Goal: Task Accomplishment & Management: Manage account settings

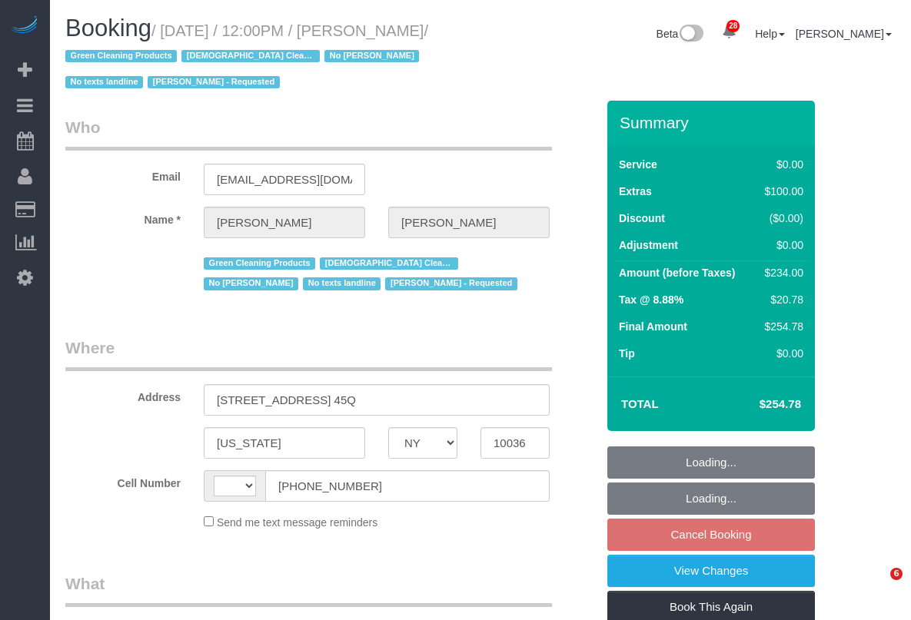
select select "NY"
select select "string:[GEOGRAPHIC_DATA]"
select select "object:3224"
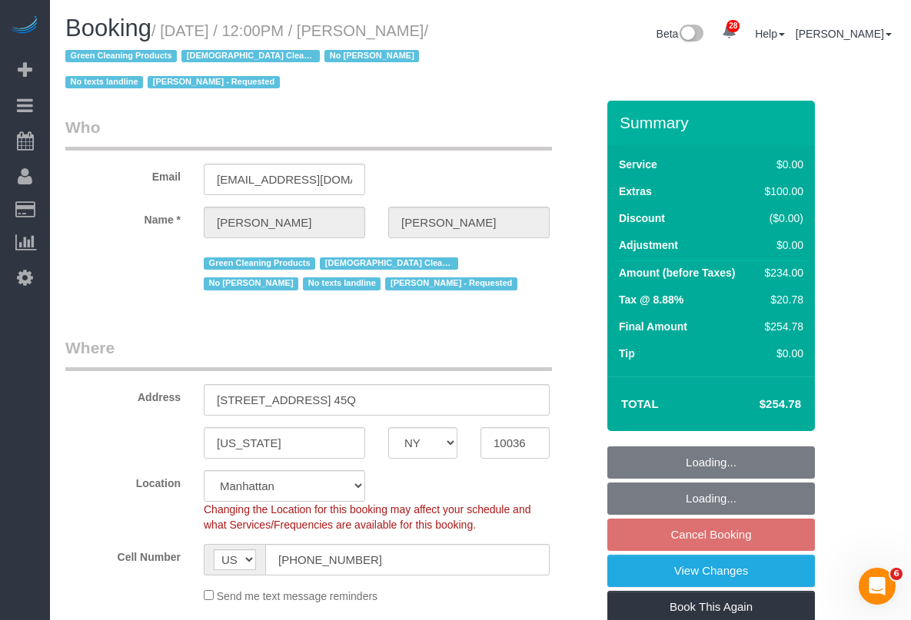
select select "1"
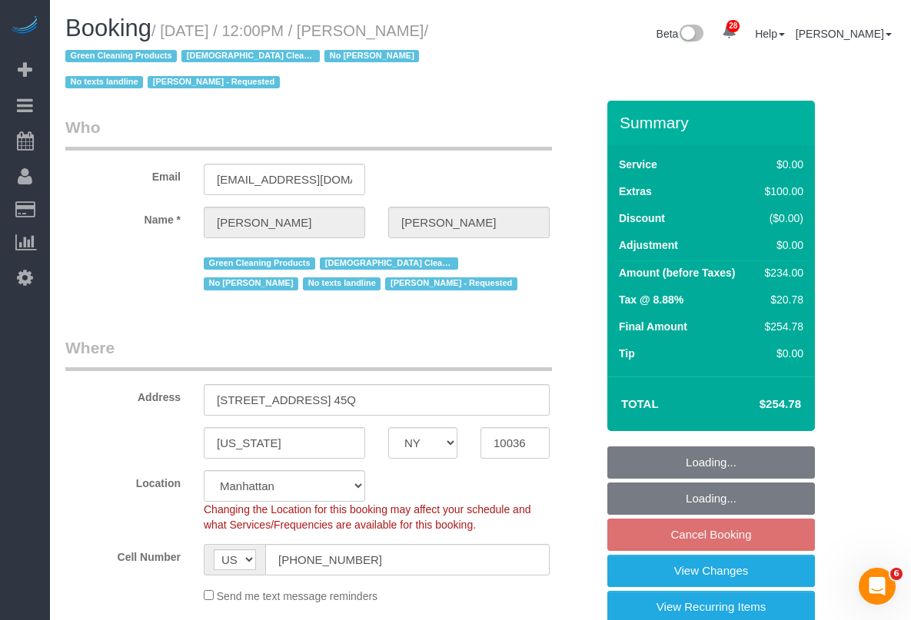
select select "spot4"
select select "number:89"
select select "number:90"
select select "number:15"
select select "number:5"
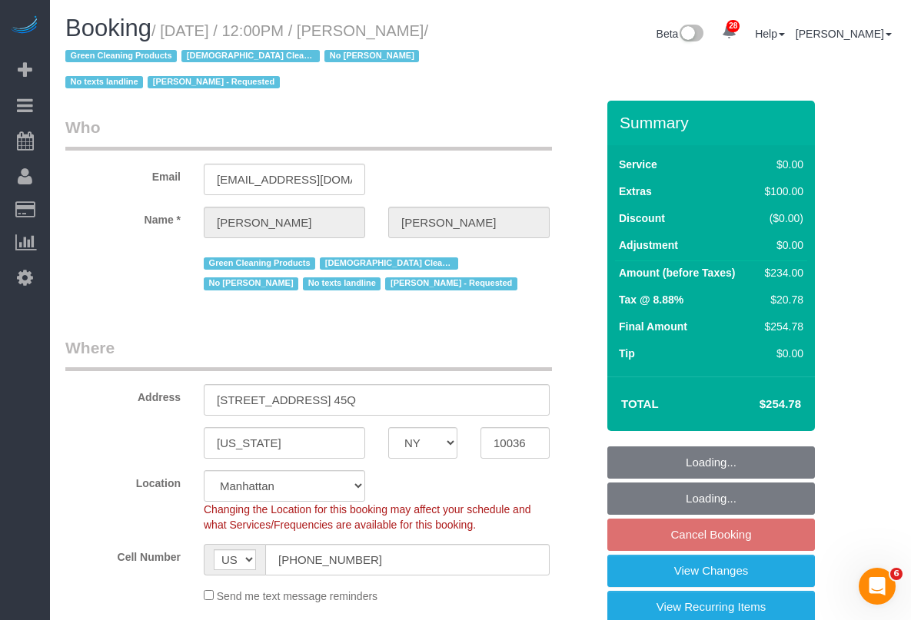
select select "string:stripe-pm_1SBOIi4VGloSiKo7Y2vR3uI4"
select select "1"
select select "object:4204"
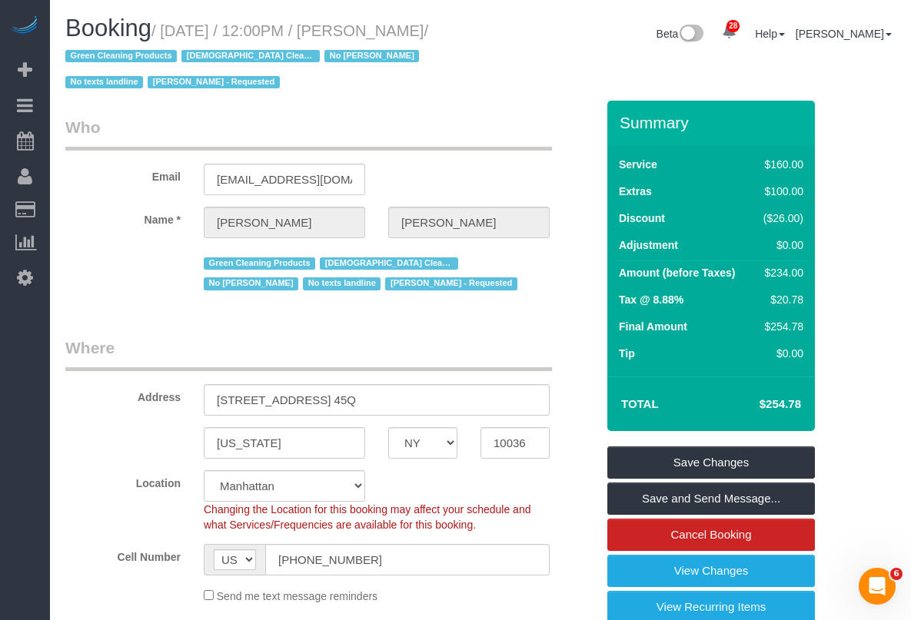
drag, startPoint x: 111, startPoint y: 520, endPoint x: 135, endPoint y: 523, distance: 24.0
click at [123, 523] on div "Location Manhattan Austin Boston Bronx Brooklyn Charlotte Denver New Jersey Por…" at bounding box center [330, 501] width 553 height 62
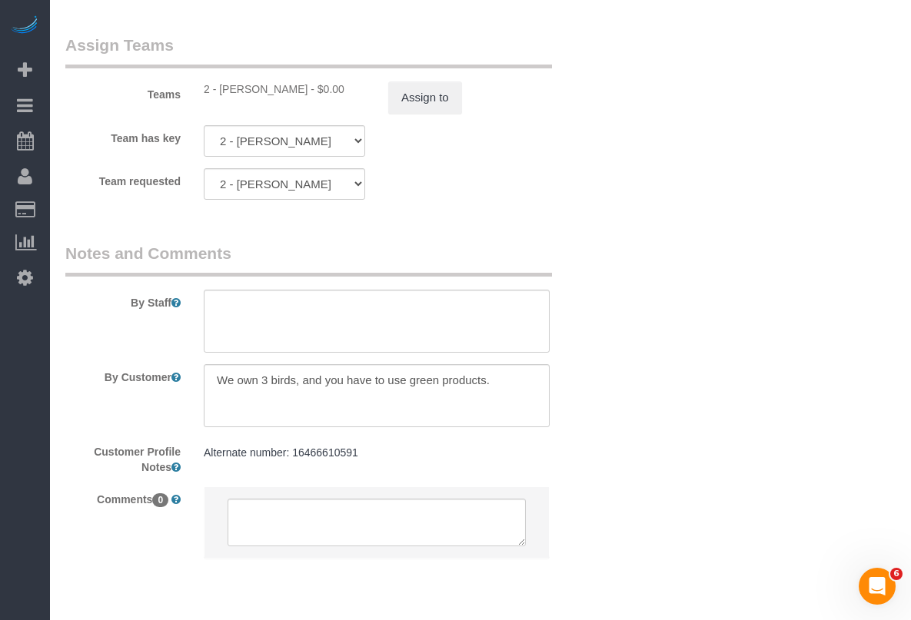
scroll to position [2107, 0]
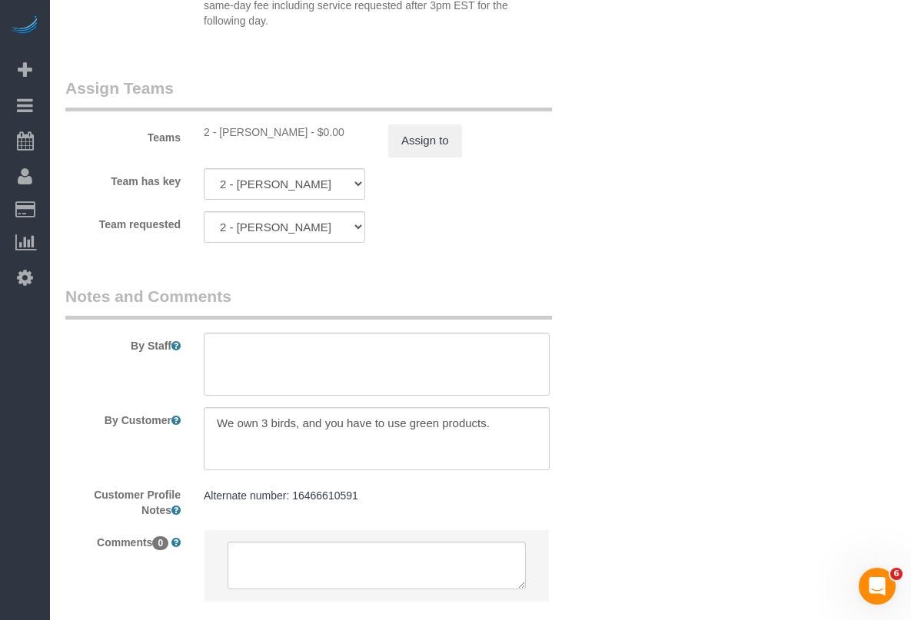
drag, startPoint x: 893, startPoint y: 291, endPoint x: 862, endPoint y: 294, distance: 30.9
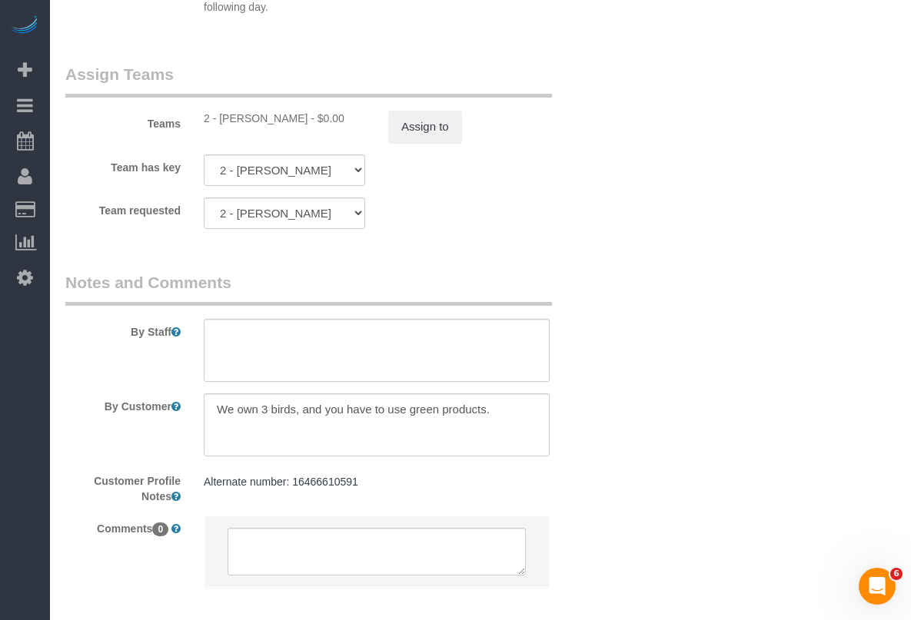
scroll to position [2011, 0]
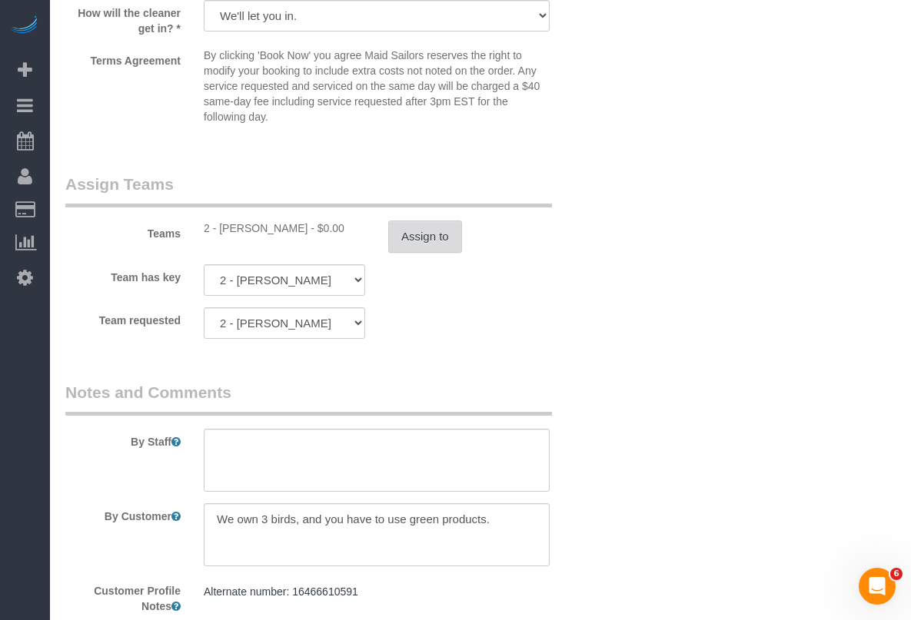
click at [427, 234] on button "Assign to" at bounding box center [425, 237] width 74 height 32
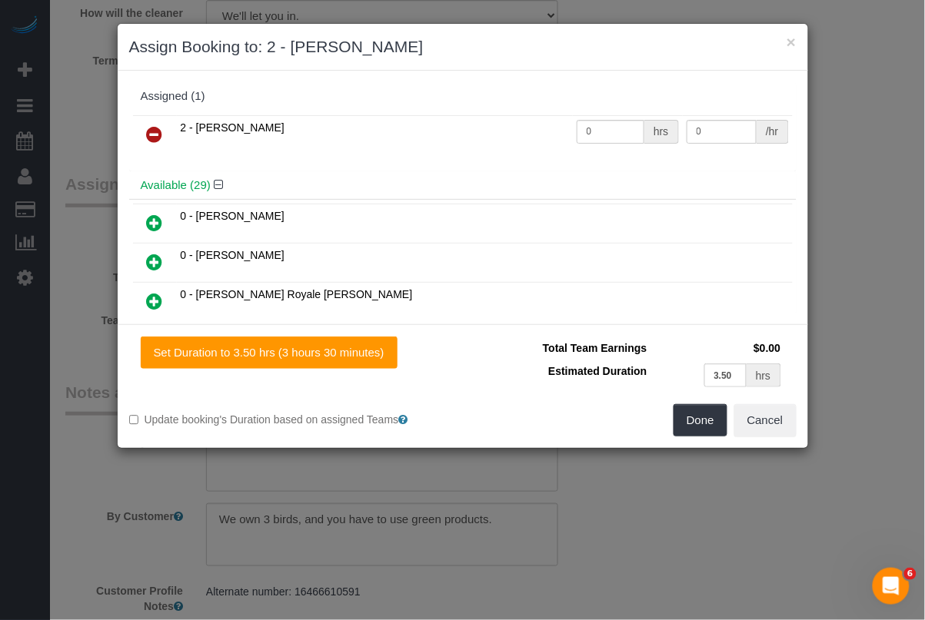
click at [155, 135] on icon at bounding box center [155, 134] width 16 height 18
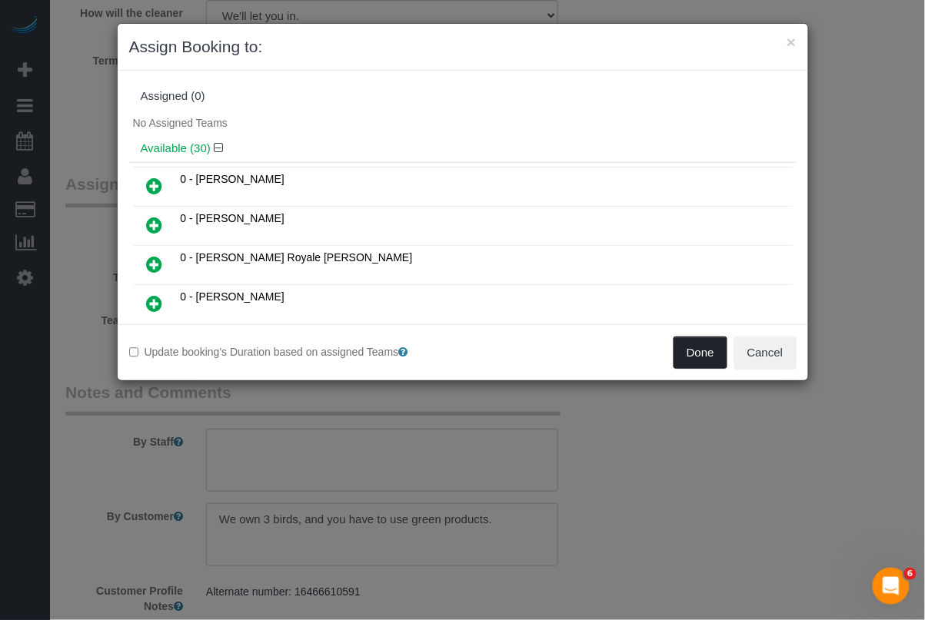
click at [700, 356] on button "Done" at bounding box center [700, 353] width 54 height 32
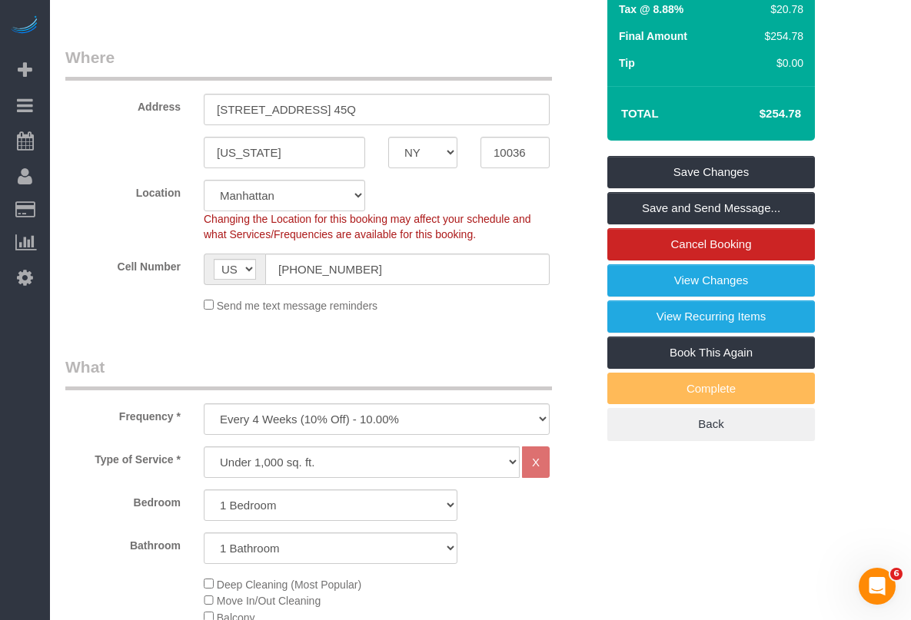
scroll to position [186, 0]
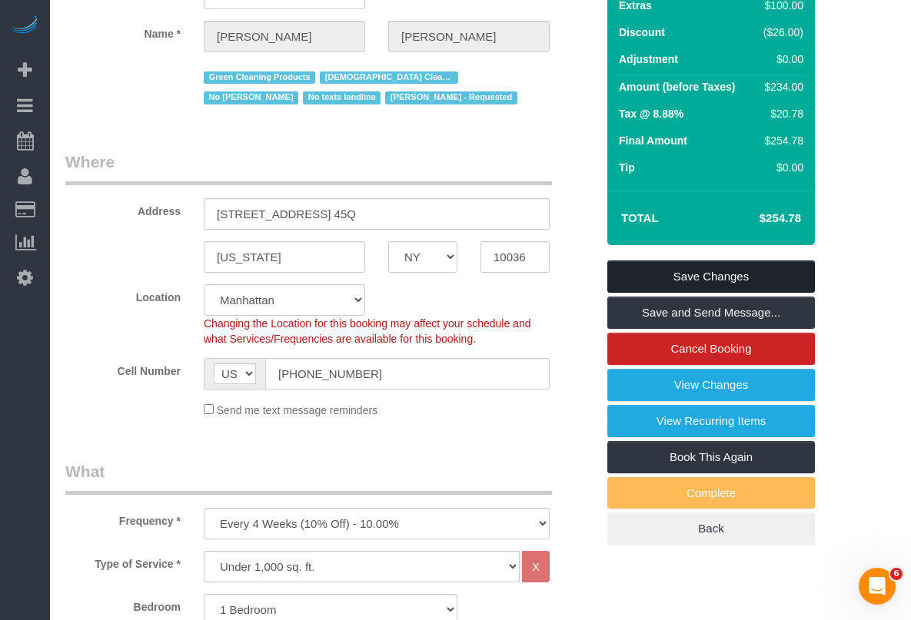
click at [689, 277] on link "Save Changes" at bounding box center [711, 277] width 208 height 32
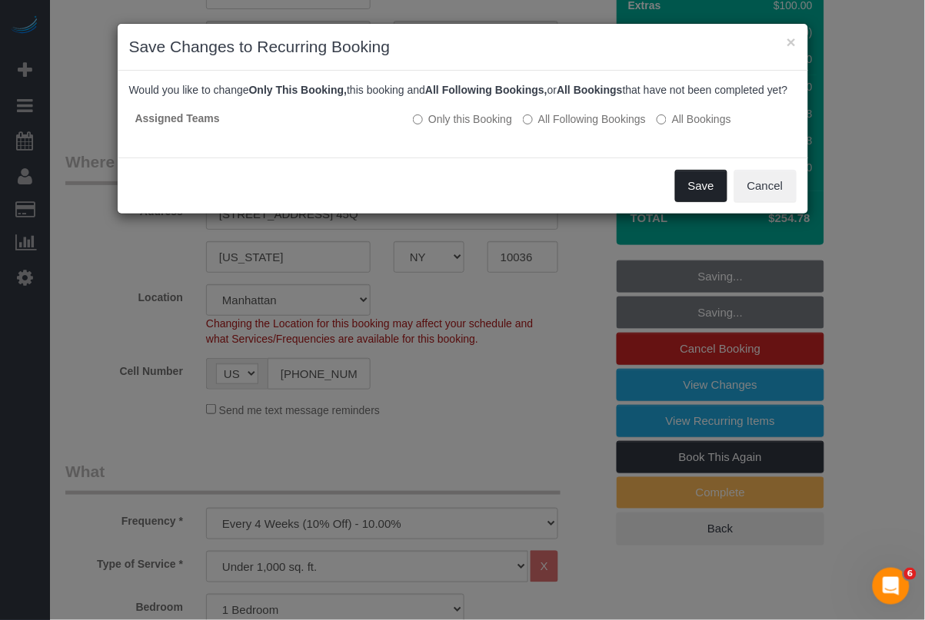
click at [700, 198] on button "Save" at bounding box center [701, 186] width 52 height 32
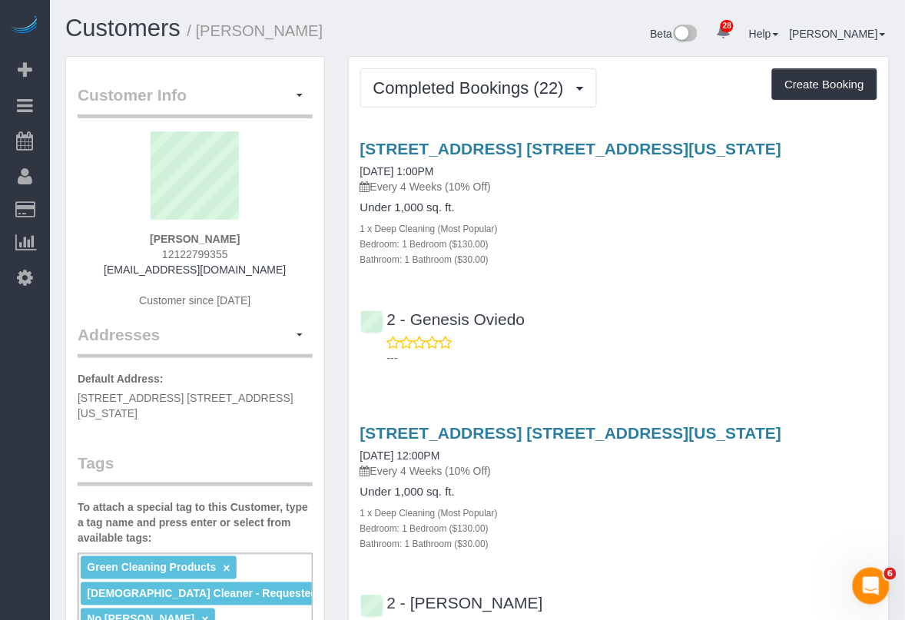
click at [886, 183] on div "484 West 43rd Street, Apt. 45q, New York, NY 10036 08/16/2025 1:00PM Every 4 We…" at bounding box center [619, 203] width 540 height 127
click at [689, 563] on div "484 West 43rd Street, Apt. 45q, New York, NY 10036 07/12/2025 12:00PM Every 4 W…" at bounding box center [619, 534] width 540 height 246
drag, startPoint x: 577, startPoint y: 566, endPoint x: 508, endPoint y: 519, distance: 84.0
click at [577, 566] on div "484 West 43rd Street, Apt. 45q, New York, NY 10036 07/12/2025 12:00PM Every 4 W…" at bounding box center [619, 534] width 540 height 246
drag, startPoint x: 561, startPoint y: 202, endPoint x: 546, endPoint y: 123, distance: 80.6
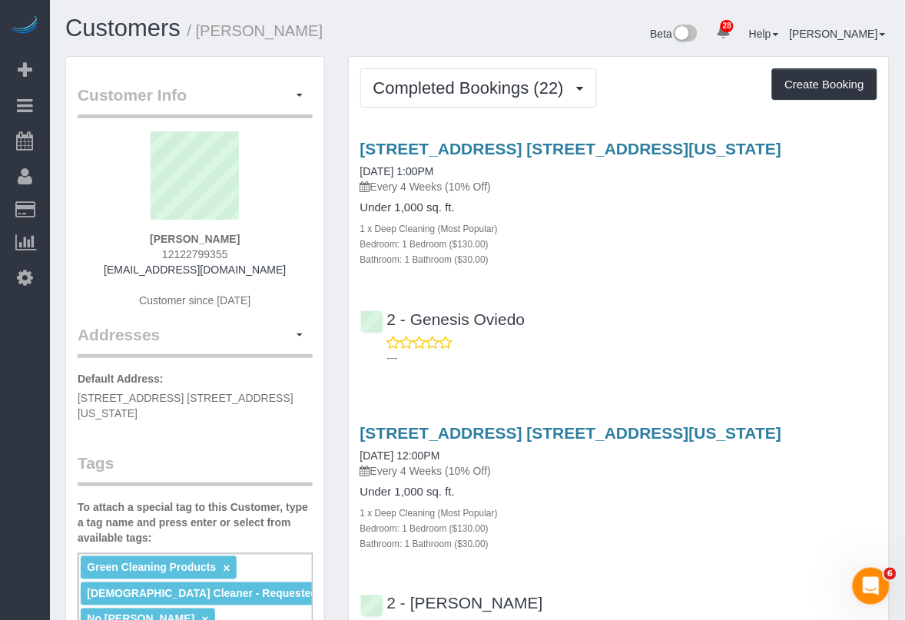
click at [561, 198] on div "484 West 43rd Street, Apt. 45q, New York, NY 10036 08/16/2025 1:00PM Every 4 We…" at bounding box center [619, 203] width 540 height 127
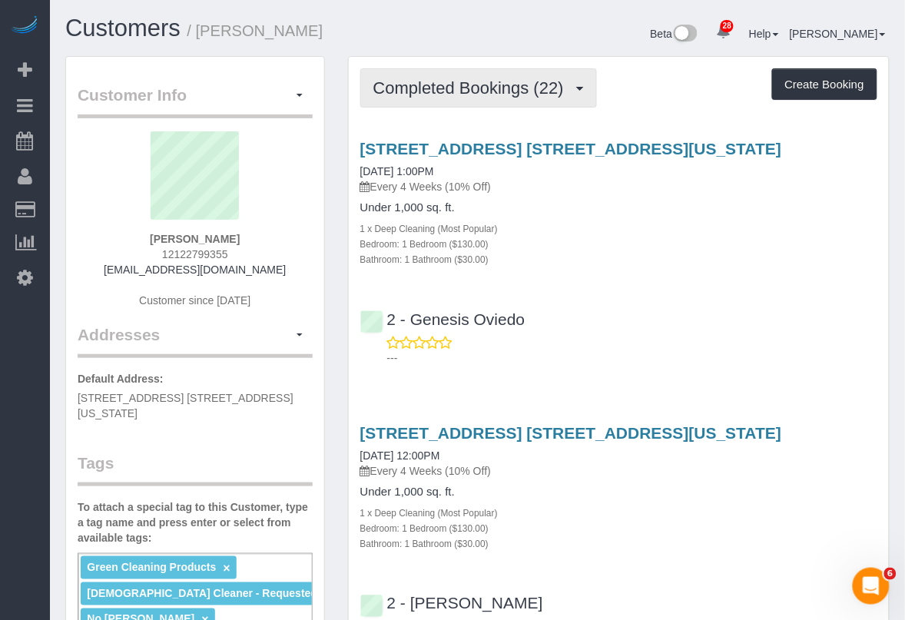
click at [550, 96] on button "Completed Bookings (22)" at bounding box center [478, 87] width 237 height 39
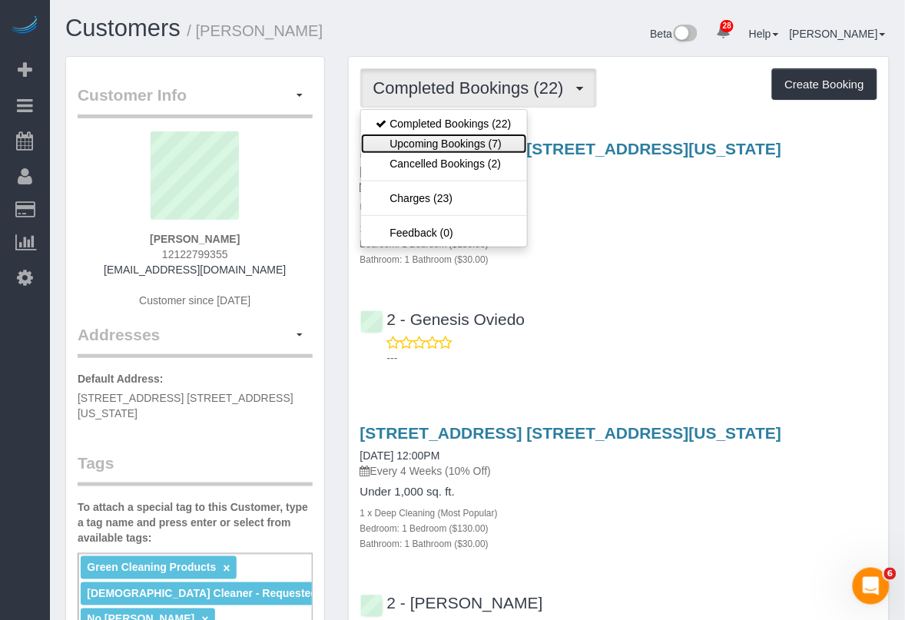
click at [485, 139] on link "Upcoming Bookings (7)" at bounding box center [444, 144] width 166 height 20
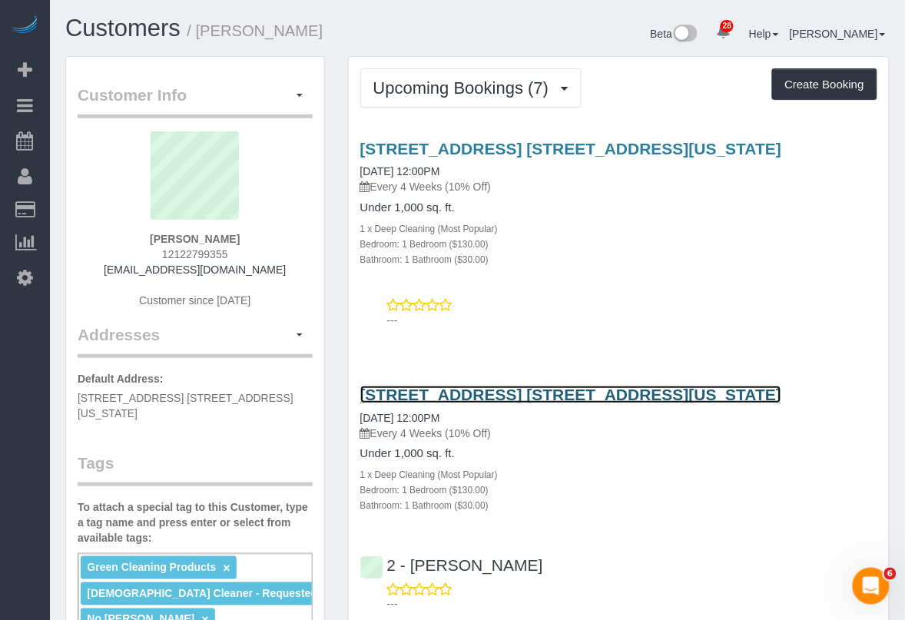
click at [493, 396] on link "484 West 43rd Street, Apt. 45q, New York, NY 10036" at bounding box center [571, 395] width 422 height 18
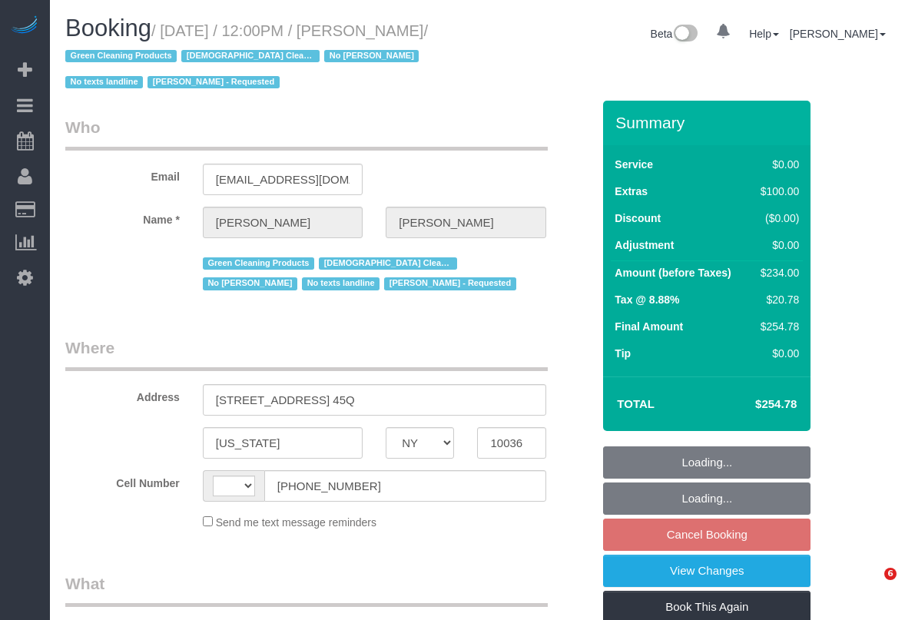
select select "NY"
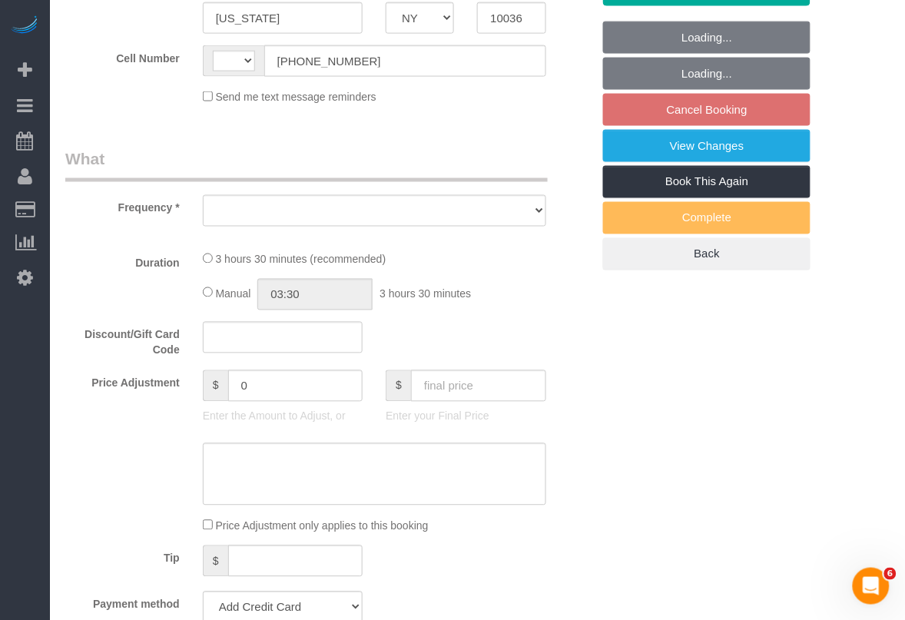
select select "string:[GEOGRAPHIC_DATA]"
select select "number:89"
select select "number:90"
select select "number:15"
select select "number:5"
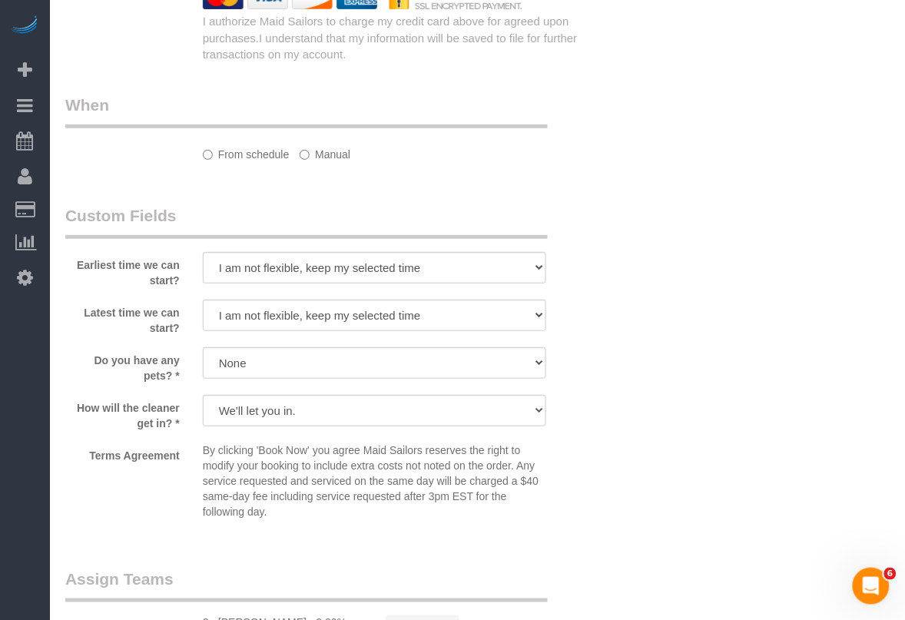
select select "object:979"
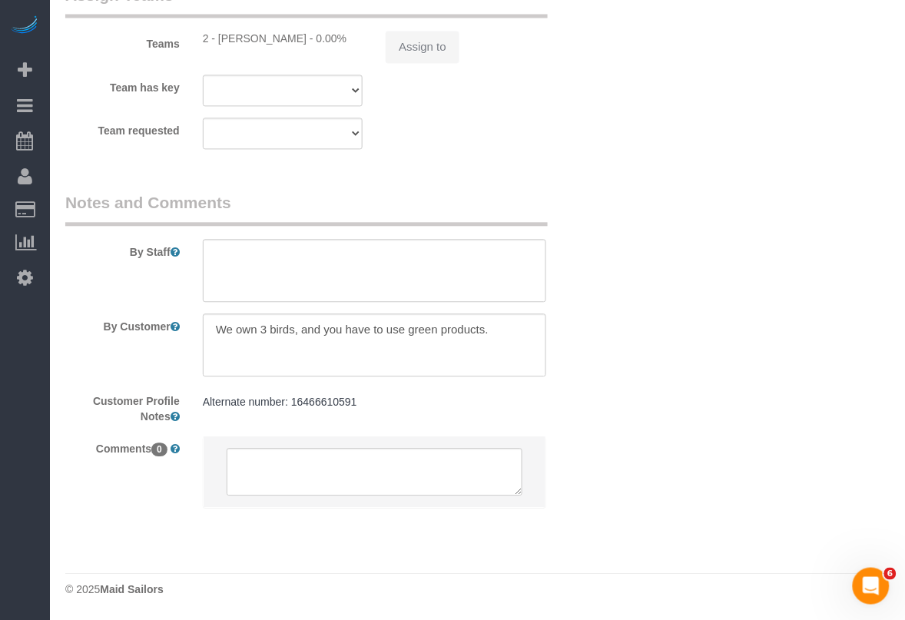
select select "1"
select select "spot5"
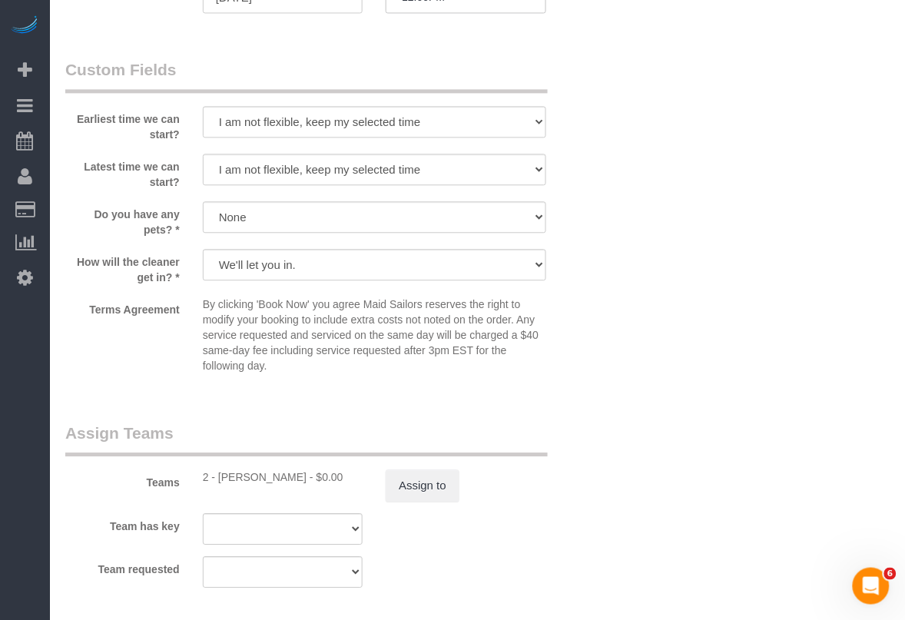
scroll to position [2165, 0]
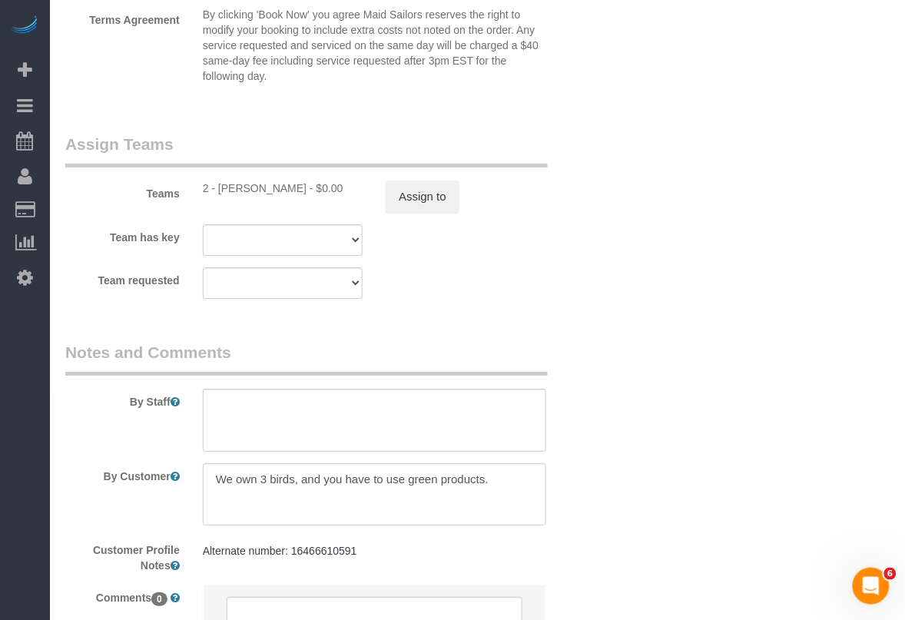
select select "object:1526"
select select "1"
click at [419, 197] on button "Assign to" at bounding box center [423, 197] width 74 height 32
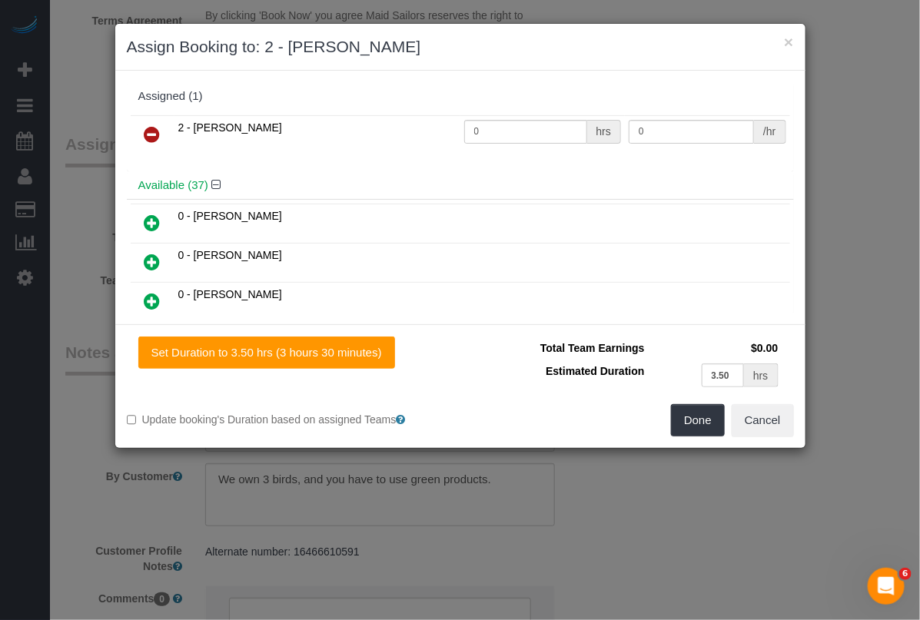
drag, startPoint x: 148, startPoint y: 131, endPoint x: 244, endPoint y: 186, distance: 111.2
click at [148, 131] on icon at bounding box center [152, 134] width 16 height 18
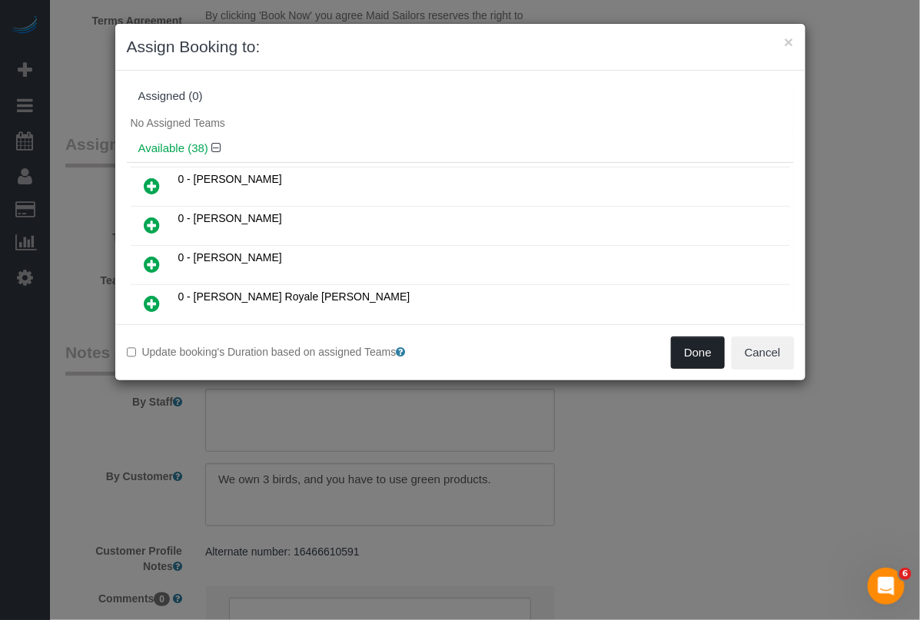
click at [677, 354] on button "Done" at bounding box center [698, 353] width 54 height 32
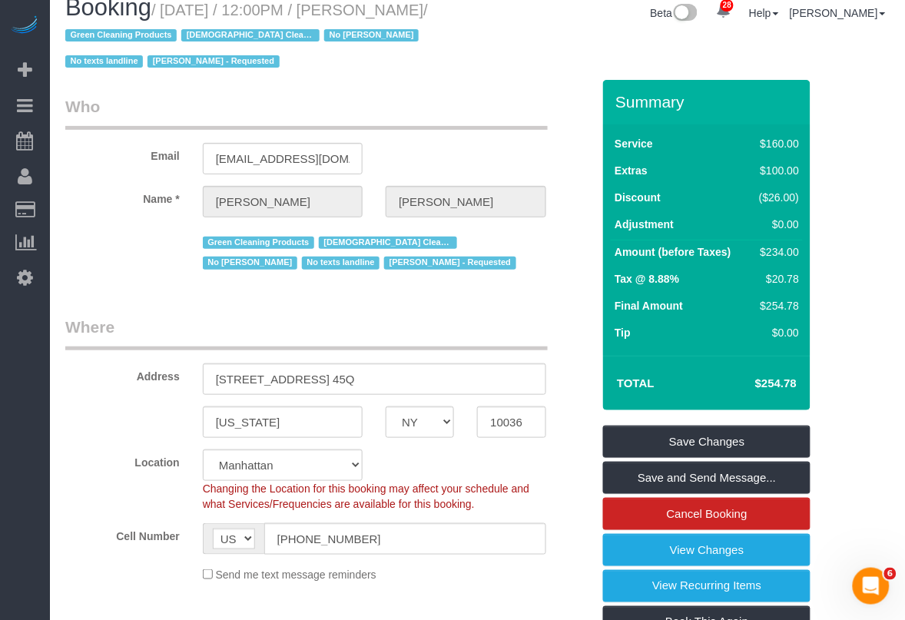
scroll to position [0, 0]
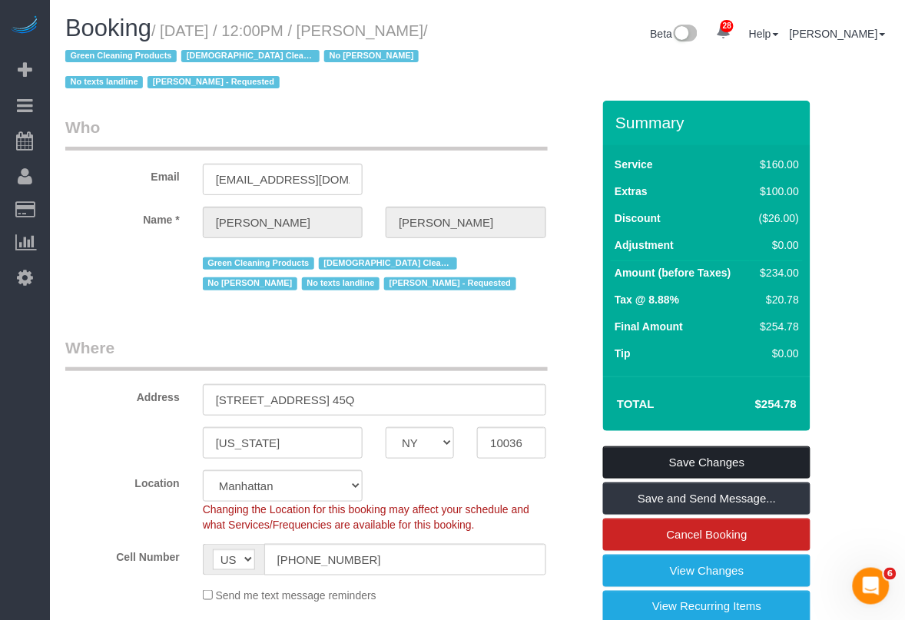
click at [723, 453] on link "Save Changes" at bounding box center [707, 463] width 208 height 32
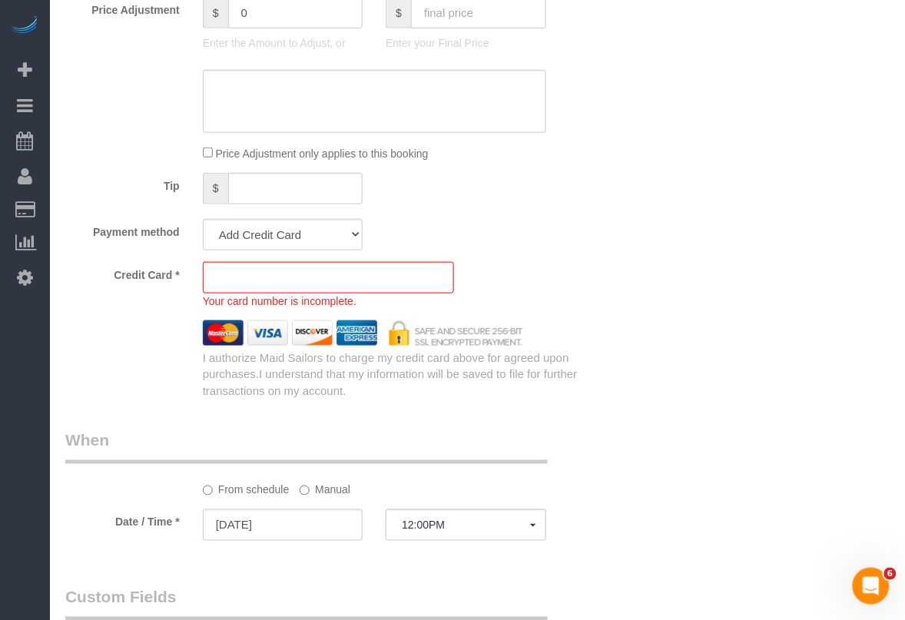
scroll to position [1360, 0]
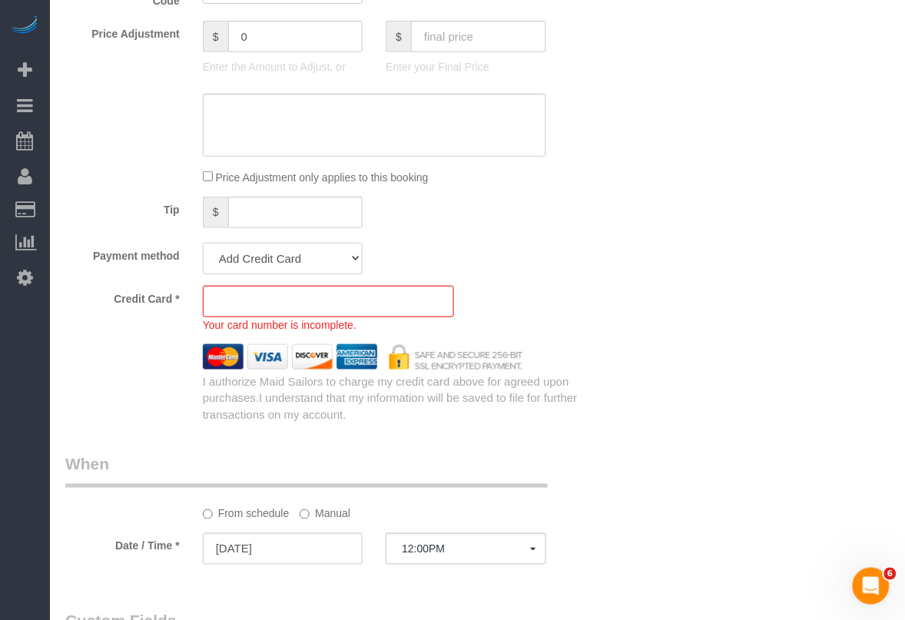
click at [324, 267] on select "Visa - 6442 - 02/2030 (Default) Add Credit Card ─────────────── Cash Check Payp…" at bounding box center [283, 259] width 160 height 32
select select "string:stripe-pm_1SBOIi4VGloSiKo7Y2vR3uI4"
click at [203, 244] on select "Visa - 6442 - 02/2030 (Default) Add Credit Card ─────────────── Cash Check Payp…" at bounding box center [283, 259] width 160 height 32
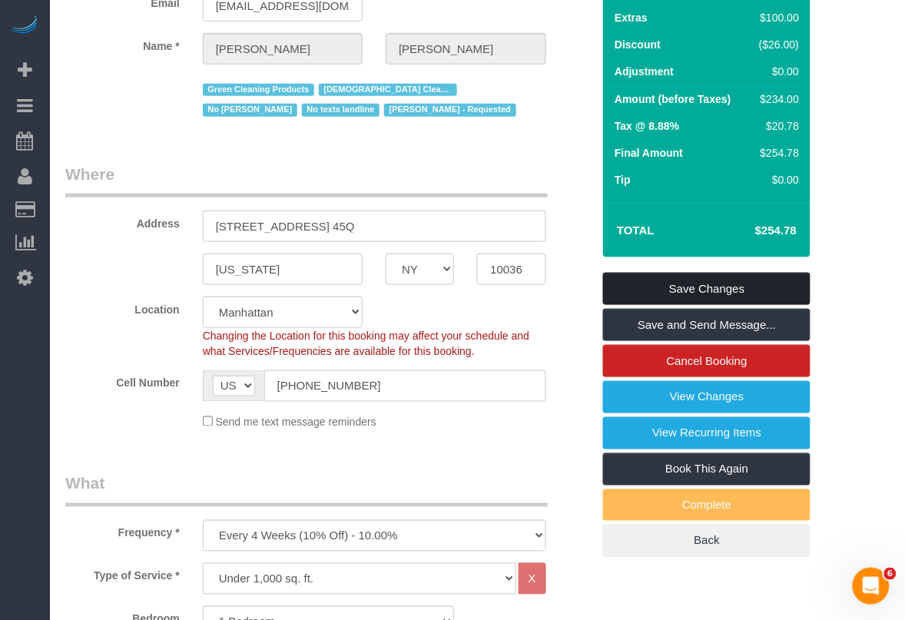
scroll to position [208, 0]
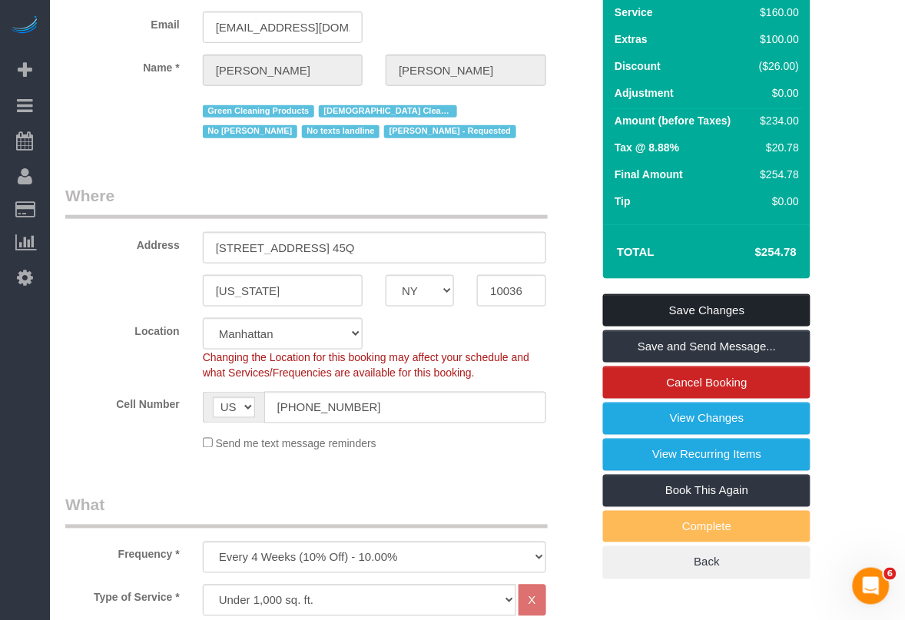
click at [682, 313] on link "Save Changes" at bounding box center [707, 310] width 208 height 32
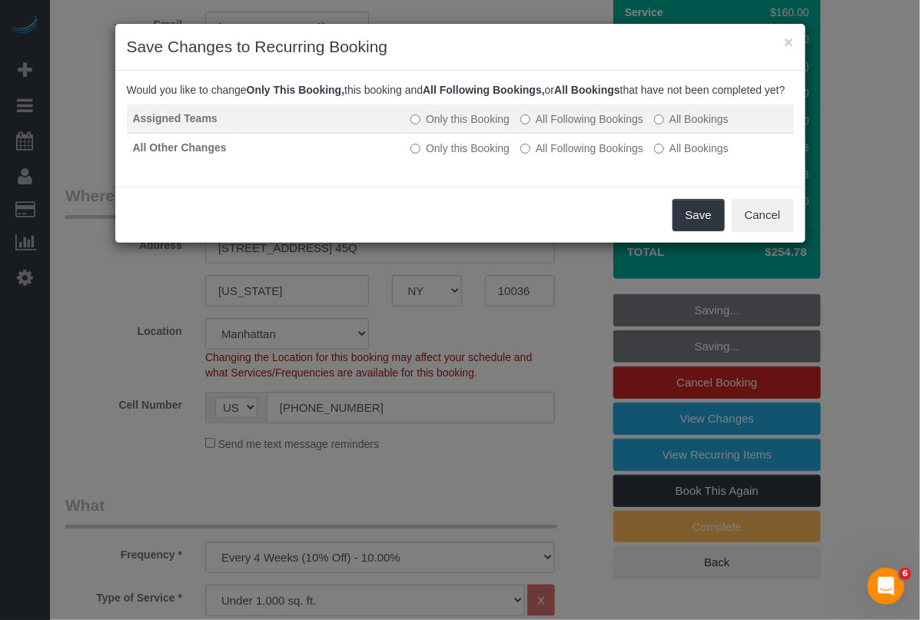
click at [590, 127] on label "All Following Bookings" at bounding box center [581, 118] width 123 height 15
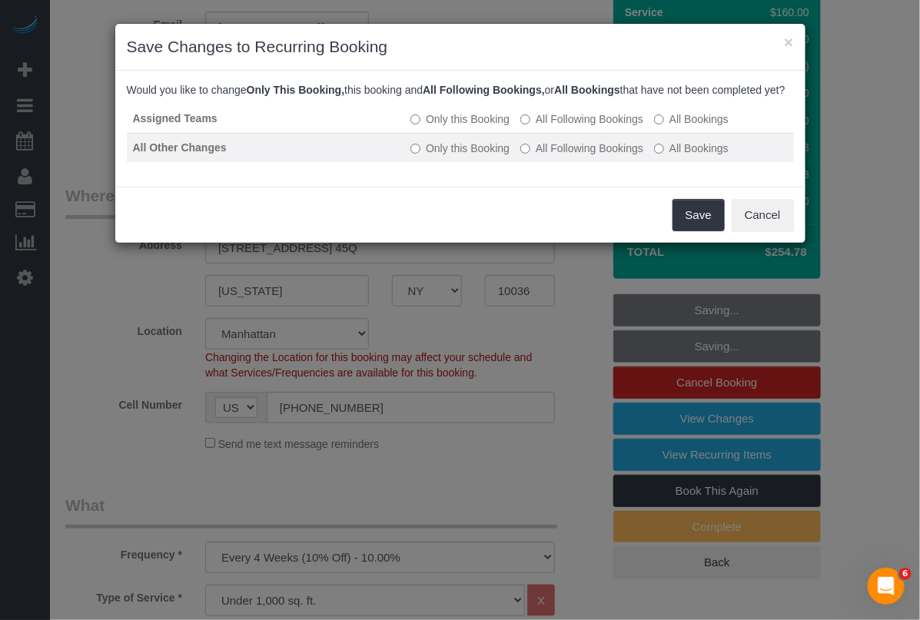
click at [588, 156] on label "All Following Bookings" at bounding box center [581, 148] width 123 height 15
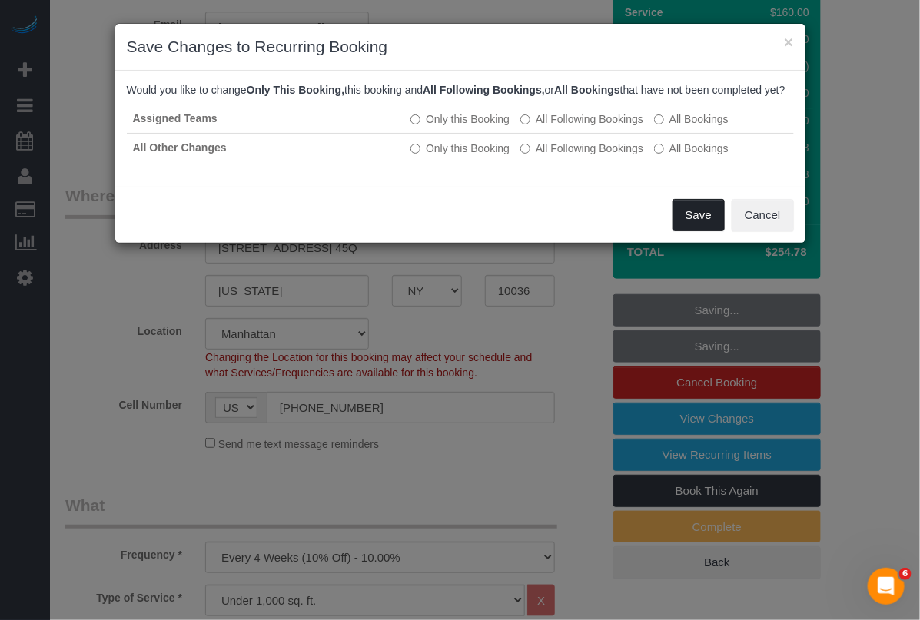
click at [706, 231] on button "Save" at bounding box center [699, 215] width 52 height 32
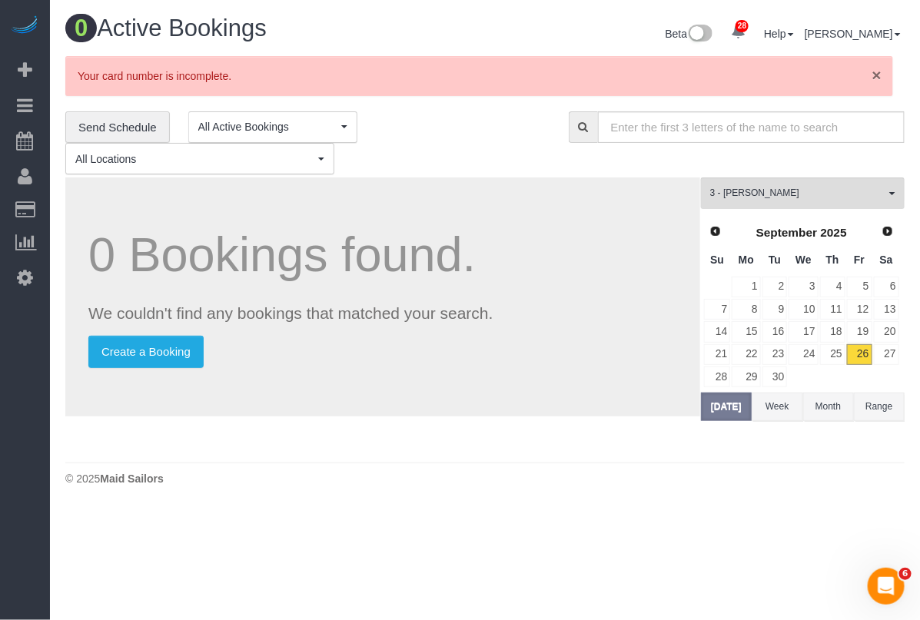
click at [872, 66] on span "×" at bounding box center [876, 75] width 9 height 18
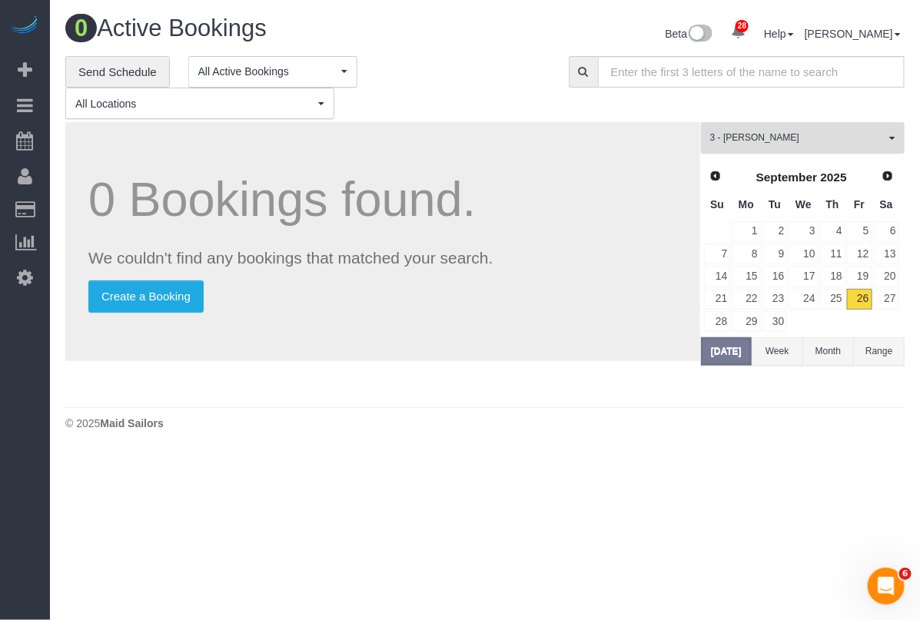
click at [888, 135] on button "3 - Hecleny Gonzalez All Teams" at bounding box center [803, 138] width 204 height 32
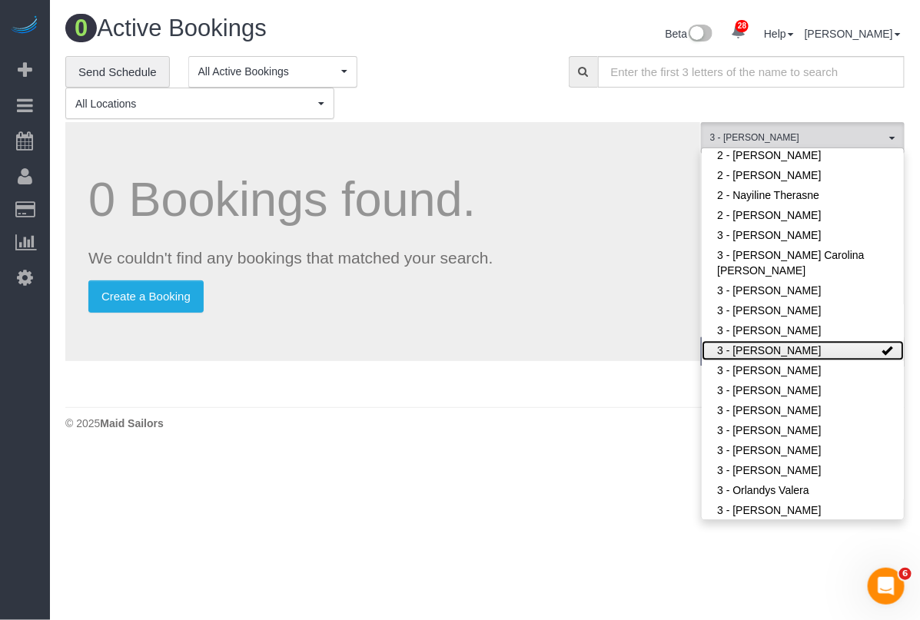
click at [882, 345] on span at bounding box center [887, 350] width 11 height 11
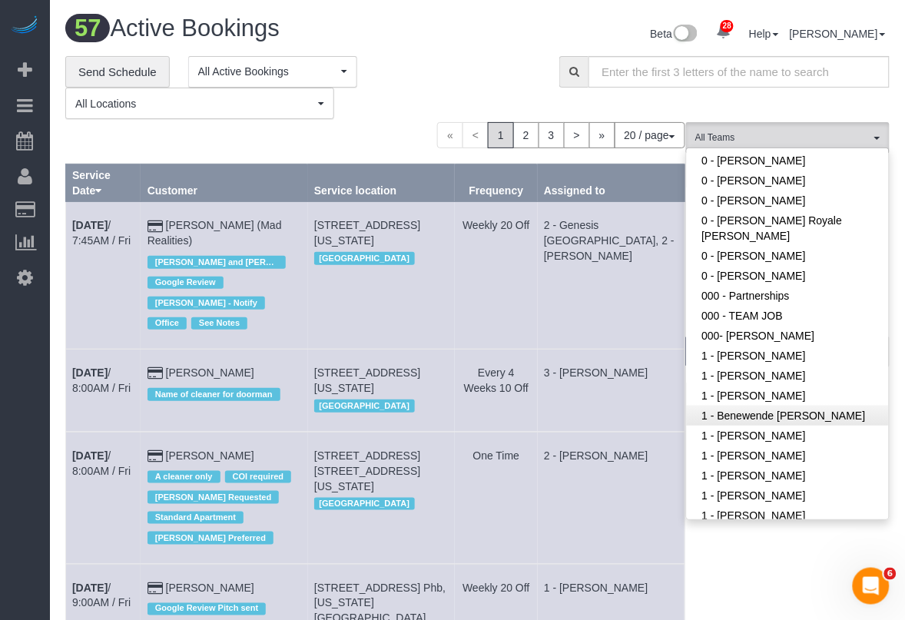
scroll to position [154, 0]
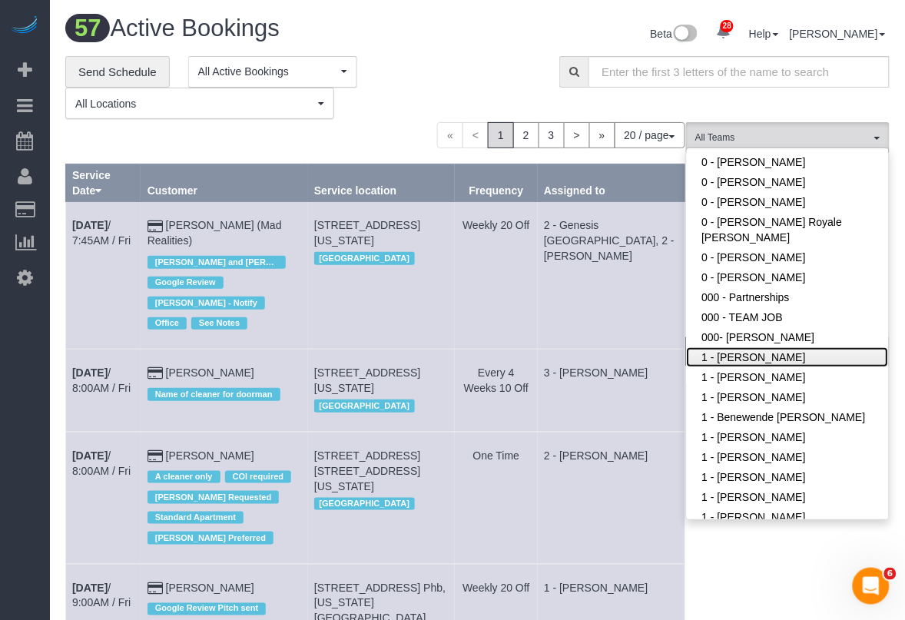
click at [799, 347] on link "1 - [PERSON_NAME]" at bounding box center [788, 357] width 202 height 20
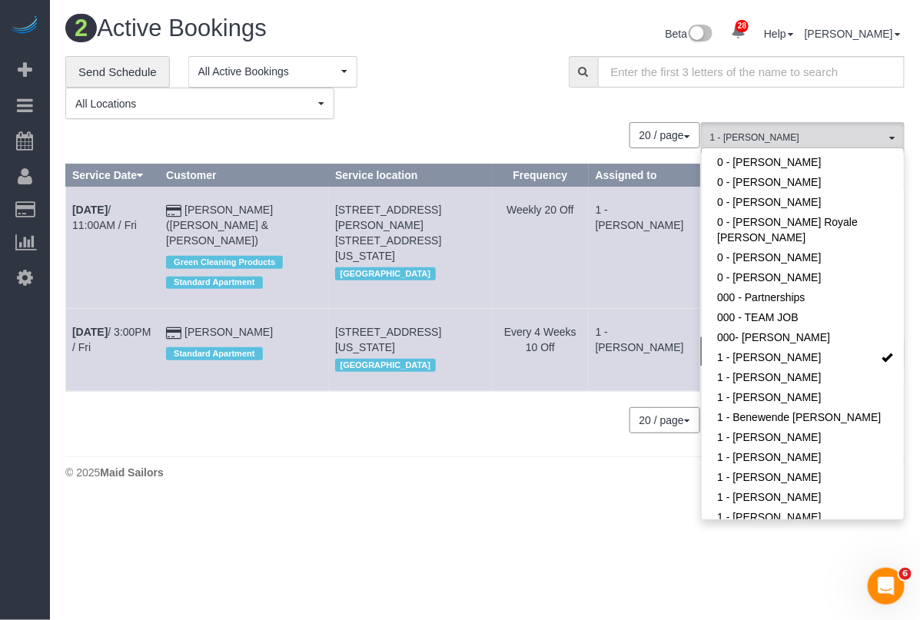
click at [440, 98] on div "**********" at bounding box center [305, 88] width 480 height 64
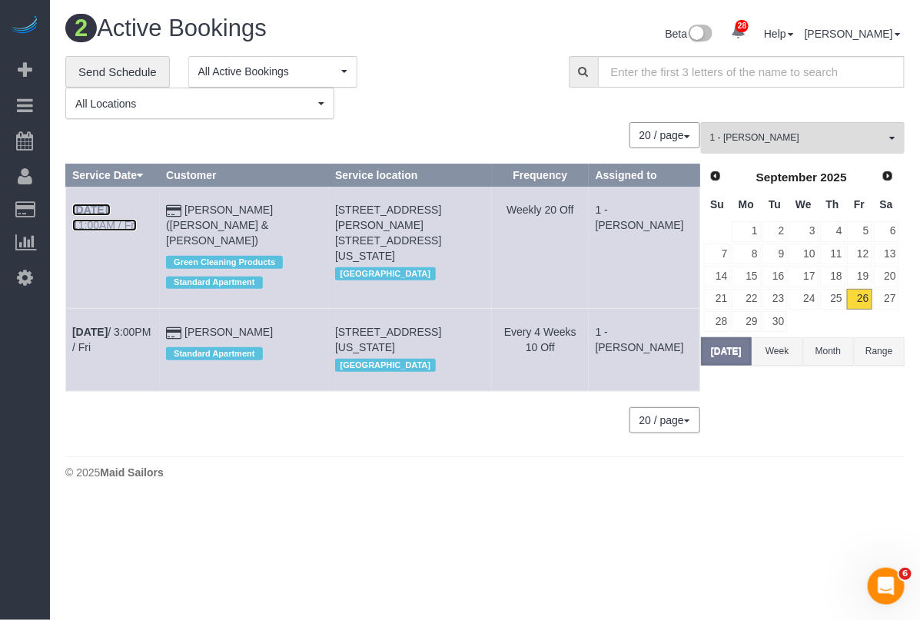
click at [106, 219] on link "Sep 26th / 11:00AM / Fri" at bounding box center [104, 218] width 65 height 28
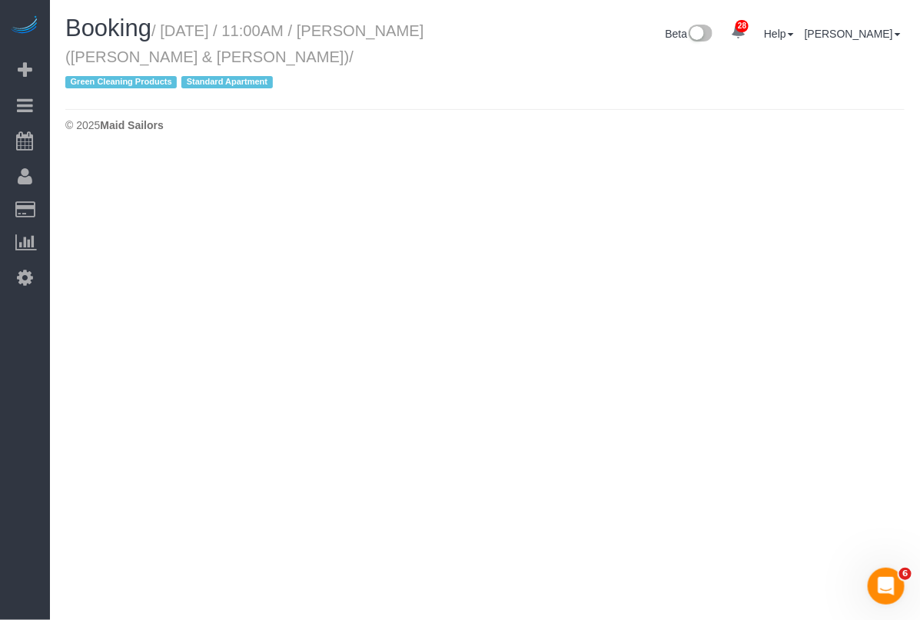
select select "NY"
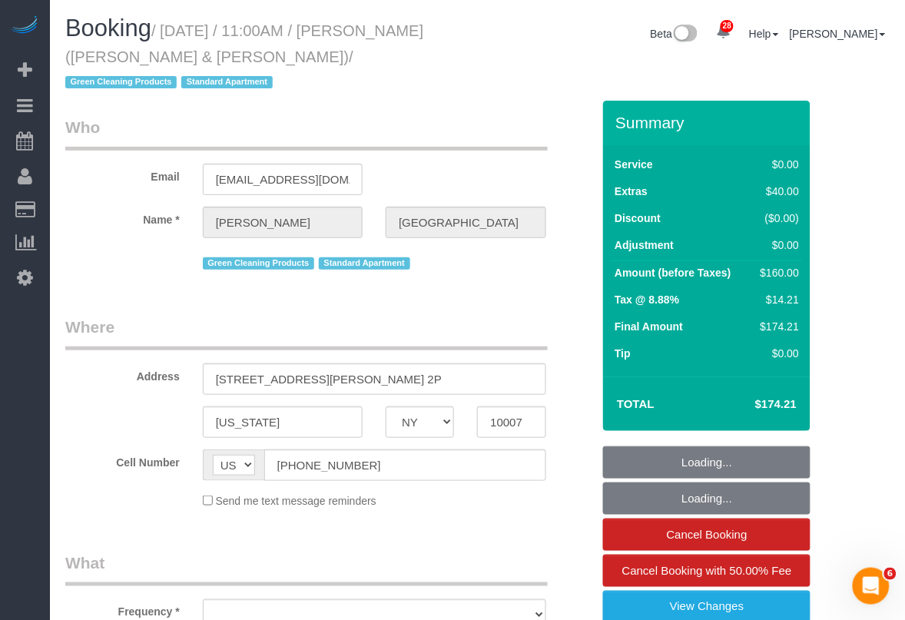
select select "string:stripe-pm_1PoAmE4VGloSiKo7yWsxKTvS"
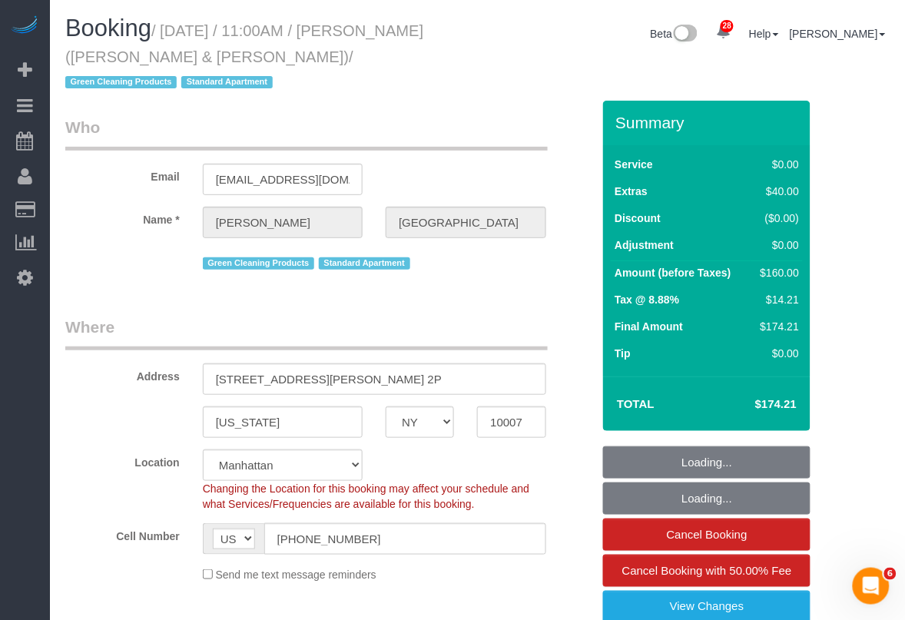
select select "object:5126"
select select "1"
select select "spot59"
select select "number:89"
select select "number:90"
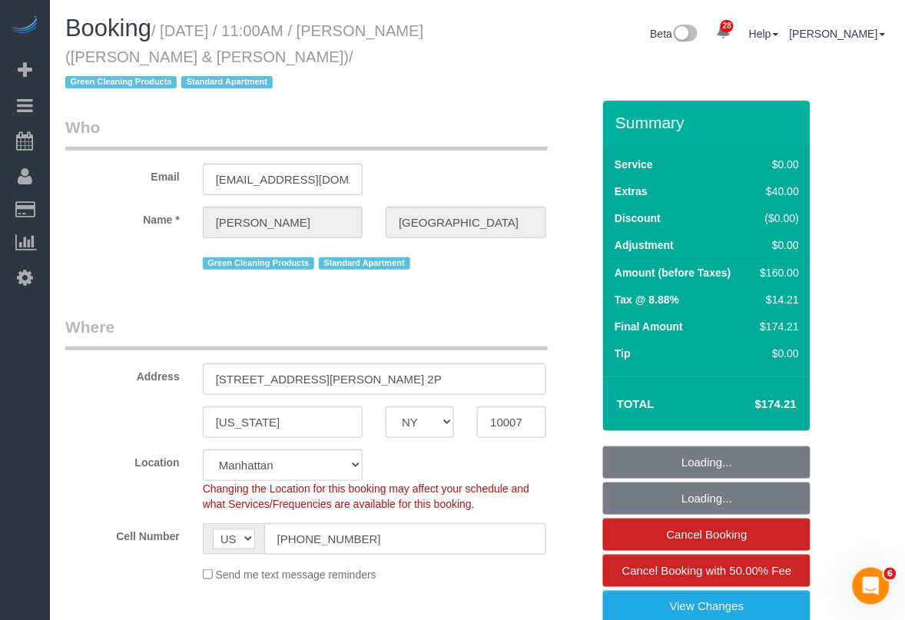
select select "number:15"
select select "number:6"
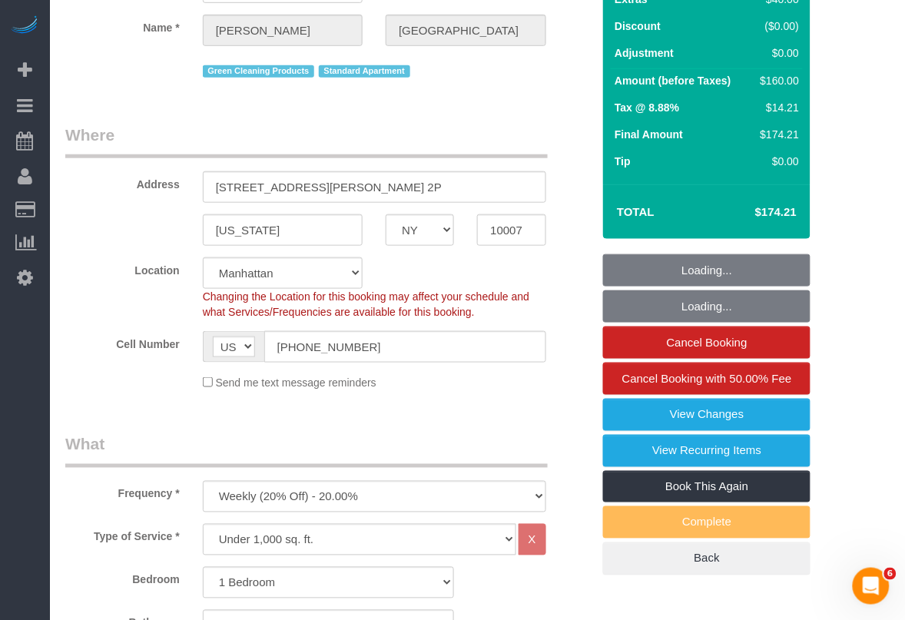
select select "1"
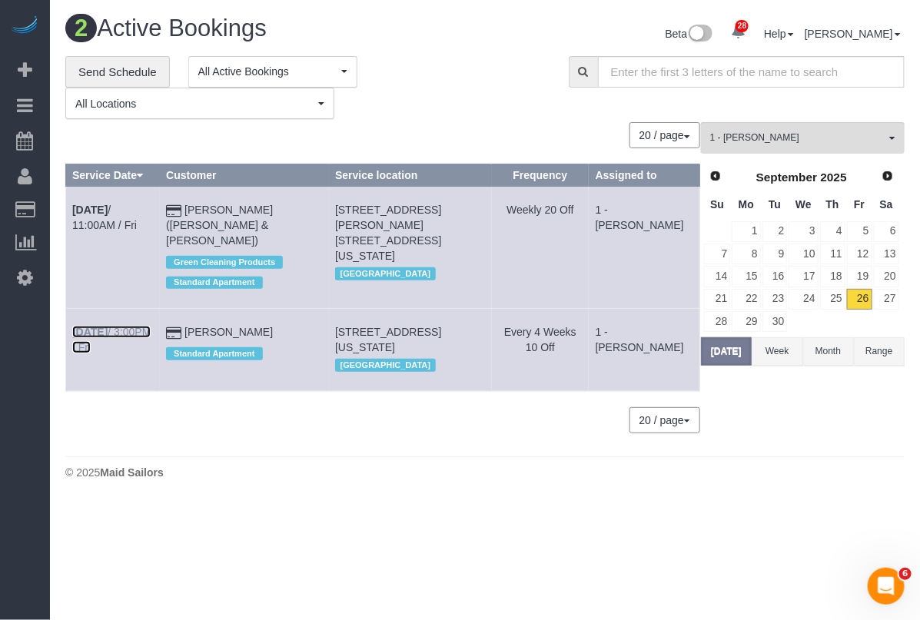
click at [142, 326] on link "Sep 26th / 3:00PM / Fri" at bounding box center [111, 340] width 78 height 28
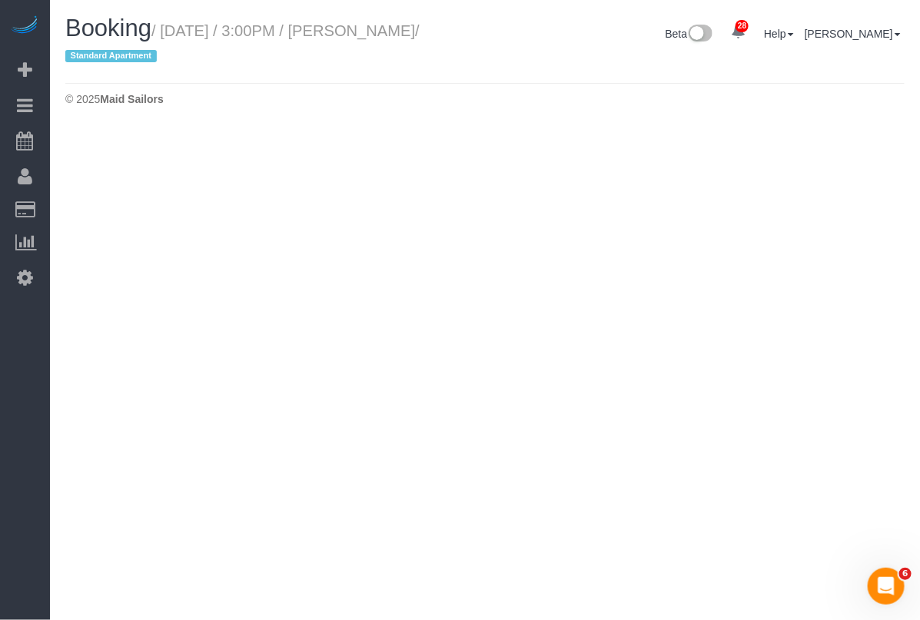
select select "NY"
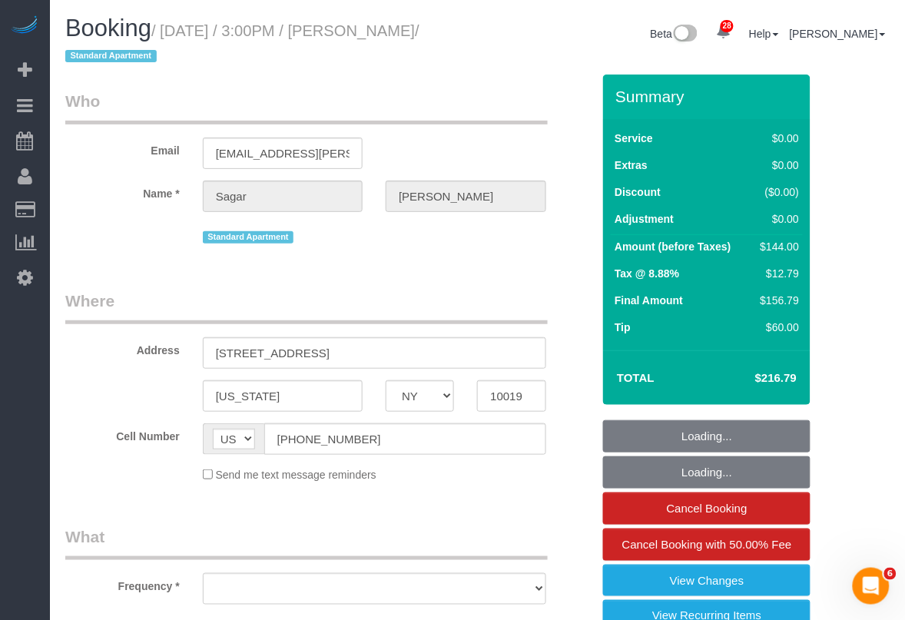
select select "number:58"
select select "number:79"
select select "number:15"
select select "number:5"
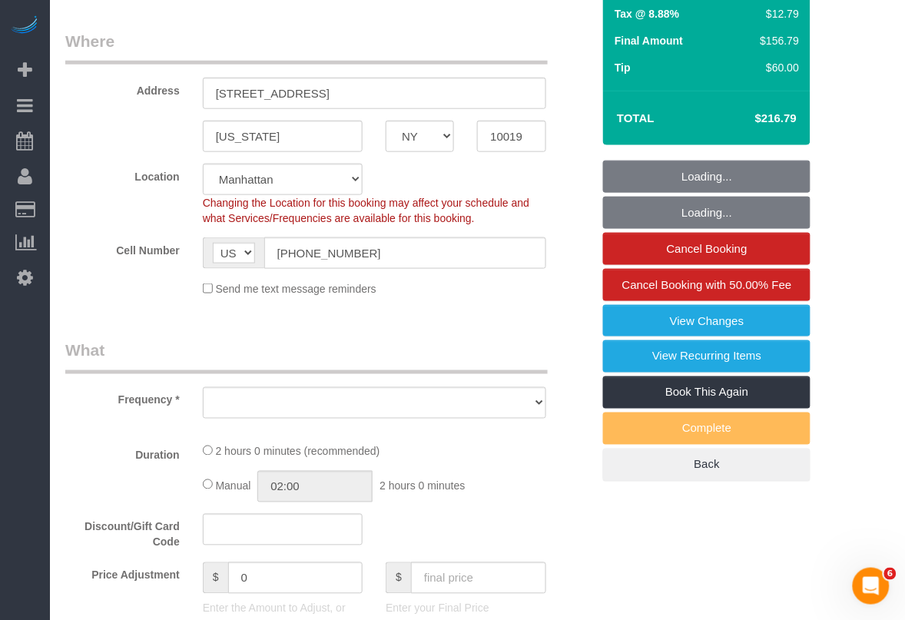
select select "string:stripe-pm_1NfZHi4VGloSiKo76R64IA7G"
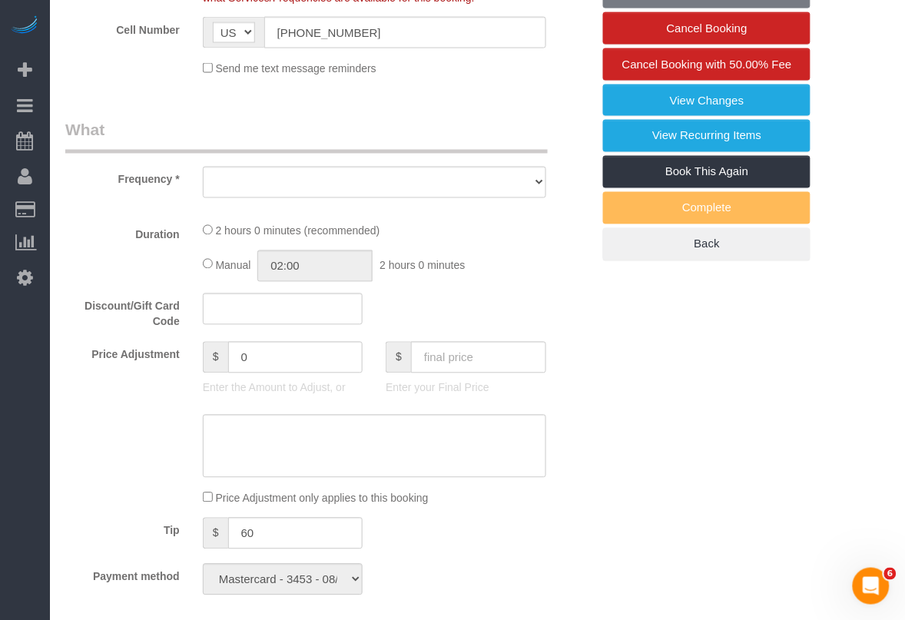
select select "object:6411"
select select "spot102"
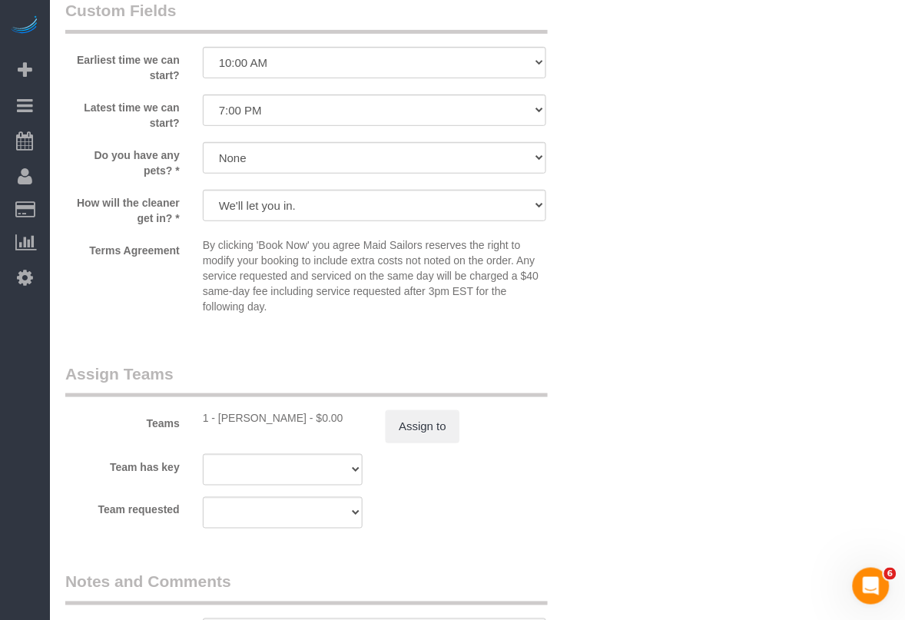
select select "object:6955"
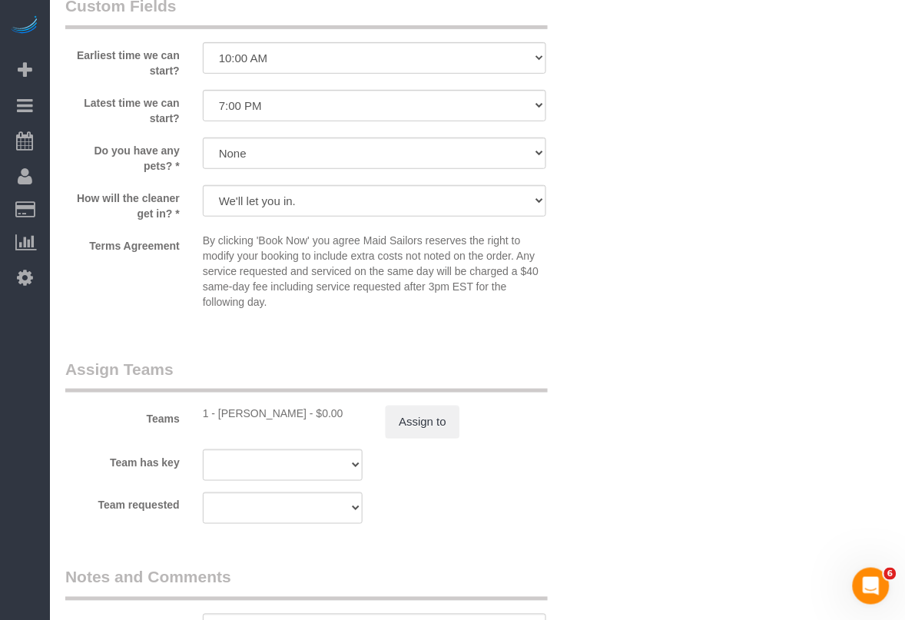
select select "1"
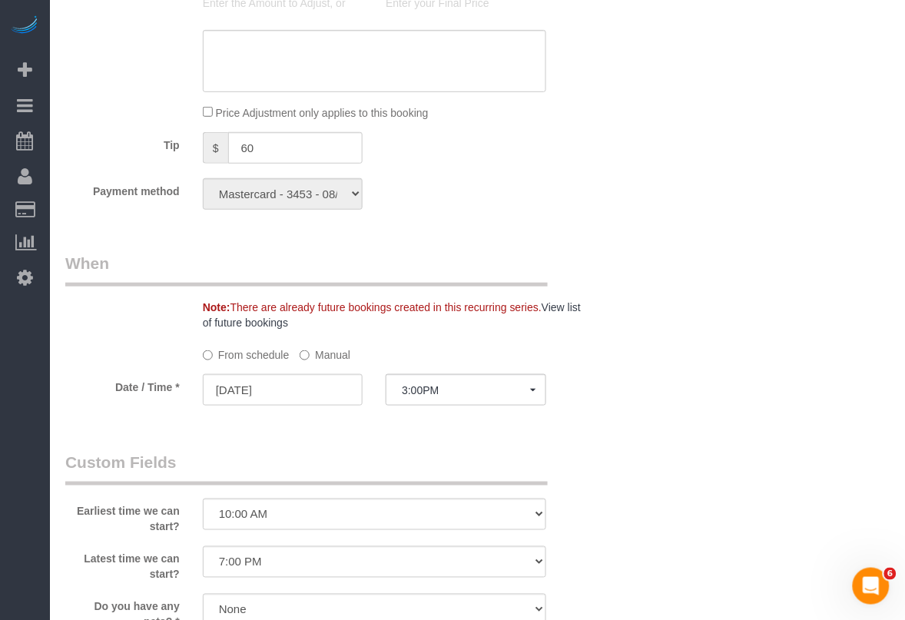
select select "1"
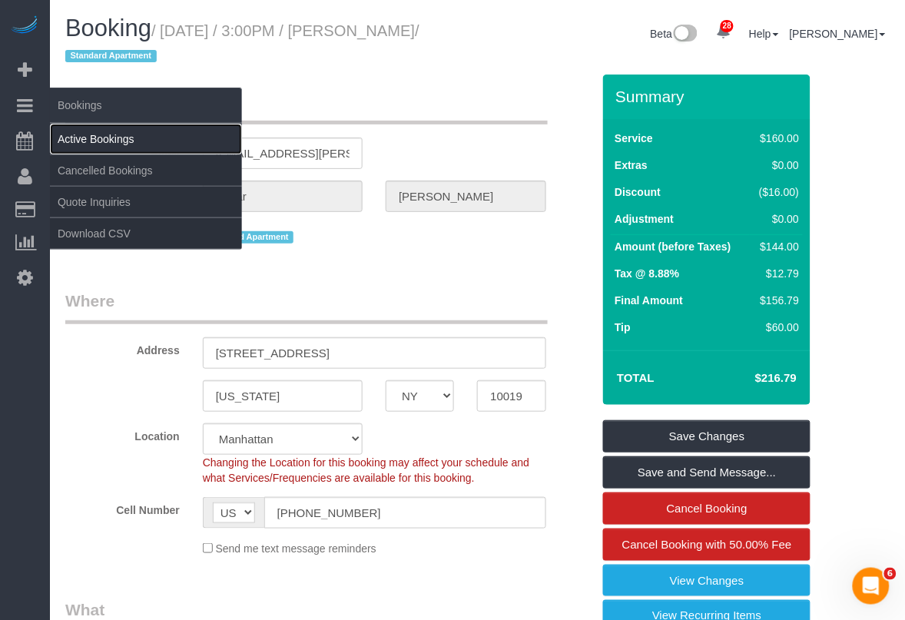
click at [89, 132] on link "Active Bookings" at bounding box center [146, 139] width 192 height 31
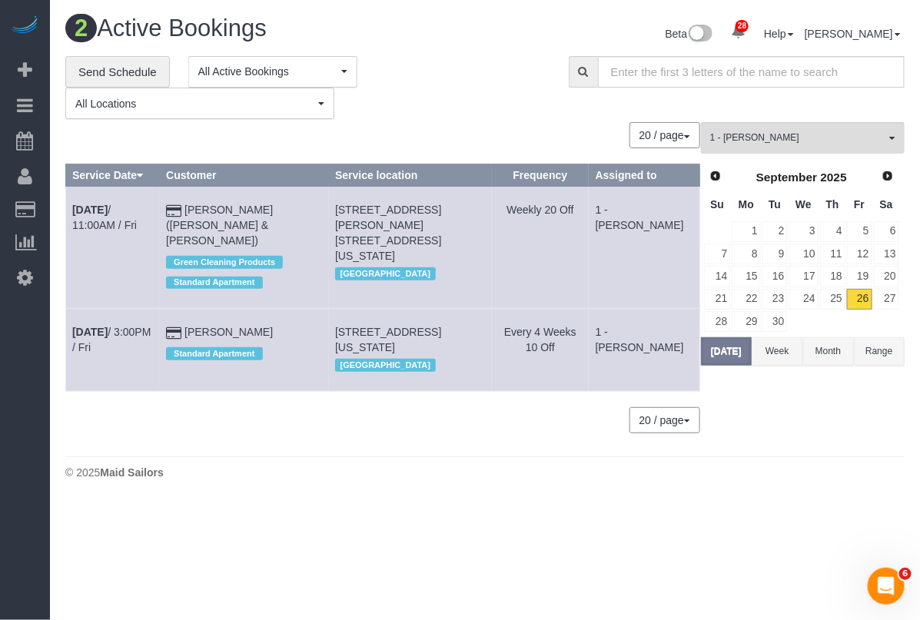
click at [604, 550] on body "28 Beta Your Notifications You have 0 alerts × You have 4 to charge for 09/25/2…" at bounding box center [460, 310] width 920 height 620
drag, startPoint x: 271, startPoint y: 315, endPoint x: 189, endPoint y: 317, distance: 81.5
click at [189, 317] on td "Sagar Tikoo Standard Apartment" at bounding box center [244, 350] width 169 height 82
copy td "Sagar Tikoo"
click at [615, 576] on body "28 Beta Your Notifications You have 0 alerts × You have 4 to charge for 09/25/2…" at bounding box center [460, 310] width 920 height 620
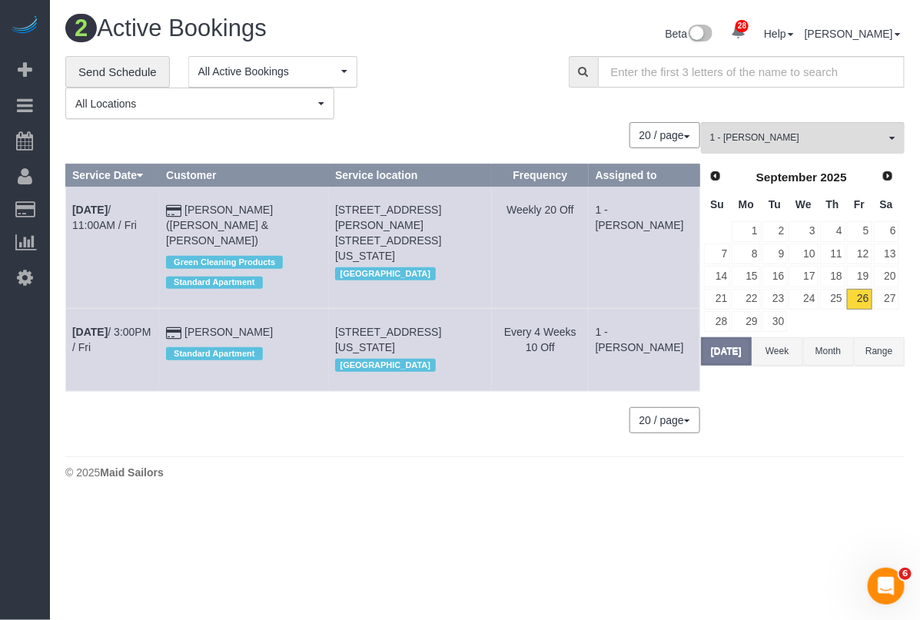
click at [900, 104] on div "**********" at bounding box center [485, 88] width 862 height 64
click at [586, 580] on body "28 Beta Your Notifications You have 0 alerts × You have 4 to charge for 09/25/2…" at bounding box center [460, 310] width 920 height 620
click at [669, 554] on body "28 Beta Your Notifications You have 0 alerts × You have 4 to charge for 09/25/2…" at bounding box center [460, 310] width 920 height 620
click at [460, 78] on div "**********" at bounding box center [305, 88] width 480 height 64
click at [462, 95] on div "**********" at bounding box center [305, 88] width 480 height 64
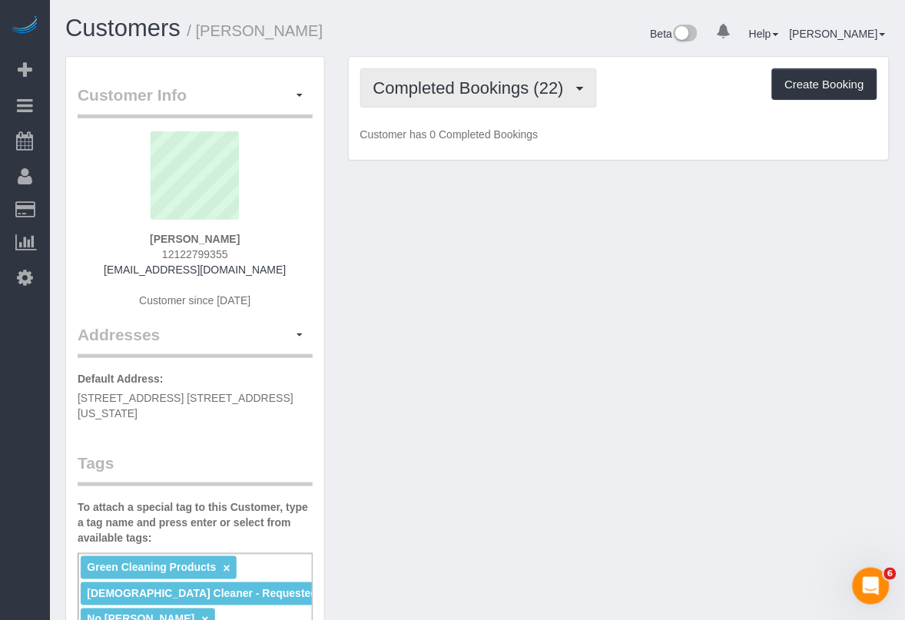
drag, startPoint x: 529, startPoint y: 82, endPoint x: 525, endPoint y: 151, distance: 69.3
click at [529, 83] on span "Completed Bookings (22)" at bounding box center [473, 87] width 198 height 19
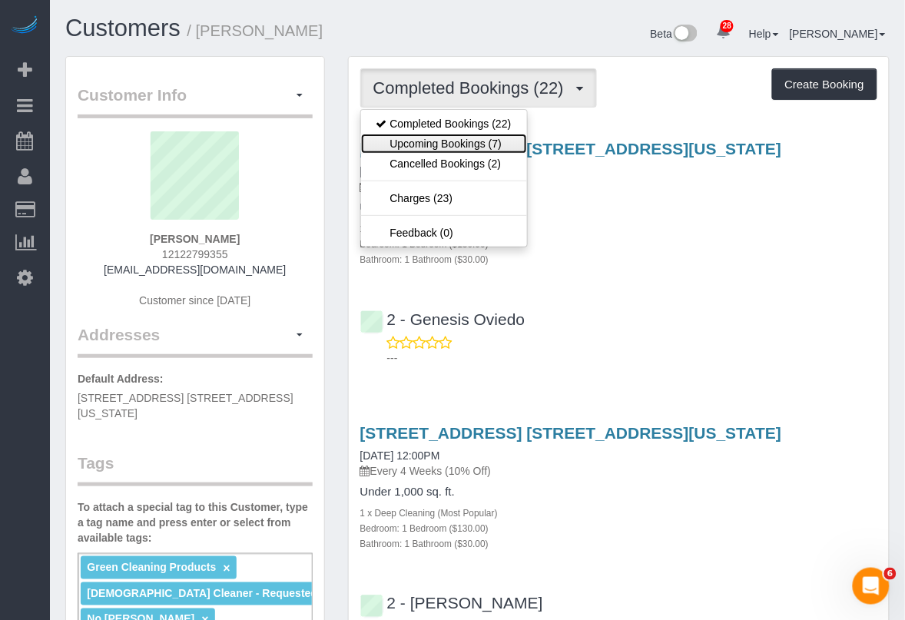
click at [493, 146] on link "Upcoming Bookings (7)" at bounding box center [444, 144] width 166 height 20
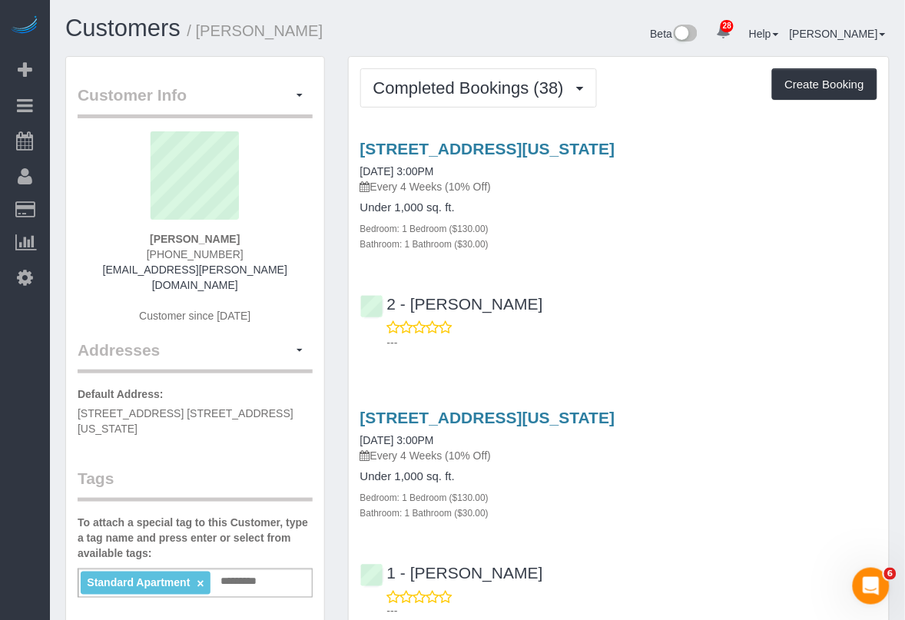
click at [577, 562] on div "1 - [PERSON_NAME] ---" at bounding box center [619, 585] width 540 height 69
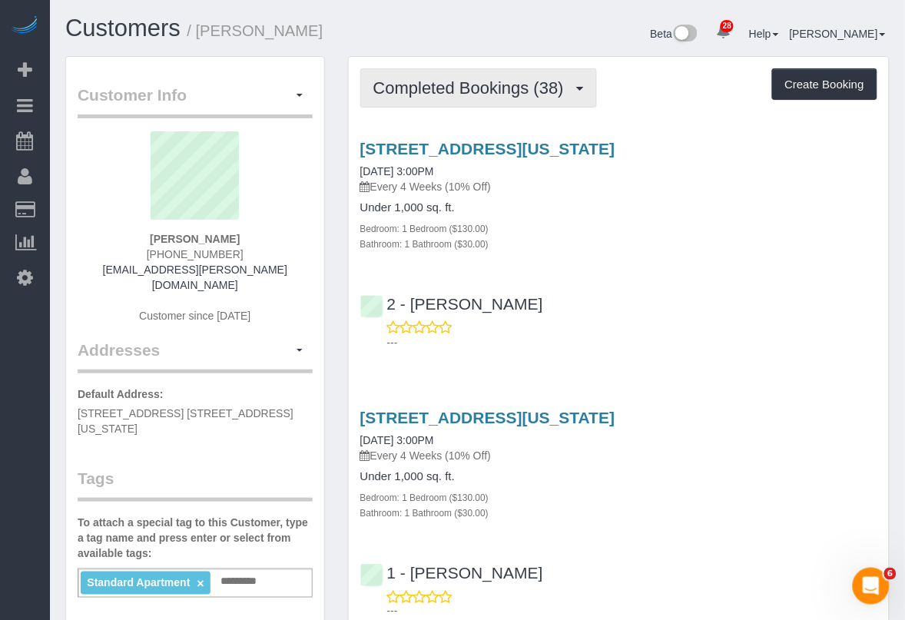
click at [482, 82] on span "Completed Bookings (38)" at bounding box center [473, 87] width 198 height 19
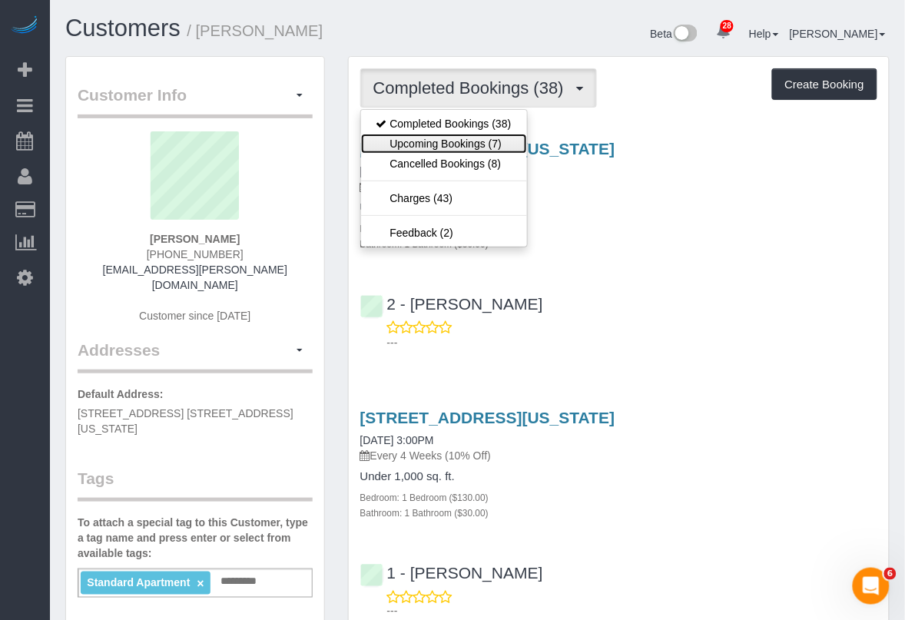
drag, startPoint x: 470, startPoint y: 142, endPoint x: 487, endPoint y: 151, distance: 19.3
click at [470, 143] on link "Upcoming Bookings (7)" at bounding box center [444, 144] width 166 height 20
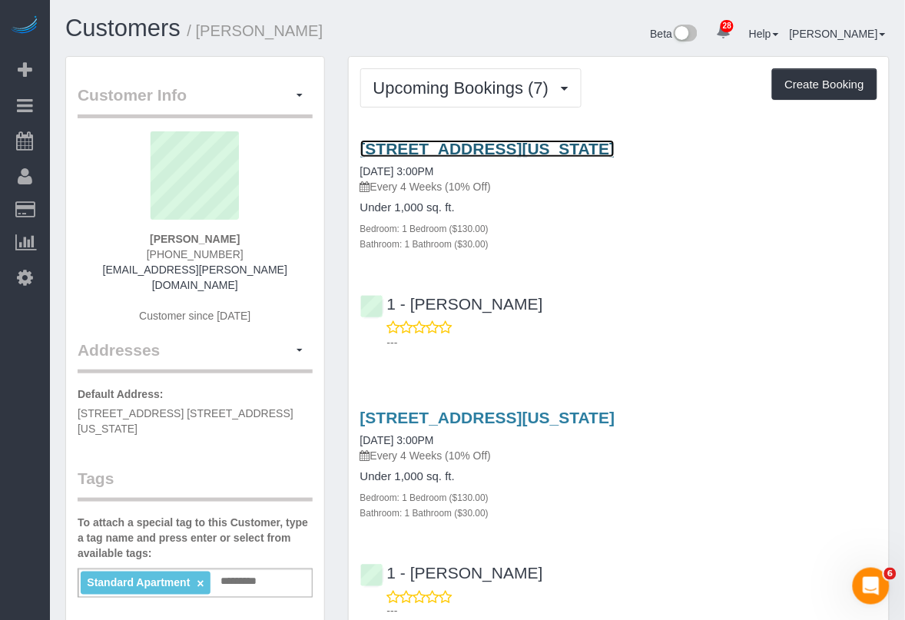
click at [434, 147] on link "675 W 59th St 1108, New York, NY 10019" at bounding box center [487, 149] width 255 height 18
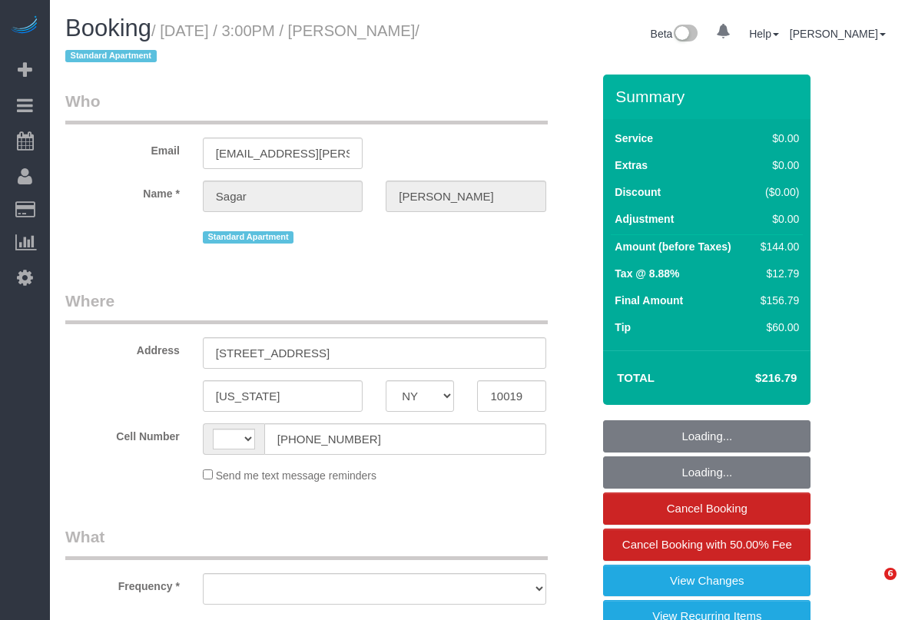
select select "NY"
select select "string:stripe-pm_1NfZHi4VGloSiKo76R64IA7G"
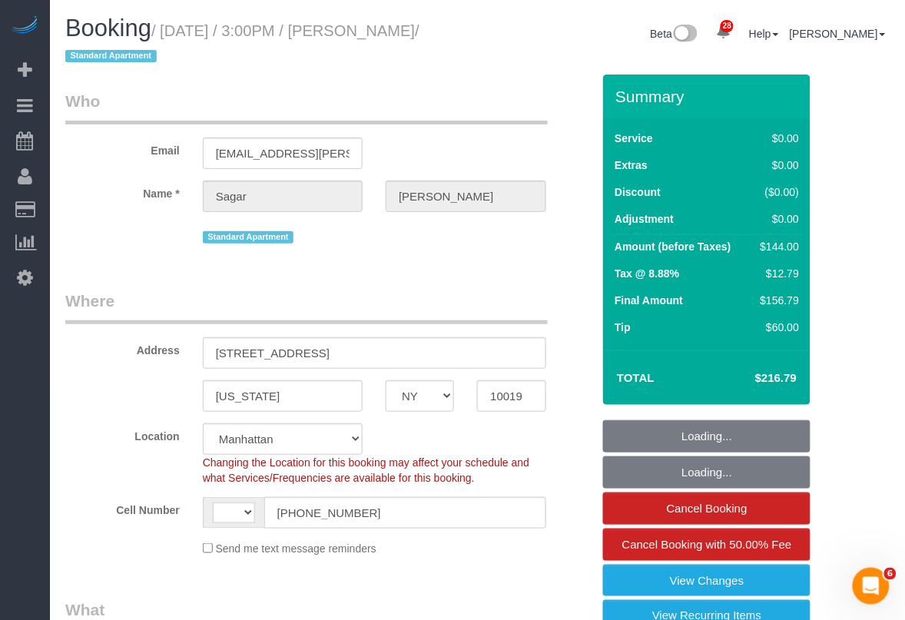
select select "string:[GEOGRAPHIC_DATA]"
select select "object:926"
select select "1"
select select "spot1"
select select "number:58"
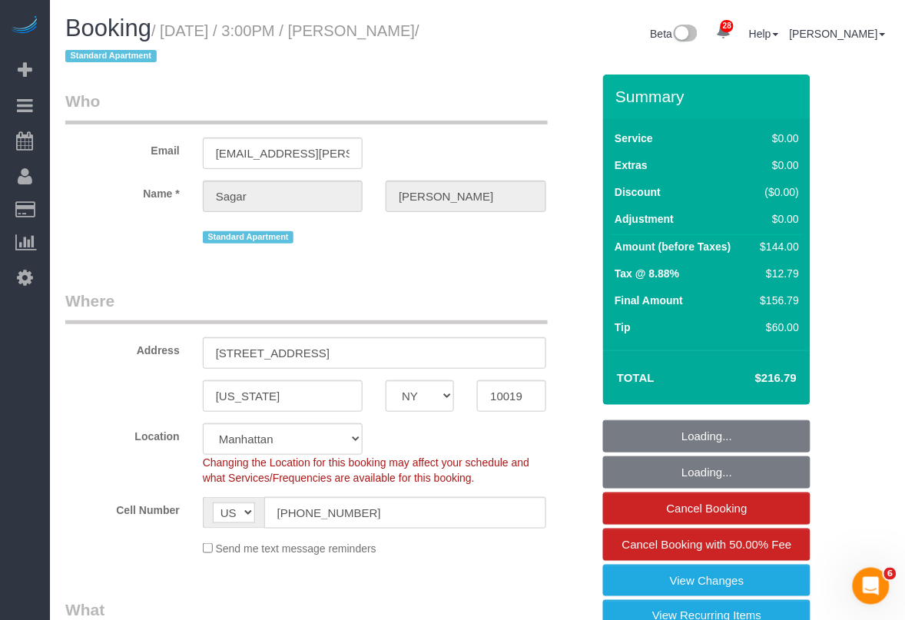
select select "number:79"
select select "number:15"
select select "number:5"
select select "1"
select select "object:1552"
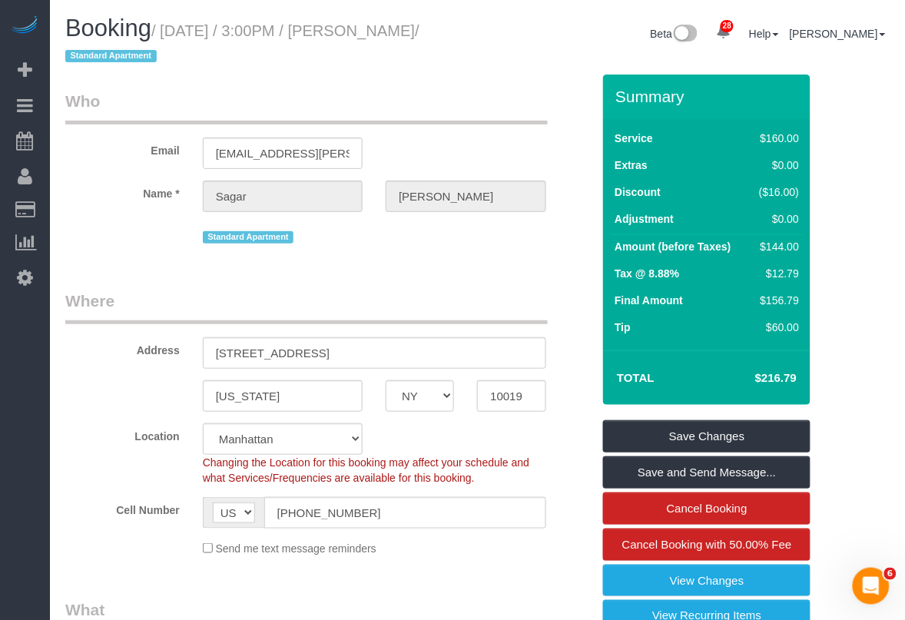
drag, startPoint x: 536, startPoint y: 570, endPoint x: 461, endPoint y: 423, distance: 164.6
drag, startPoint x: 166, startPoint y: 32, endPoint x: 102, endPoint y: 51, distance: 66.4
click at [102, 51] on small "/ September 26, 2025 / 3:00PM / Sagar Tikoo / Standard Apartment" at bounding box center [242, 43] width 354 height 43
copy small "September 26, 2025 / 3:00PM / Sagar Tikoo"
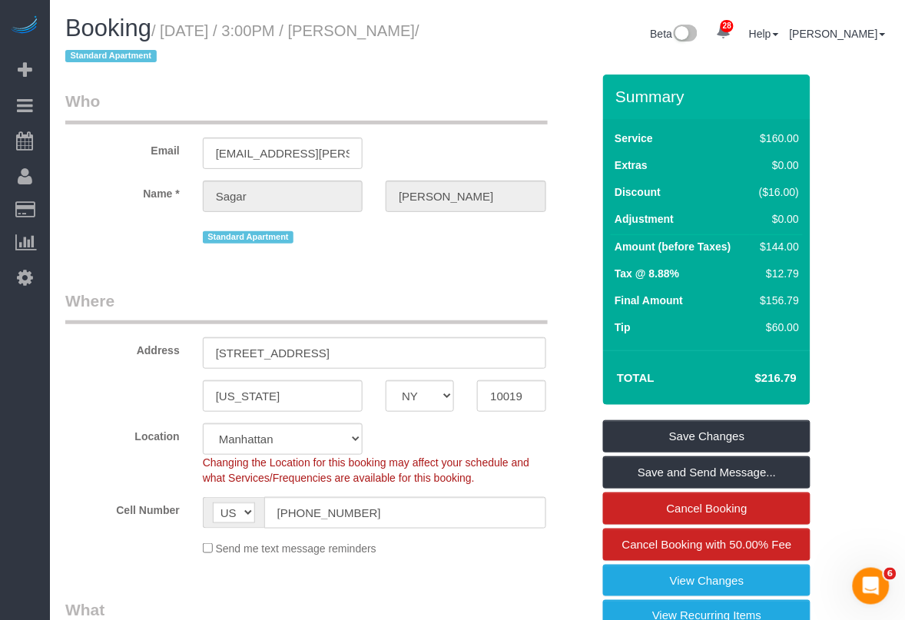
click at [497, 553] on div "Send me text message reminders" at bounding box center [374, 548] width 367 height 17
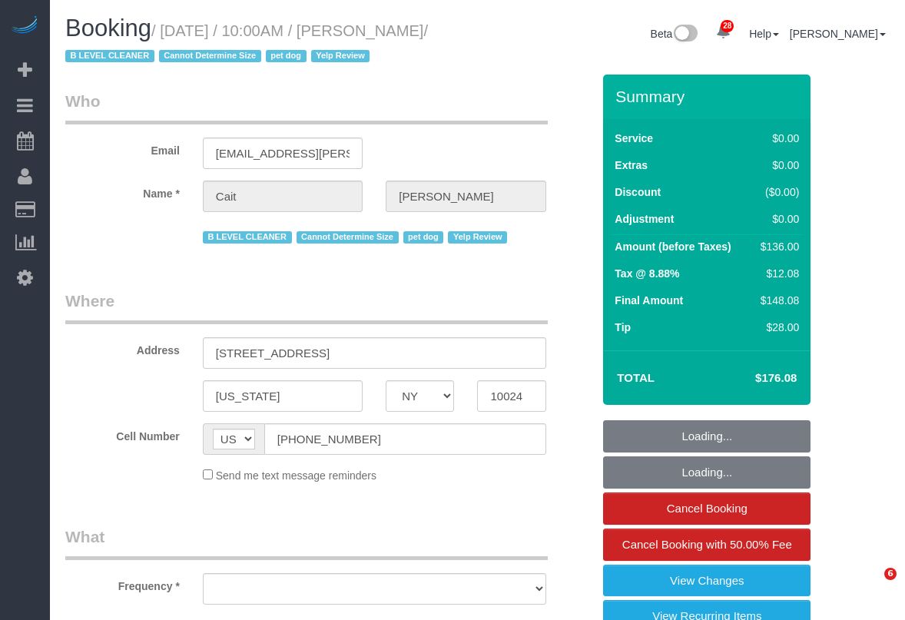
select select "NY"
select select "object:833"
select select "1"
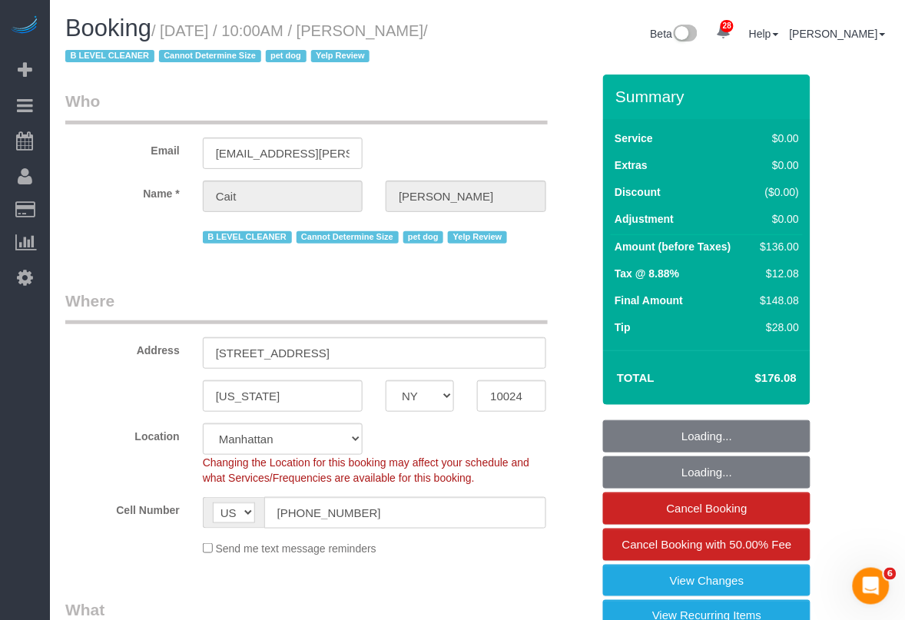
select select "object:1091"
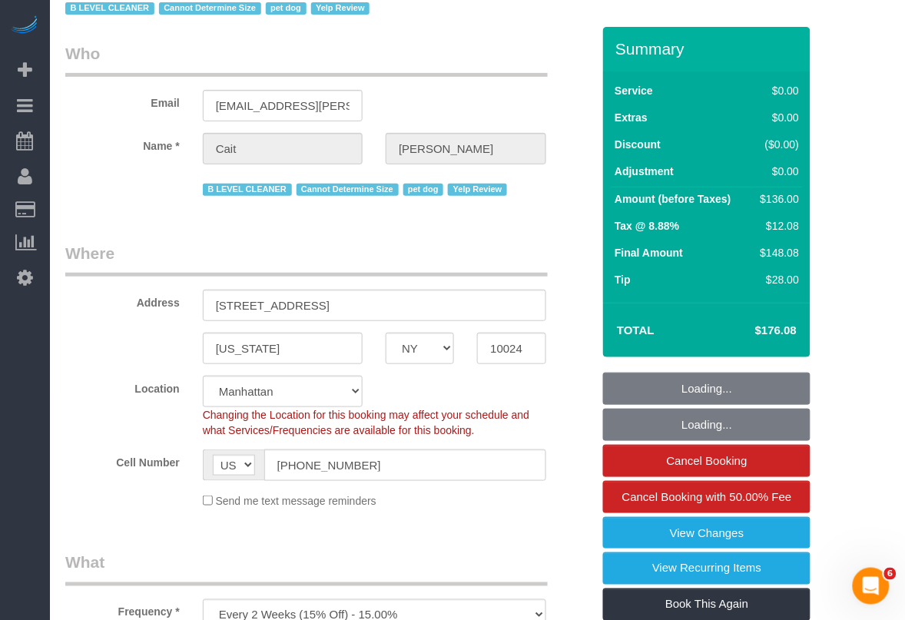
select select "number:89"
select select "number:90"
select select "number:13"
select select "number:6"
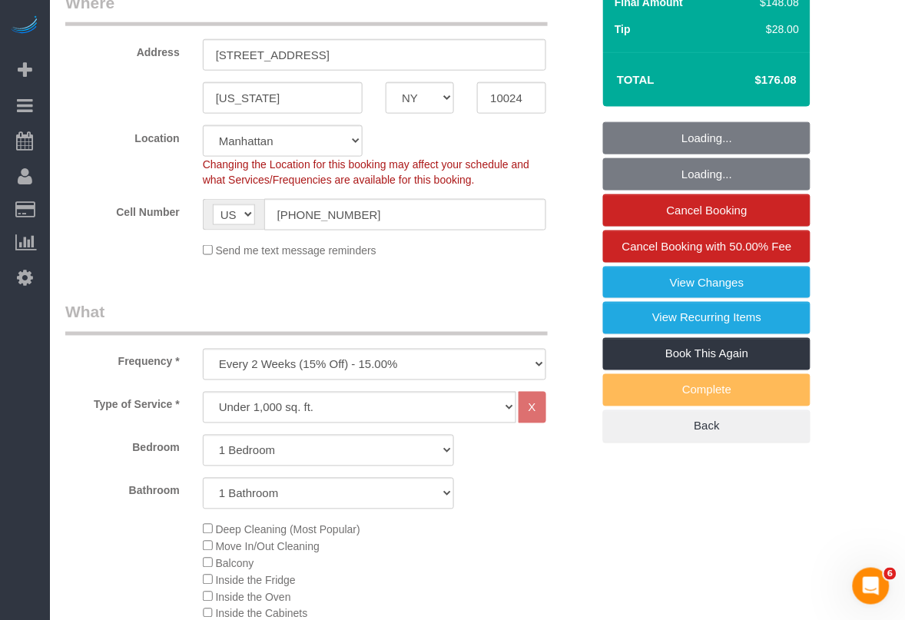
select select "string:stripe-pm_1PtyBH4VGloSiKo7pgkIsidZ"
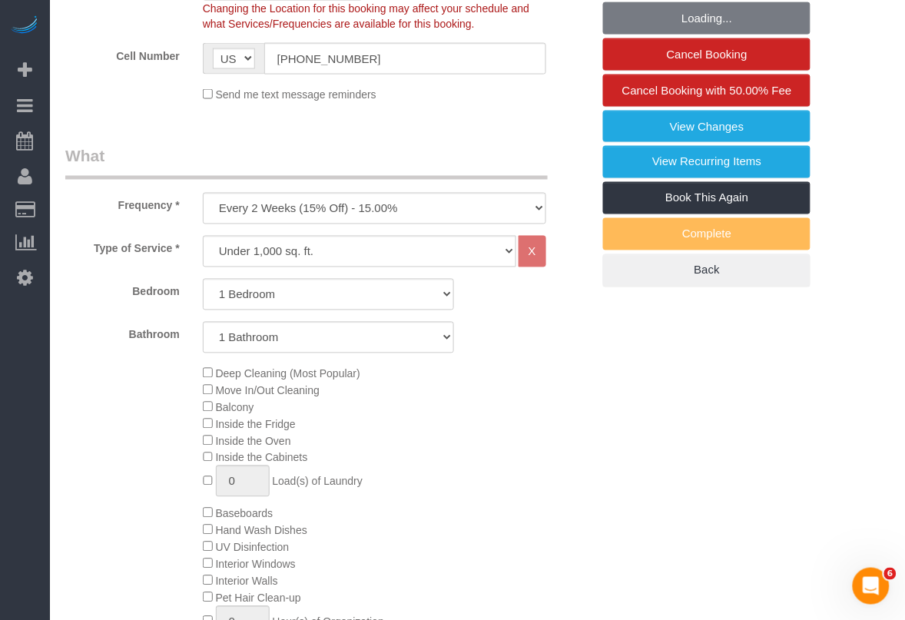
select select "spot1"
select select "1"
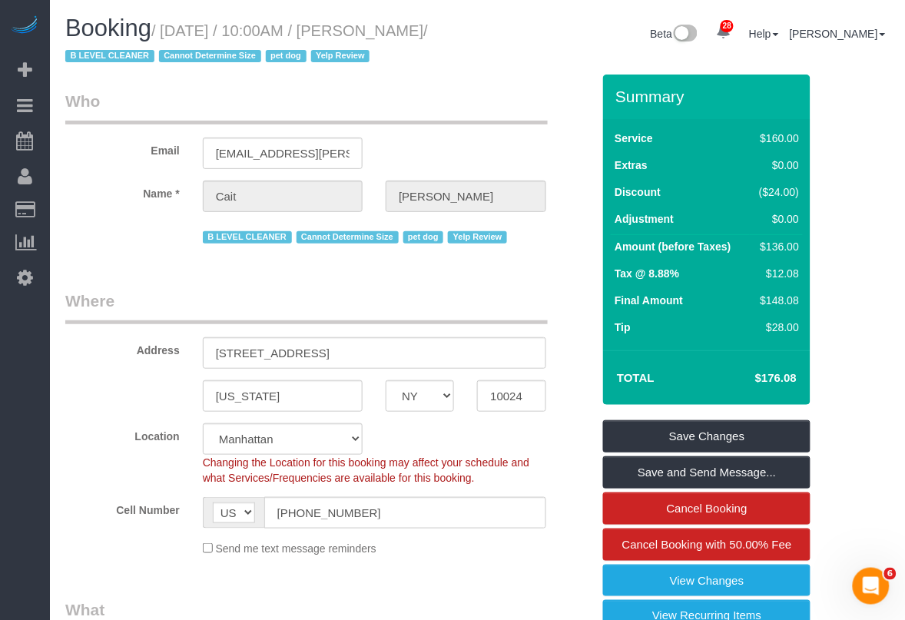
drag, startPoint x: 394, startPoint y: 25, endPoint x: 139, endPoint y: 61, distance: 257.7
click at [139, 61] on small "/ September 26, 2025 / 10:00AM / Cait Williamson / B LEVEL CLEANER Cannot Deter…" at bounding box center [246, 43] width 363 height 43
copy small "Cait Williamson"
drag, startPoint x: 912, startPoint y: 74, endPoint x: 340, endPoint y: 88, distance: 572.0
click at [352, 91] on legend "Who" at bounding box center [306, 107] width 483 height 35
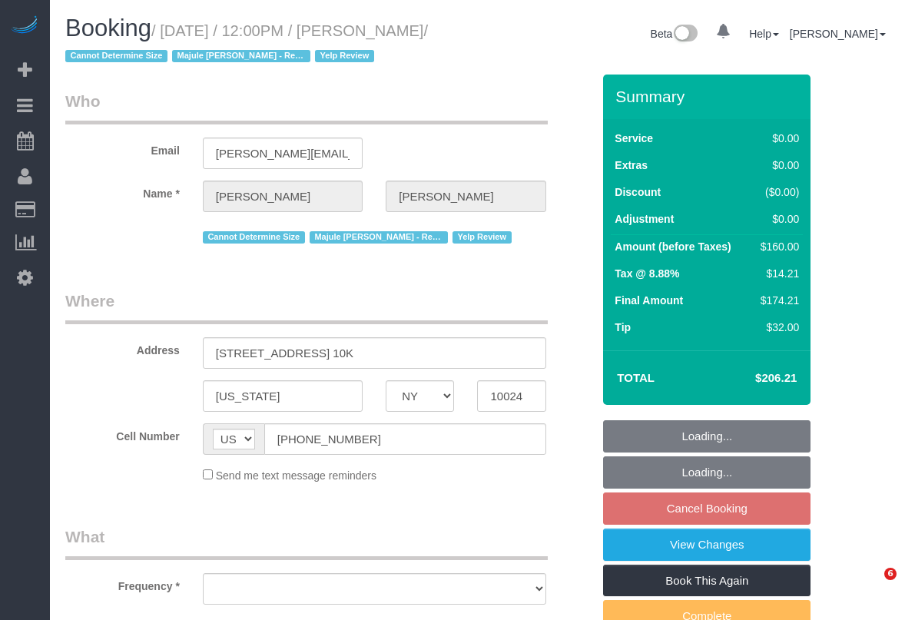
select select "NY"
select select "number:60"
select select "number:75"
select select "number:15"
select select "number:6"
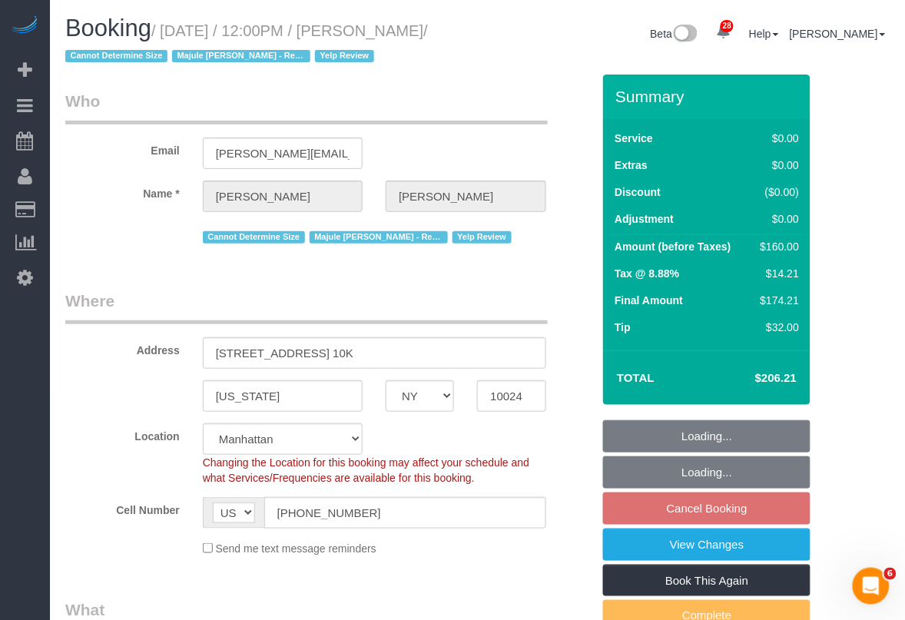
select select "object:1073"
select select "string:stripe-pm_1S9r9n4VGloSiKo7mIYRDaGo"
select select "1"
select select "spot3"
select select "1"
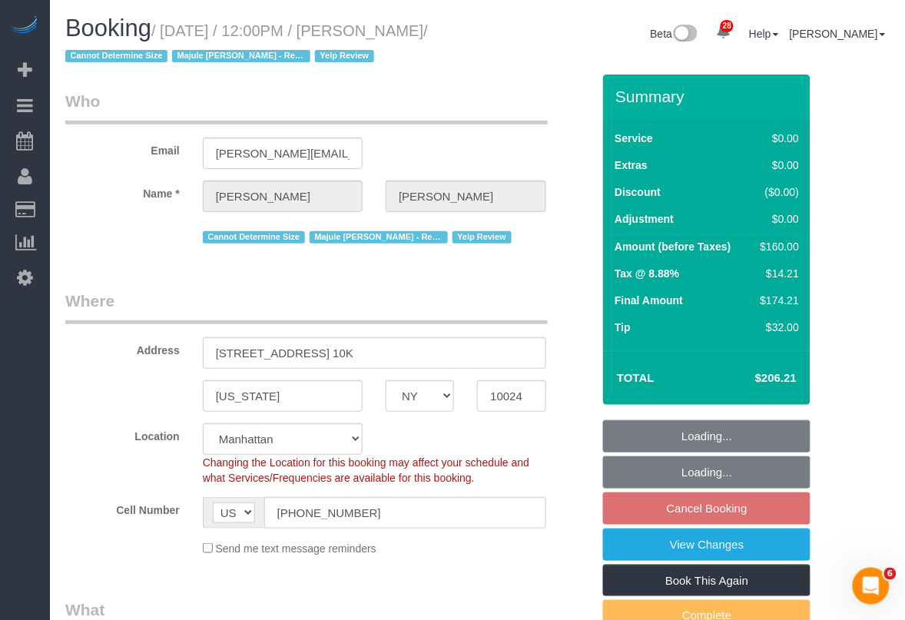
select select "object:1551"
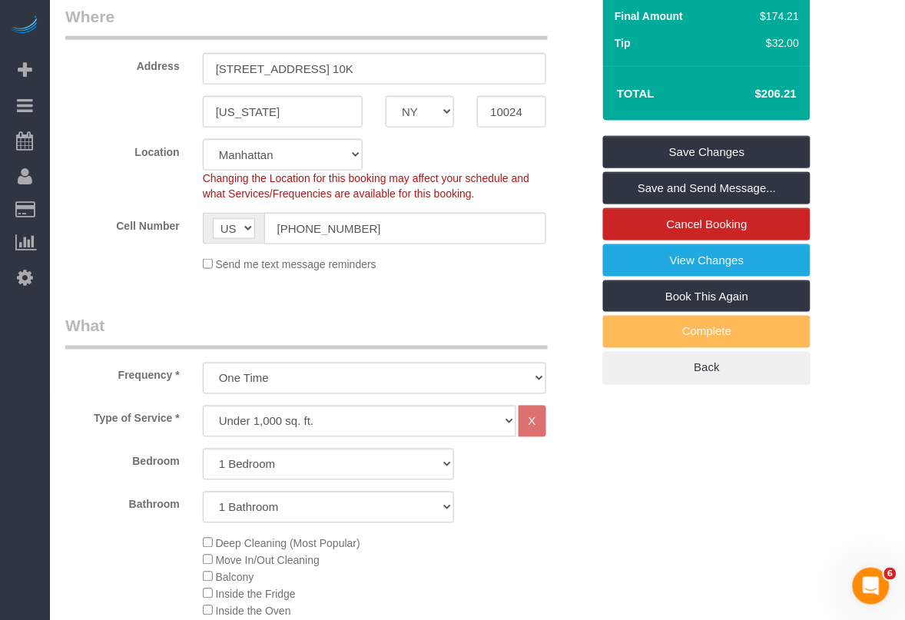
scroll to position [384, 0]
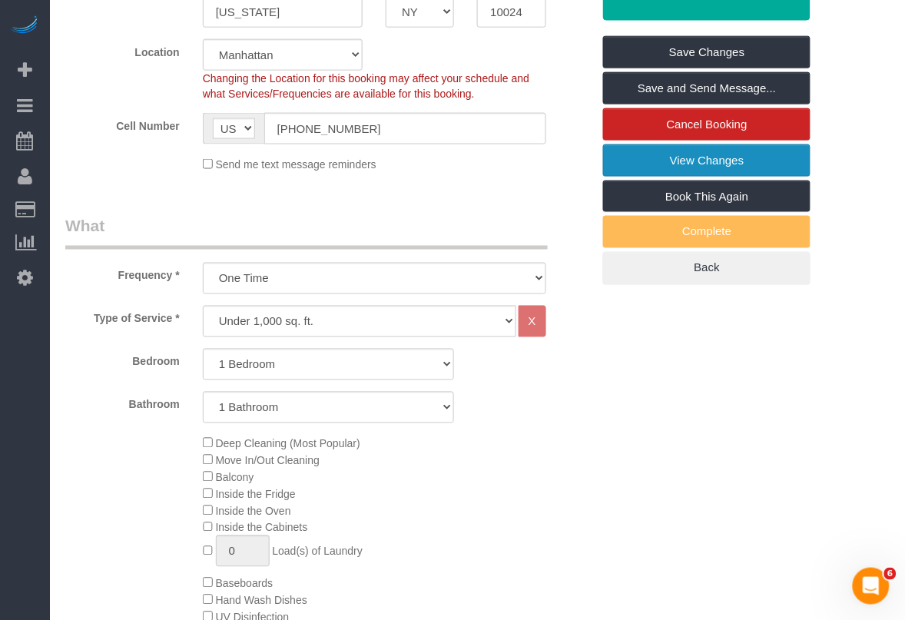
click at [662, 158] on link "View Changes" at bounding box center [707, 160] width 208 height 32
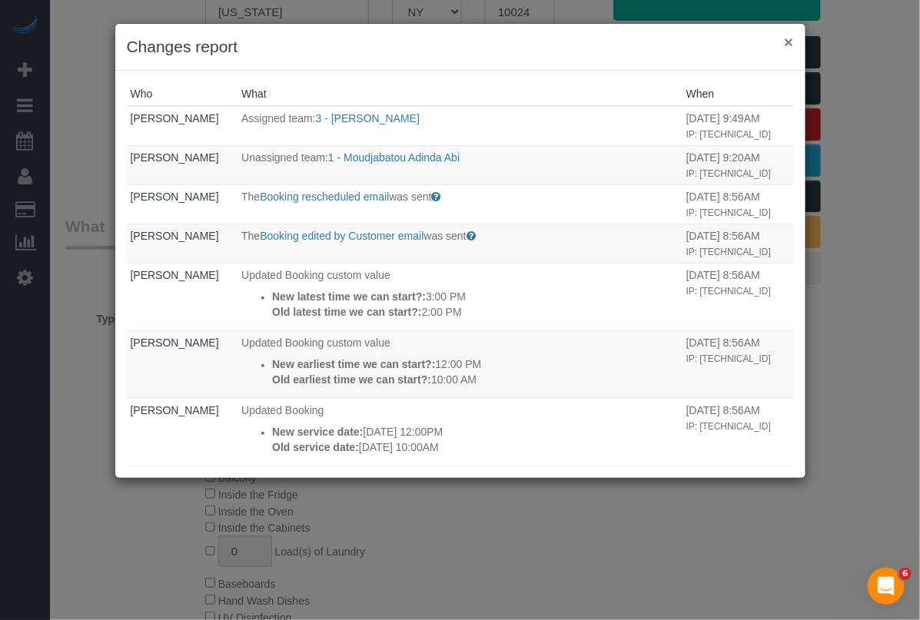
click at [788, 36] on button "×" at bounding box center [788, 42] width 9 height 16
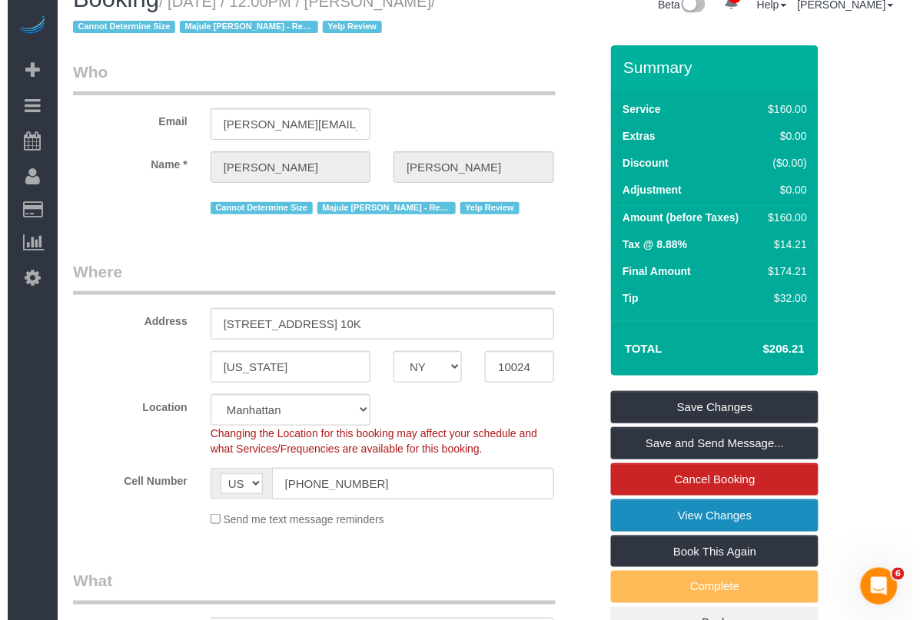
scroll to position [0, 0]
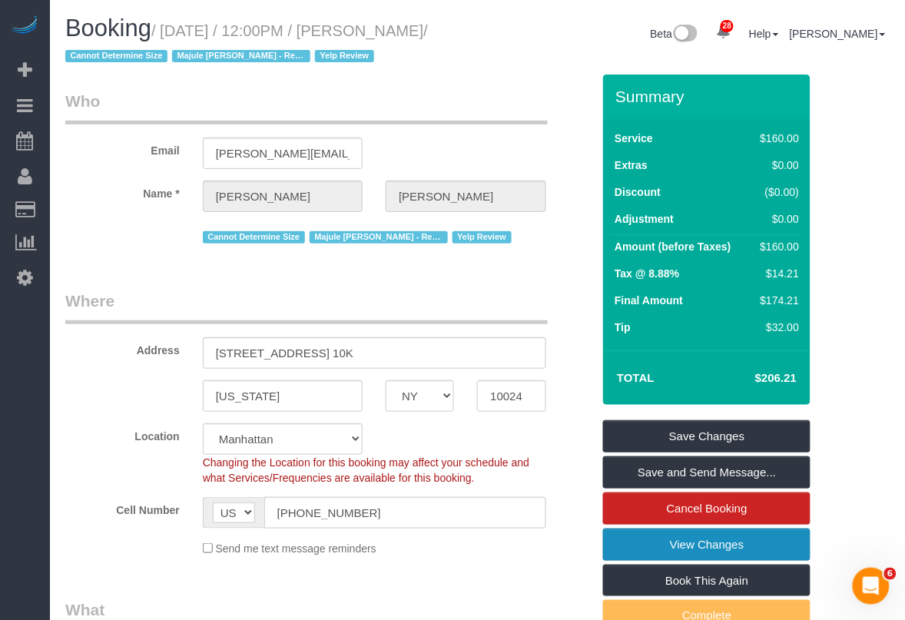
click at [692, 542] on link "View Changes" at bounding box center [707, 545] width 208 height 32
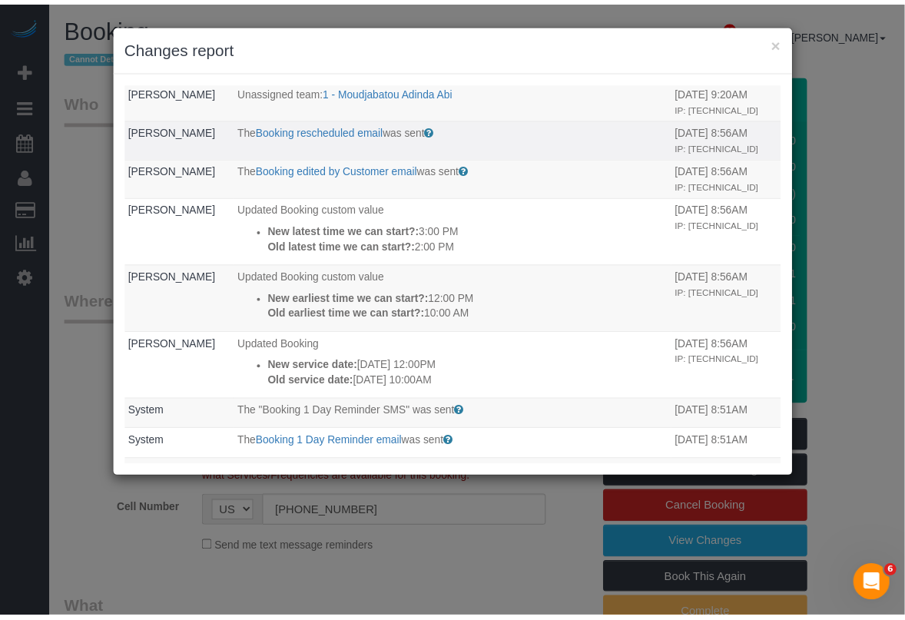
scroll to position [96, 0]
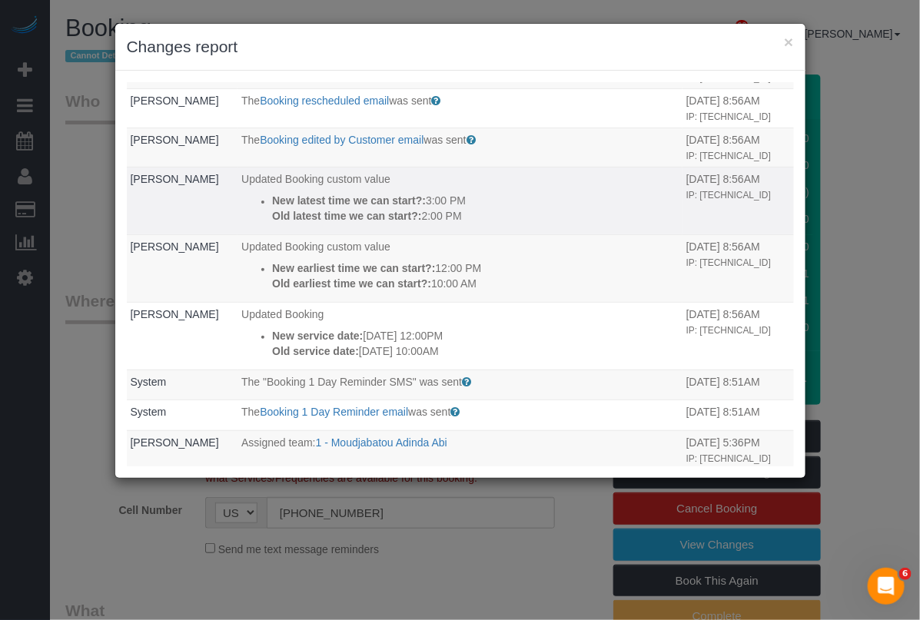
drag, startPoint x: 237, startPoint y: 194, endPoint x: 459, endPoint y: 218, distance: 223.3
click at [459, 218] on ul "New latest time we can start?: 3:00 PM Old latest time we can start?: 2:00 PM" at bounding box center [459, 208] width 437 height 31
copy div "New latest time we can start?: 3:00 PM Old latest time we can start?: 2:00 PM"
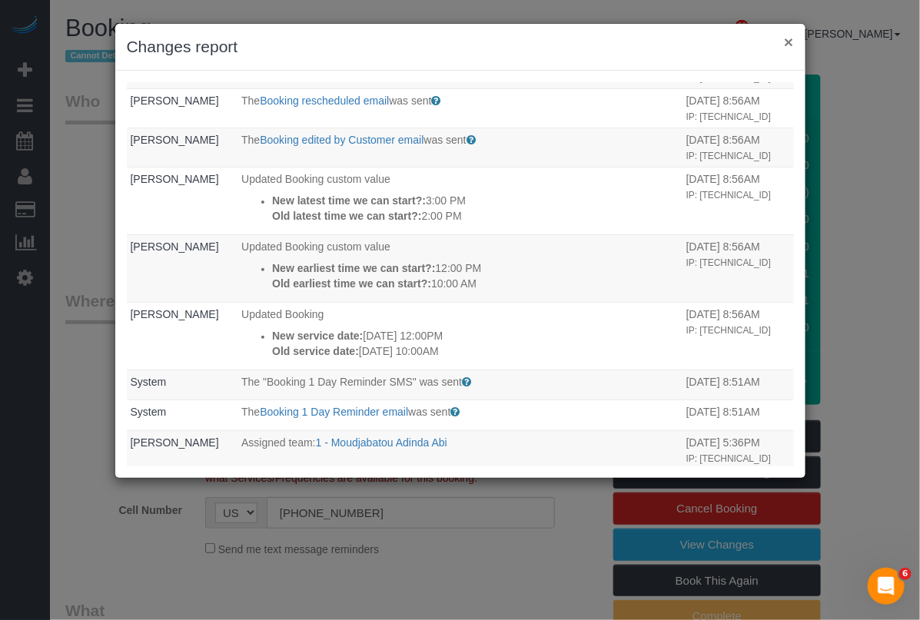
click at [789, 40] on button "×" at bounding box center [788, 42] width 9 height 16
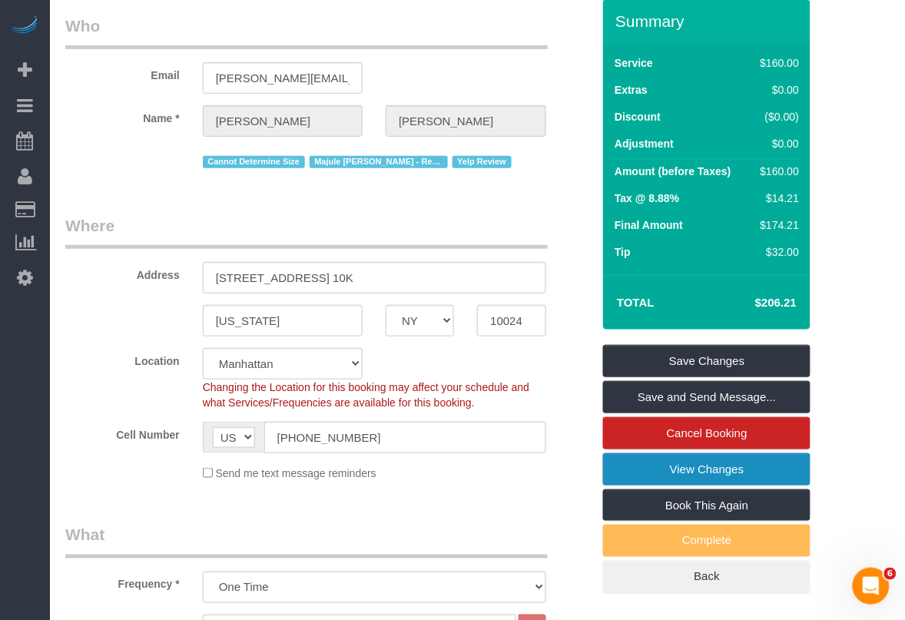
scroll to position [0, 0]
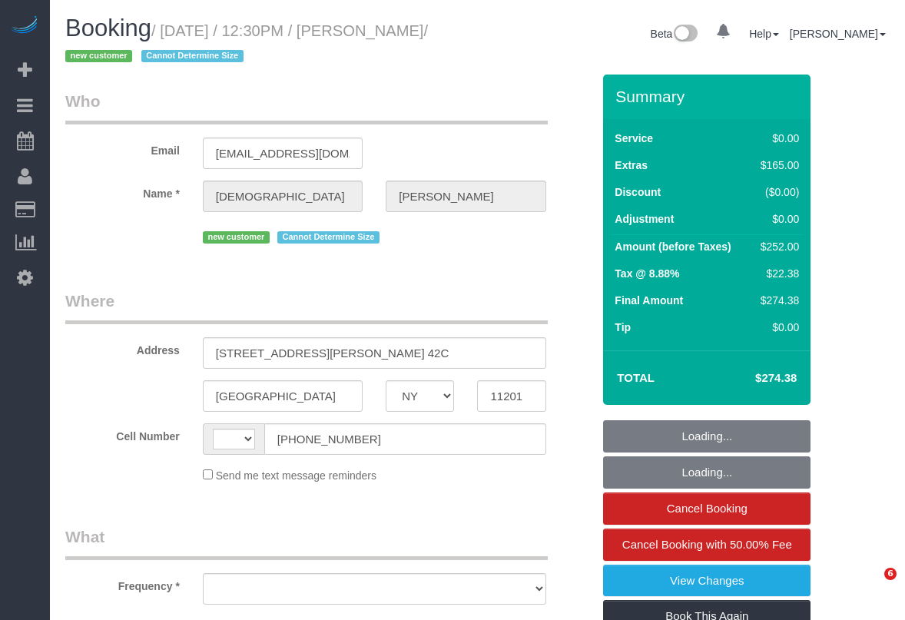
select select "NY"
select select "string:[GEOGRAPHIC_DATA]"
select select "number:89"
select select "number:90"
select select "number:15"
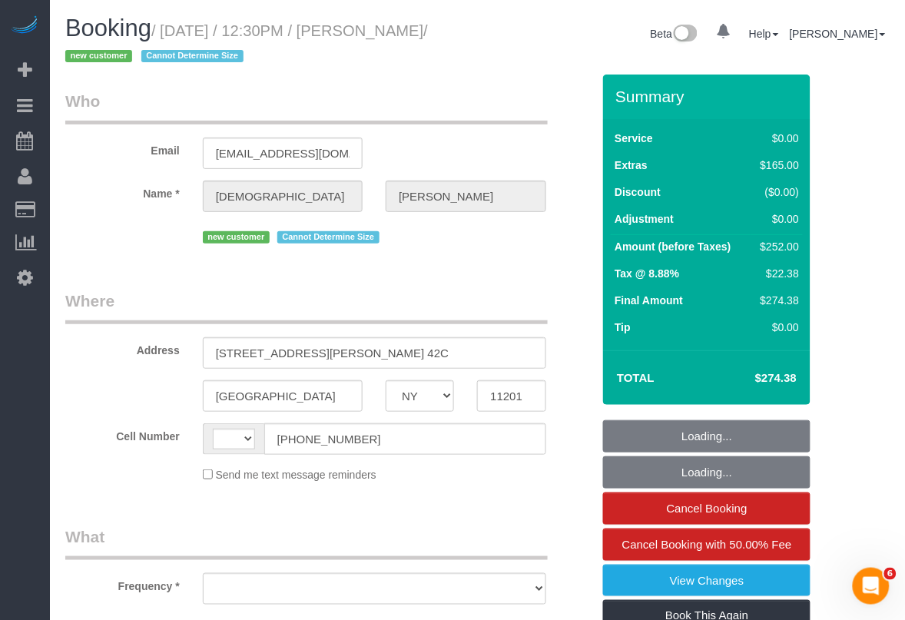
select select "number:5"
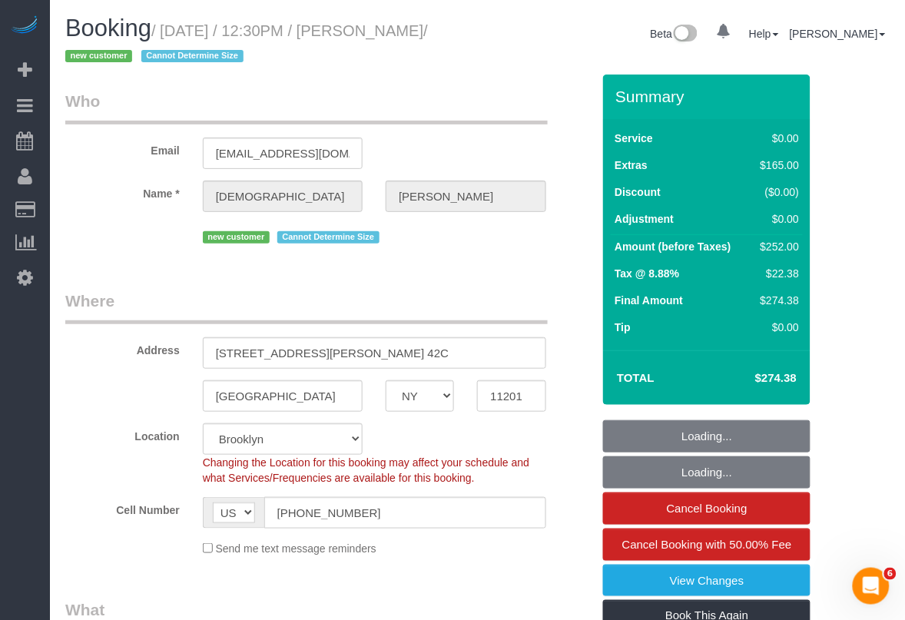
select select "string:stripe-pm_1SBaqG4VGloSiKo7ts4JTM7Z"
select select "object:1489"
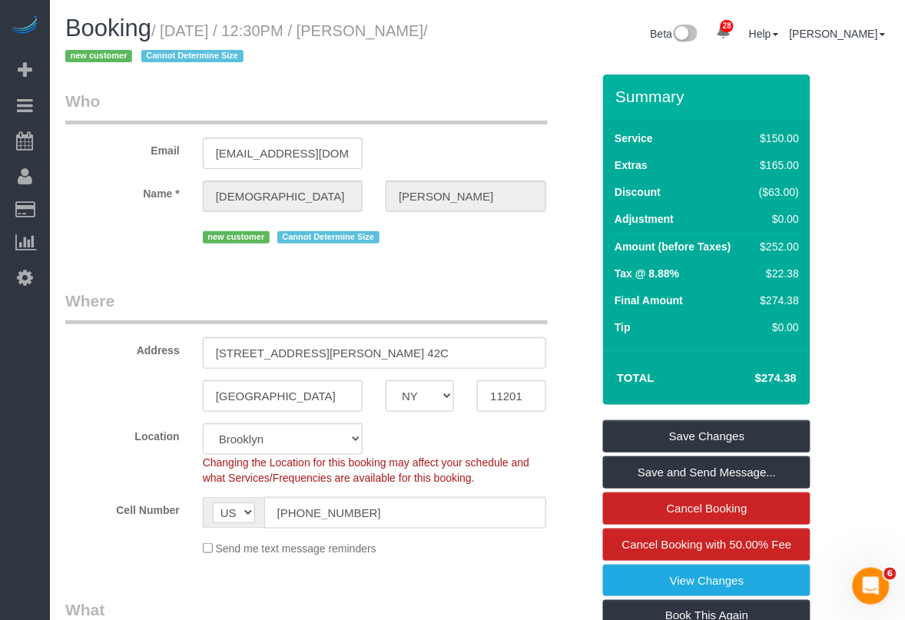
click at [492, 258] on fieldset "Who Email [EMAIL_ADDRESS][DOMAIN_NAME] Name * Visesha [GEOGRAPHIC_DATA] new cus…" at bounding box center [328, 174] width 526 height 169
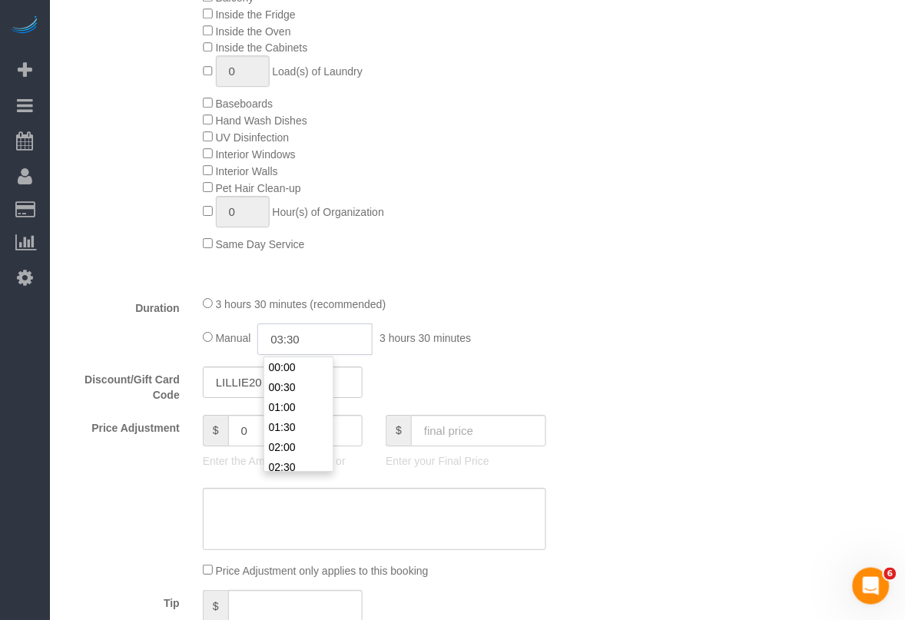
scroll to position [120, 0]
drag, startPoint x: 319, startPoint y: 339, endPoint x: 277, endPoint y: 340, distance: 41.5
click at [277, 340] on input "03:30" at bounding box center [314, 340] width 115 height 32
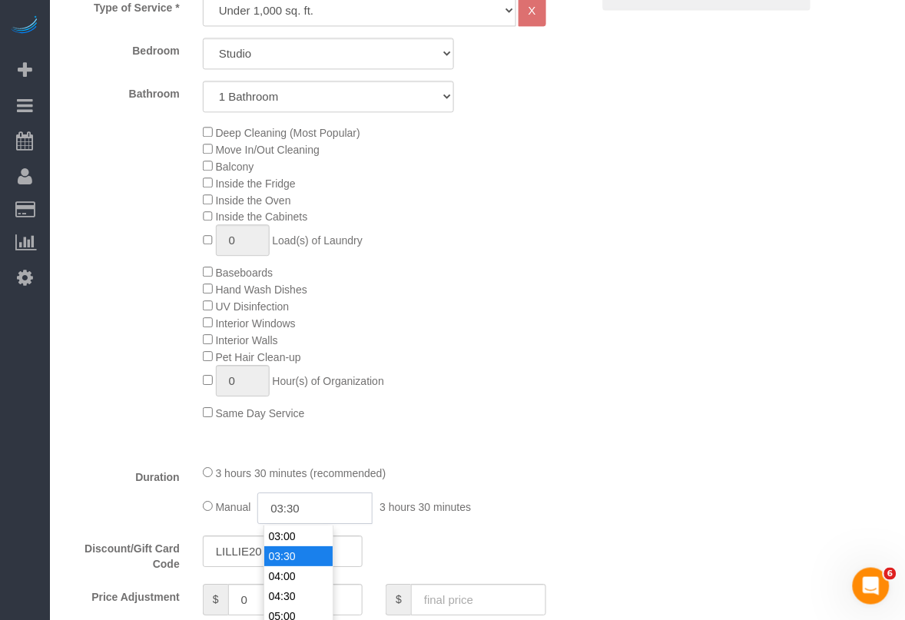
scroll to position [865, 0]
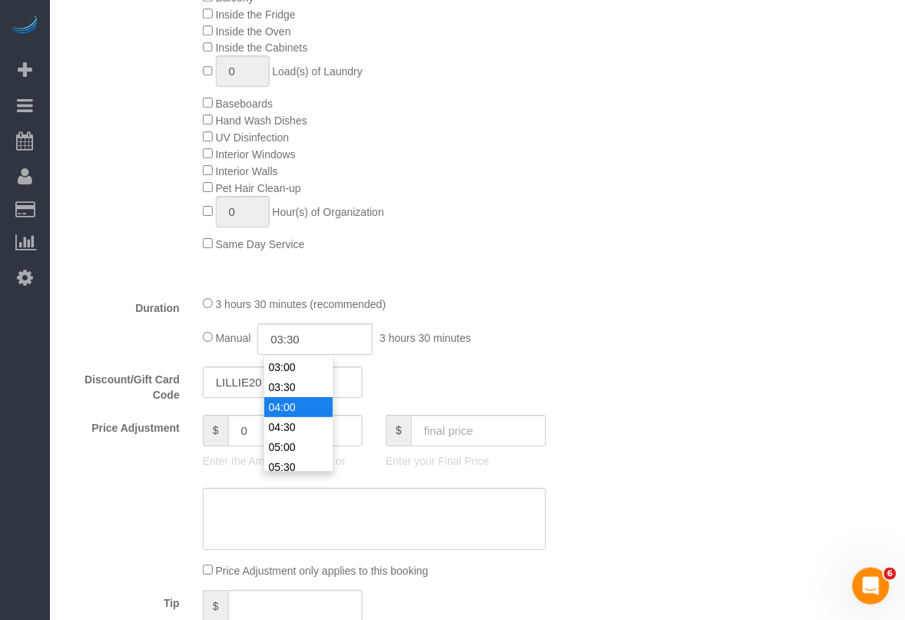
type input "04:00"
drag, startPoint x: 281, startPoint y: 401, endPoint x: 420, endPoint y: 397, distance: 140.0
click at [283, 402] on li "04:00" at bounding box center [298, 407] width 68 height 20
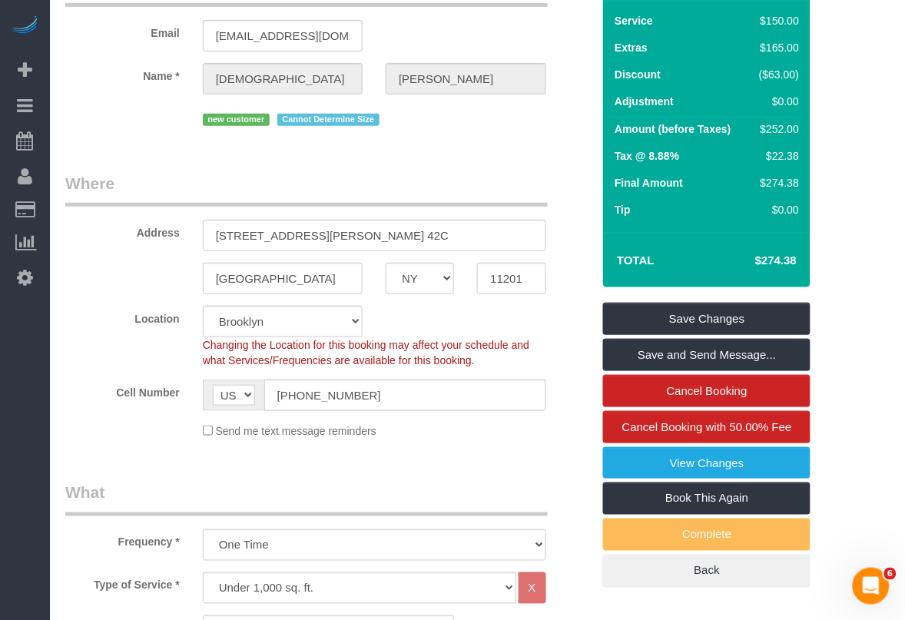
scroll to position [384, 0]
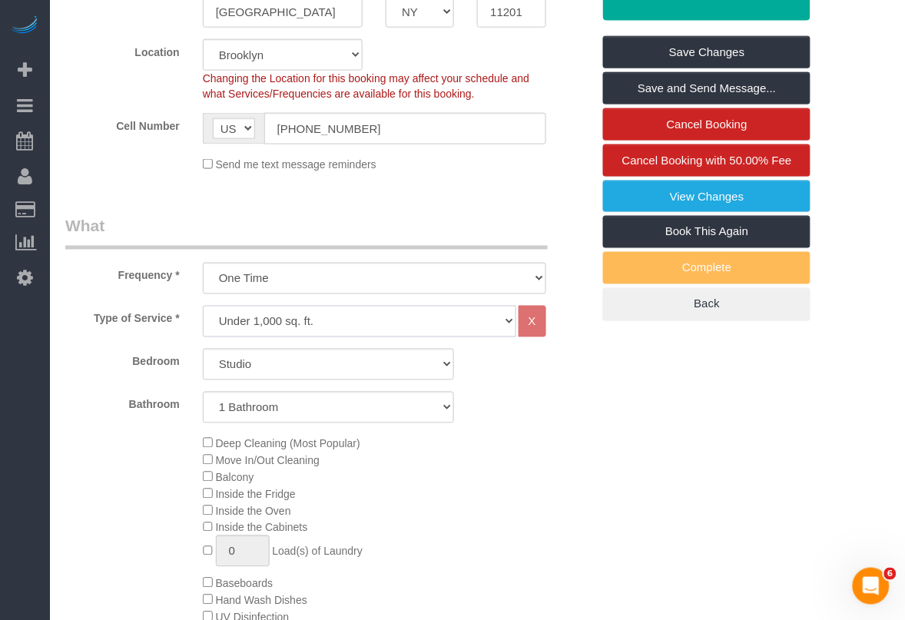
click at [478, 320] on select "Under 1,000 sq. ft. 1,001 - 1,500 sq. ft. 1,500+ sq. ft. Custom Cleaning Office…" at bounding box center [360, 322] width 314 height 32
select select "213"
click at [203, 306] on select "Under 1,000 sq. ft. 1,001 - 1,500 sq. ft. 1,500+ sq. ft. Custom Cleaning Office…" at bounding box center [360, 322] width 314 height 32
select select "1"
select select "120"
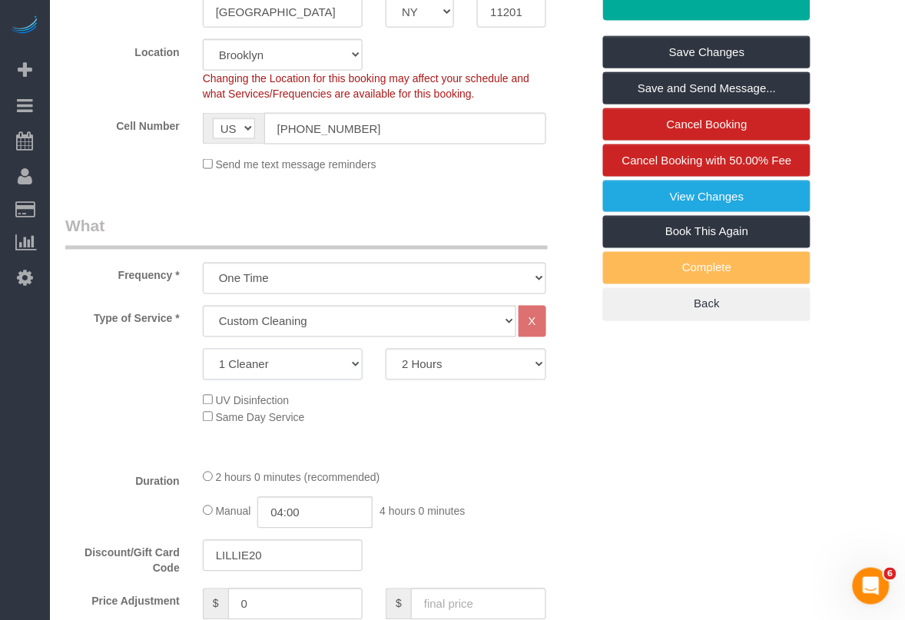
click at [340, 370] on select "1 Cleaner 2 Cleaners 3 Cleaners 4 Cleaners 5 Cleaners" at bounding box center [283, 365] width 160 height 32
select select "2"
click at [203, 349] on select "1 Cleaner 2 Cleaners 3 Cleaners 4 Cleaners 5 Cleaners" at bounding box center [283, 365] width 160 height 32
click at [458, 358] on select "2 Hours 2.5 Hours 3 Hours 3.5 Hours 4 Hours 4.5 Hours 5 Hours 5.5 Hours 6 Hours…" at bounding box center [466, 365] width 160 height 32
click at [386, 349] on select "2 Hours 2.5 Hours 3 Hours 3.5 Hours 4 Hours 4.5 Hours 5 Hours 5.5 Hours 6 Hours…" at bounding box center [466, 365] width 160 height 32
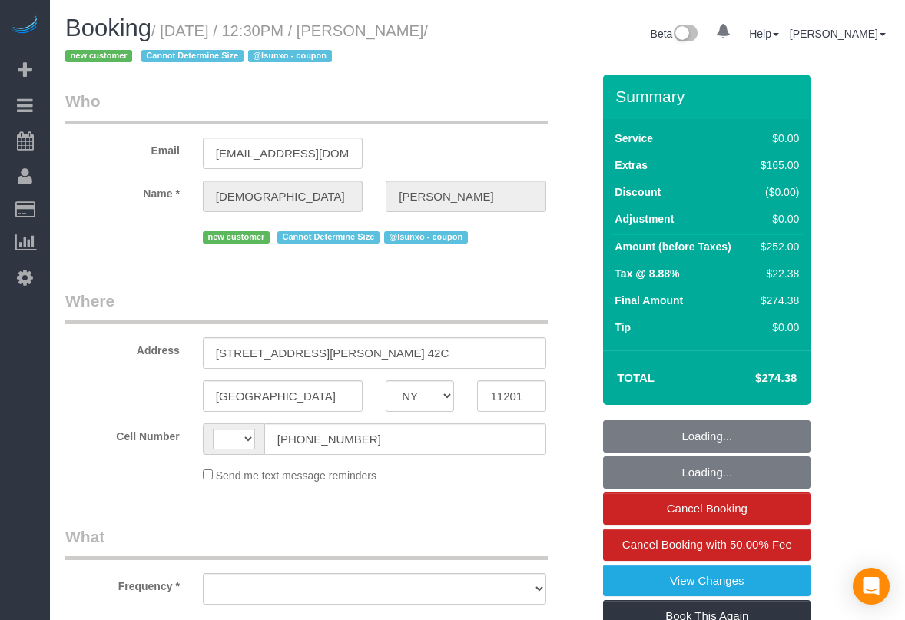
select select "NY"
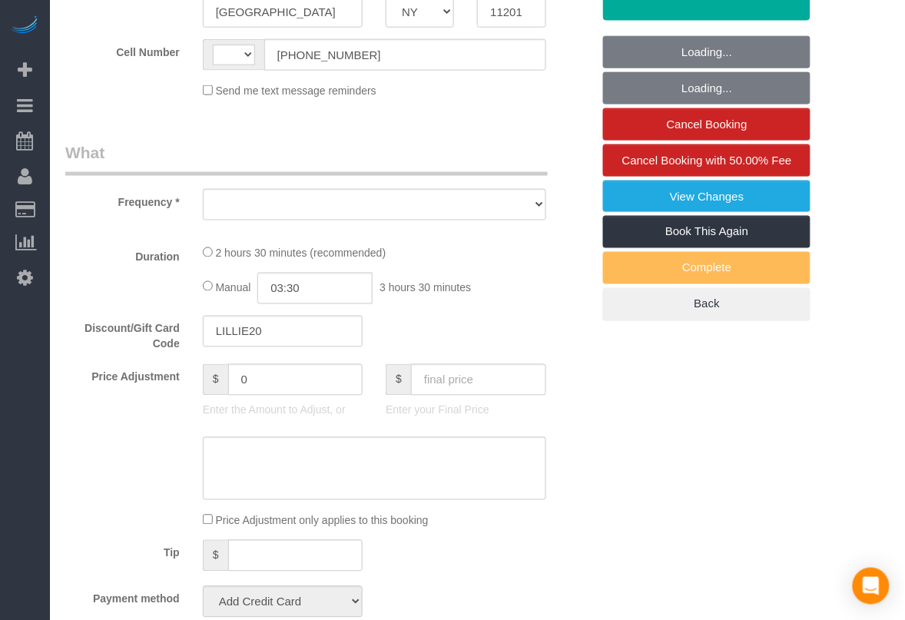
scroll to position [384, 0]
select select "string:[GEOGRAPHIC_DATA]"
select select "object:580"
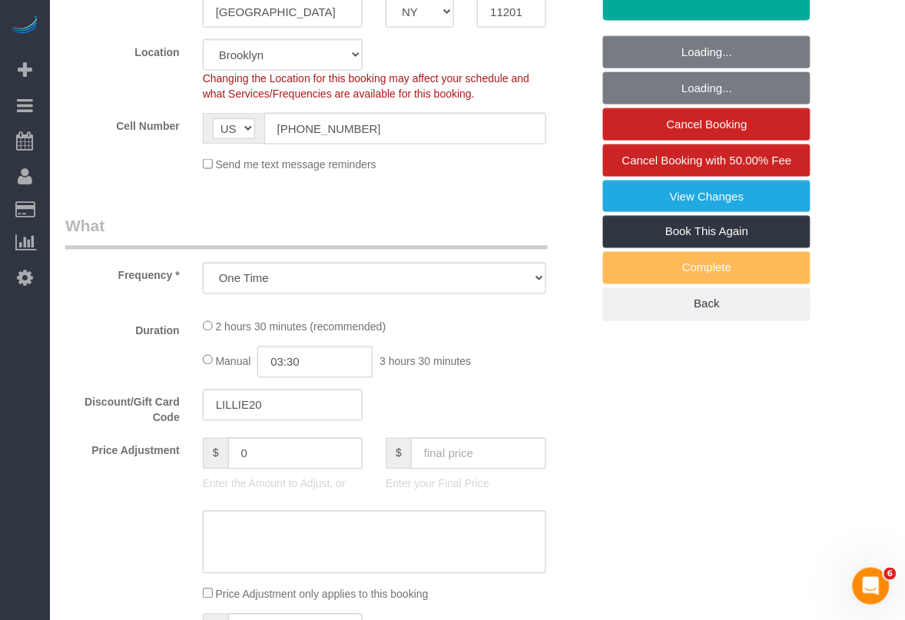
scroll to position [0, 0]
select select "string:stripe-pm_1SBaqG4VGloSiKo7ts4JTM7Z"
select select "number:89"
select select "number:90"
select select "number:15"
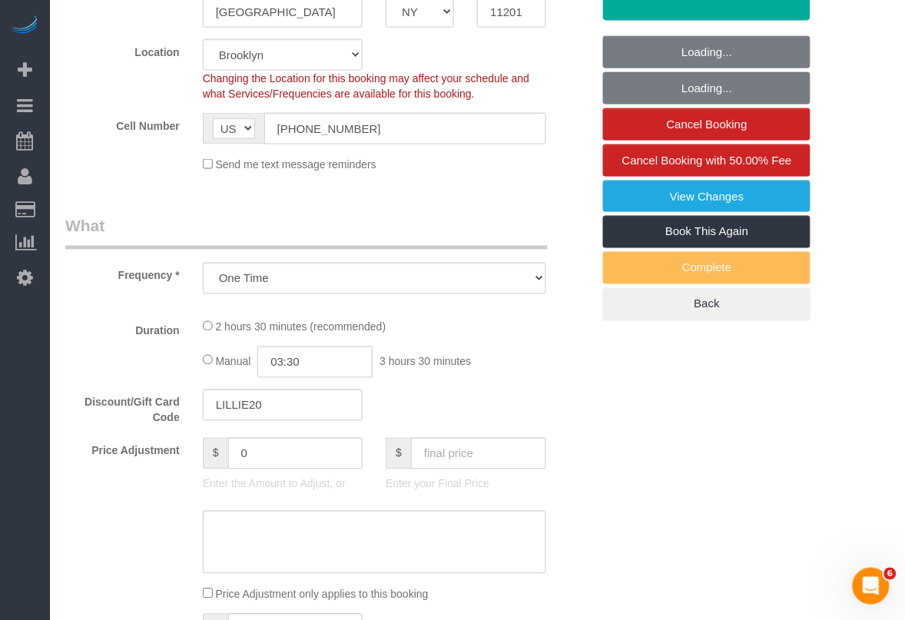
select select "number:5"
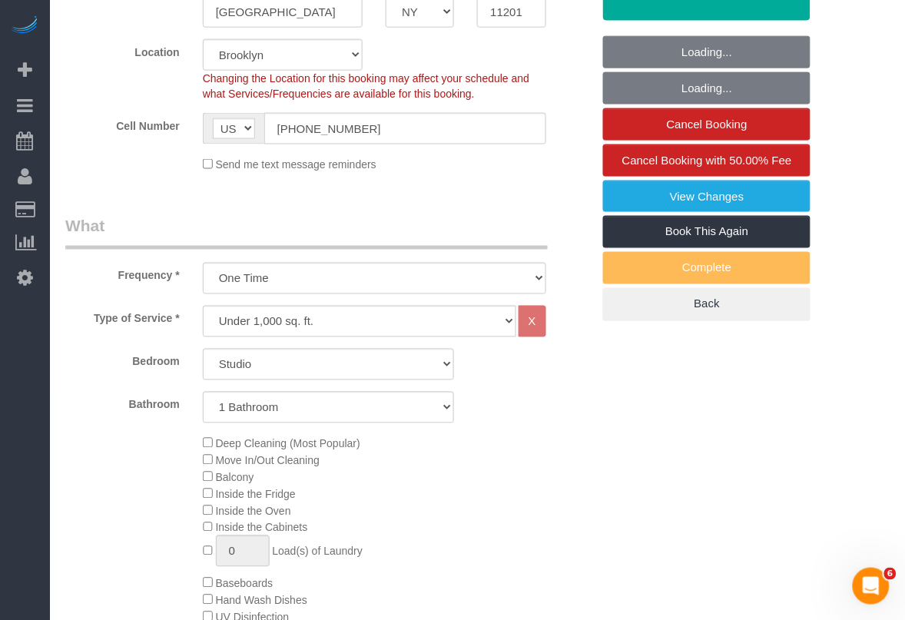
select select "object:1131"
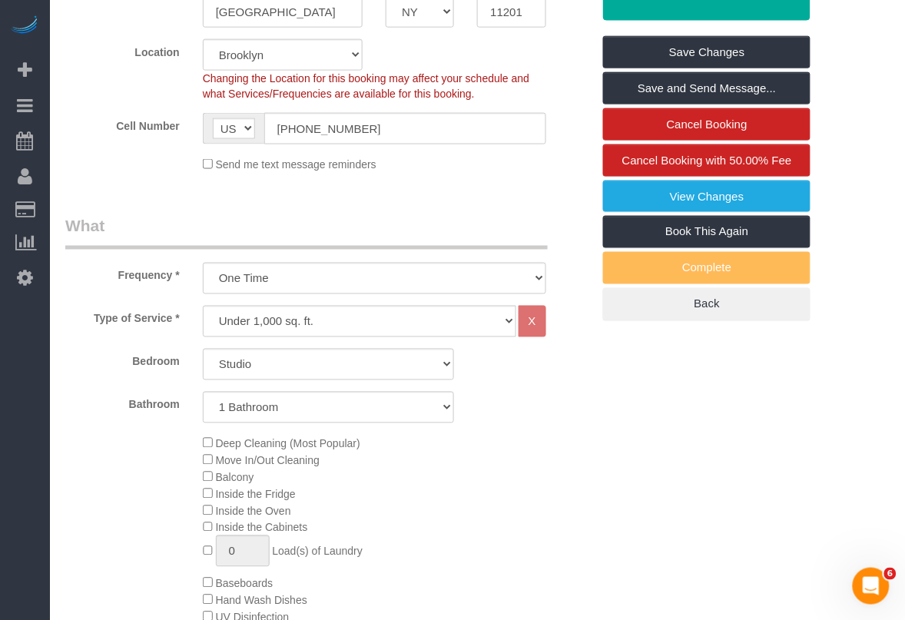
click at [567, 573] on div "Deep Cleaning (Most Popular) Move In/Out Cleaning Balcony Inside the Fridge Ins…" at bounding box center [397, 583] width 412 height 297
drag, startPoint x: 521, startPoint y: 592, endPoint x: 521, endPoint y: 581, distance: 10.8
click at [521, 592] on div "Deep Cleaning (Most Popular) Move In/Out Cleaning Balcony Inside the Fridge Ins…" at bounding box center [397, 583] width 412 height 297
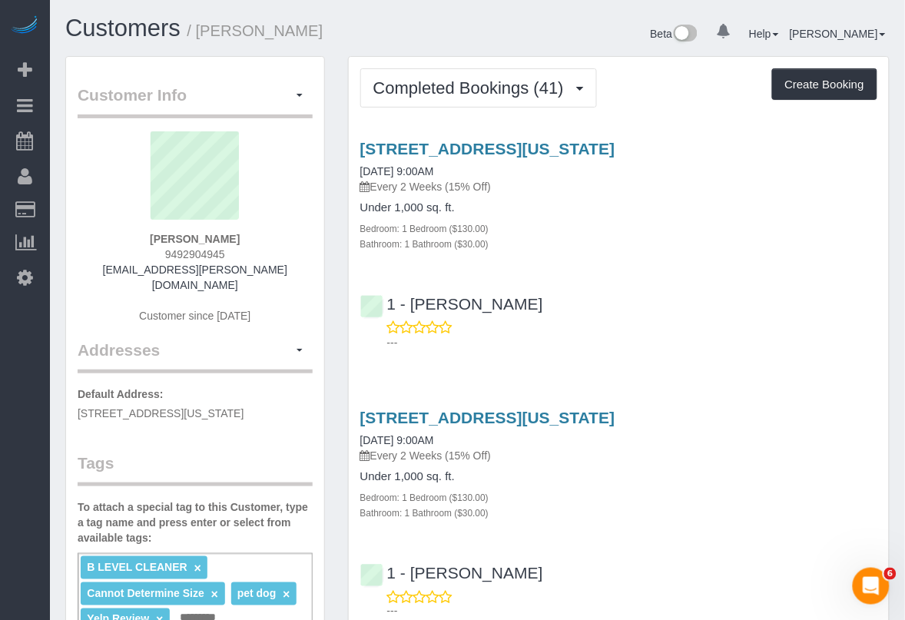
click at [631, 566] on div "1 - Veronica Romero ---" at bounding box center [619, 585] width 540 height 69
click at [636, 589] on div "---" at bounding box center [618, 604] width 517 height 31
click at [612, 570] on div "1 - Veronica Romero ---" at bounding box center [619, 585] width 540 height 69
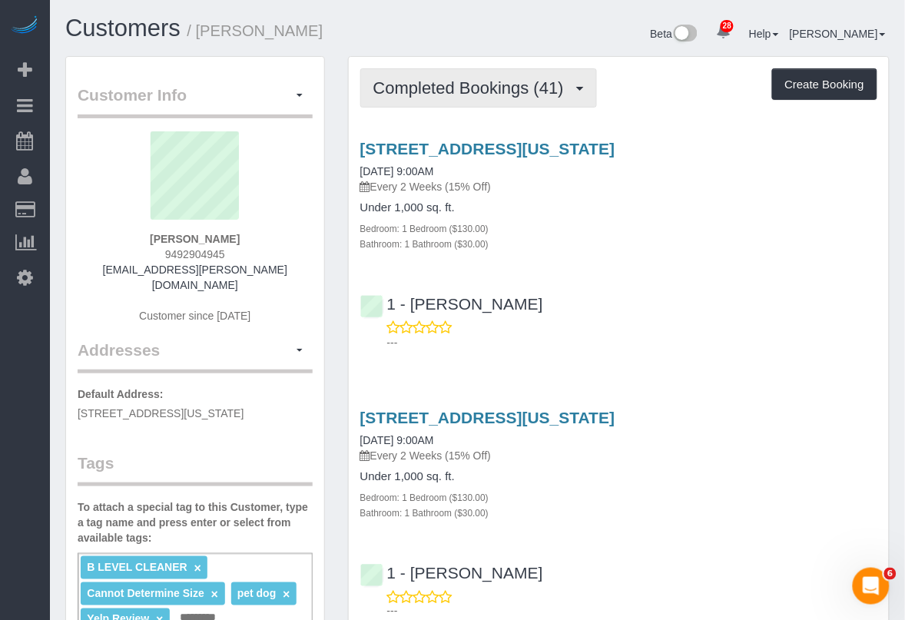
click at [556, 96] on button "Completed Bookings (41)" at bounding box center [478, 87] width 237 height 39
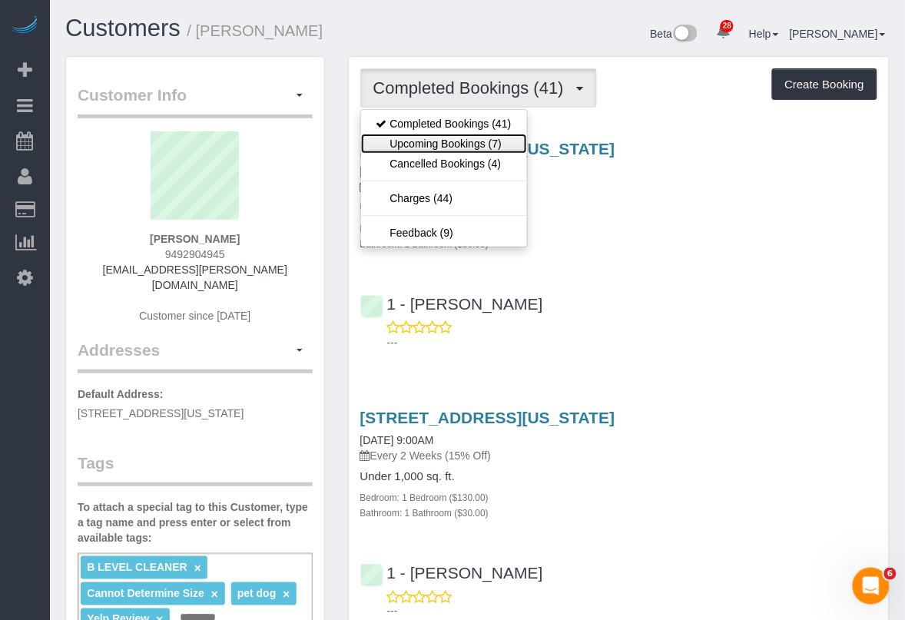
click at [483, 144] on link "Upcoming Bookings (7)" at bounding box center [444, 144] width 166 height 20
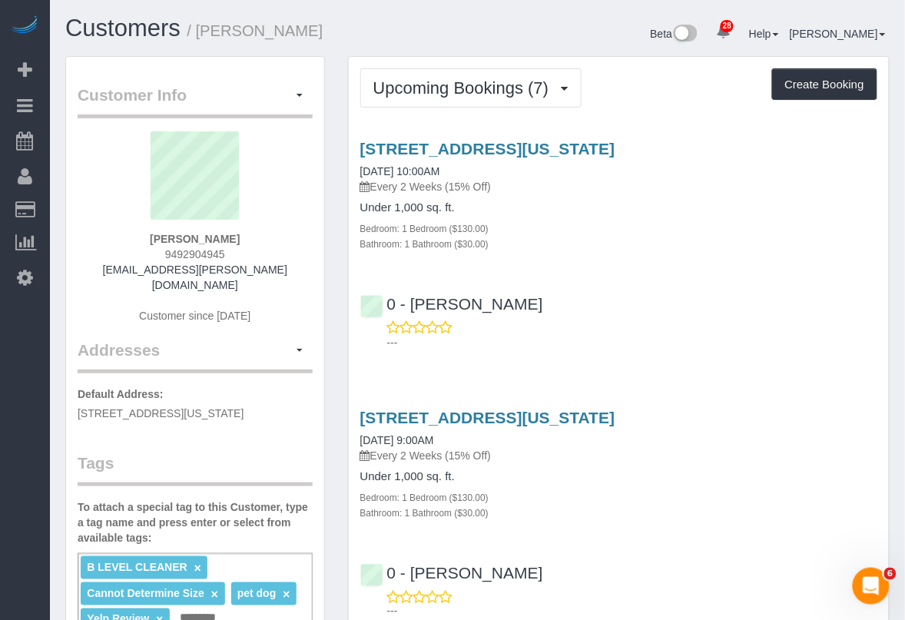
click at [888, 193] on div "101 West 79th St., 8a, New York, NY 10024 09/26/2025 10:00AM Every 2 Weeks (15%…" at bounding box center [619, 195] width 540 height 111
click at [530, 88] on span "Upcoming Bookings (7)" at bounding box center [466, 87] width 184 height 19
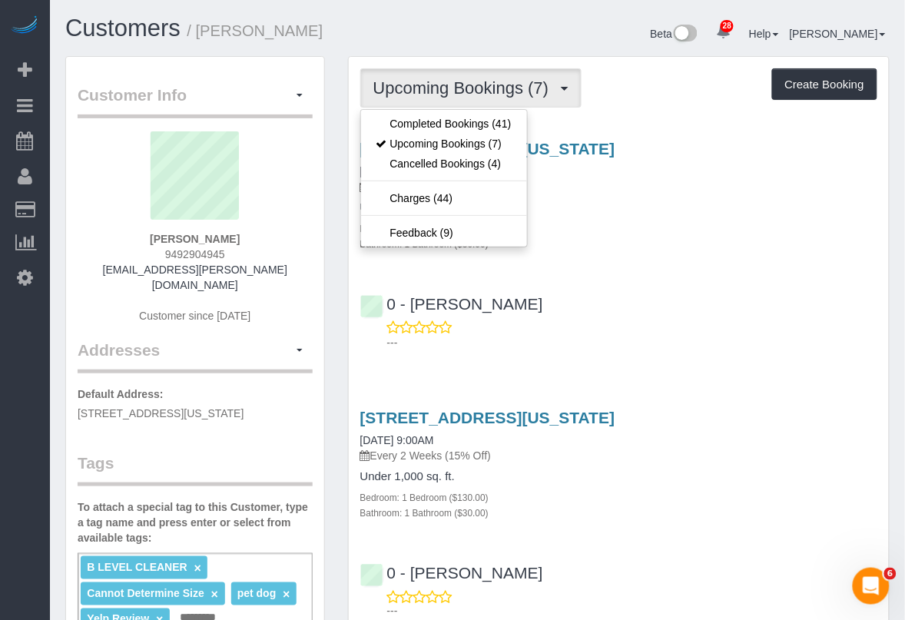
click at [611, 206] on h4 "Under 1,000 sq. ft." at bounding box center [618, 207] width 517 height 13
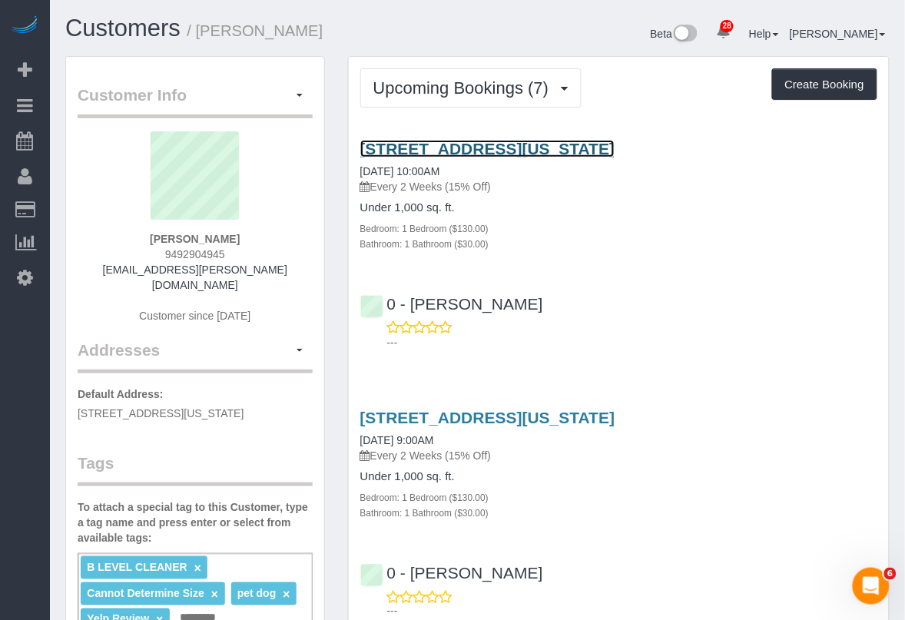
click at [552, 146] on link "101 West 79th St., 8a, New York, NY 10024" at bounding box center [487, 149] width 255 height 18
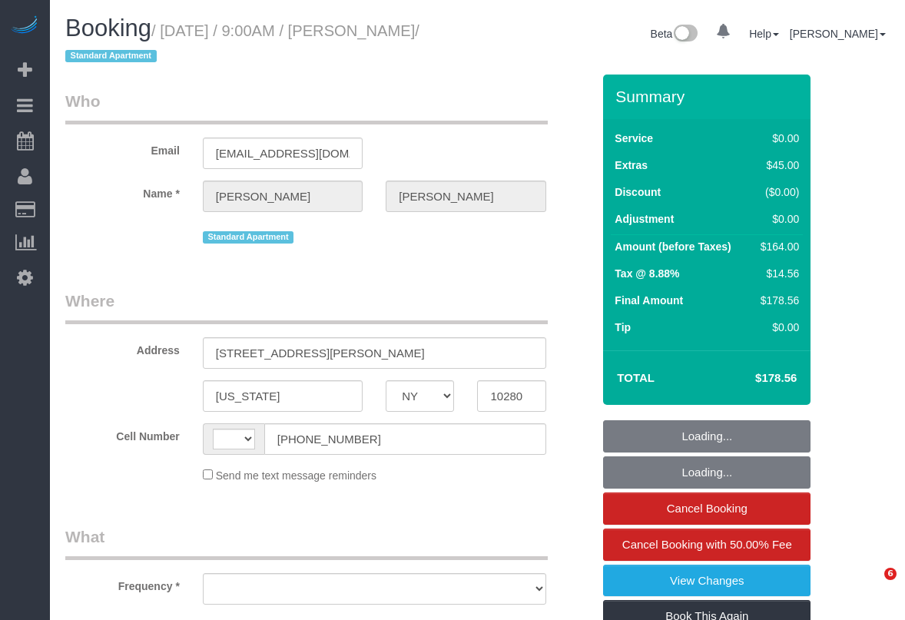
select select "NY"
select select "string:[GEOGRAPHIC_DATA]"
select select "object:819"
select select "string:stripe-pm_1RSfGg4VGloSiKo7qJG0xXmc"
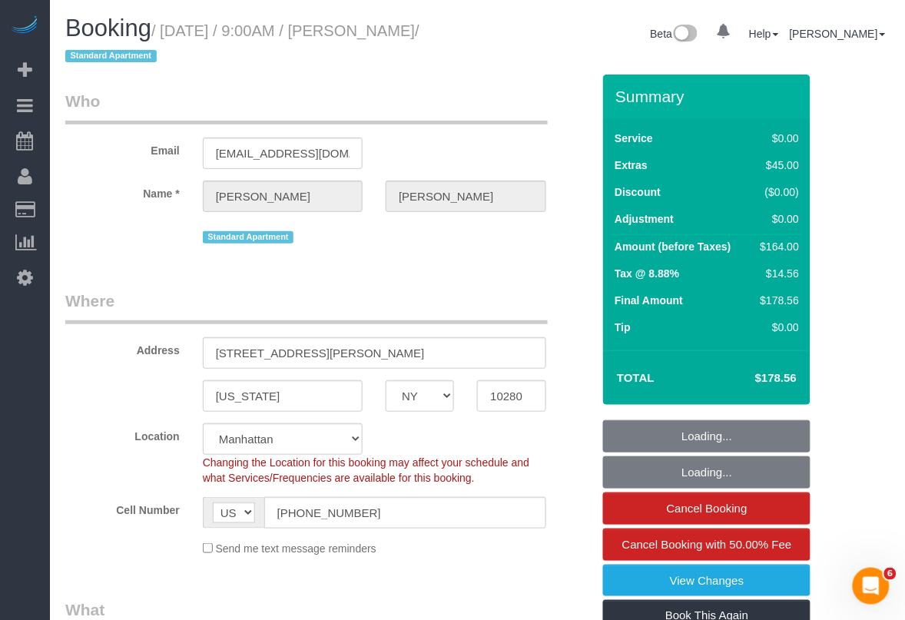
select select "number:57"
select select "number:73"
select select "number:15"
select select "number:6"
select select "object:975"
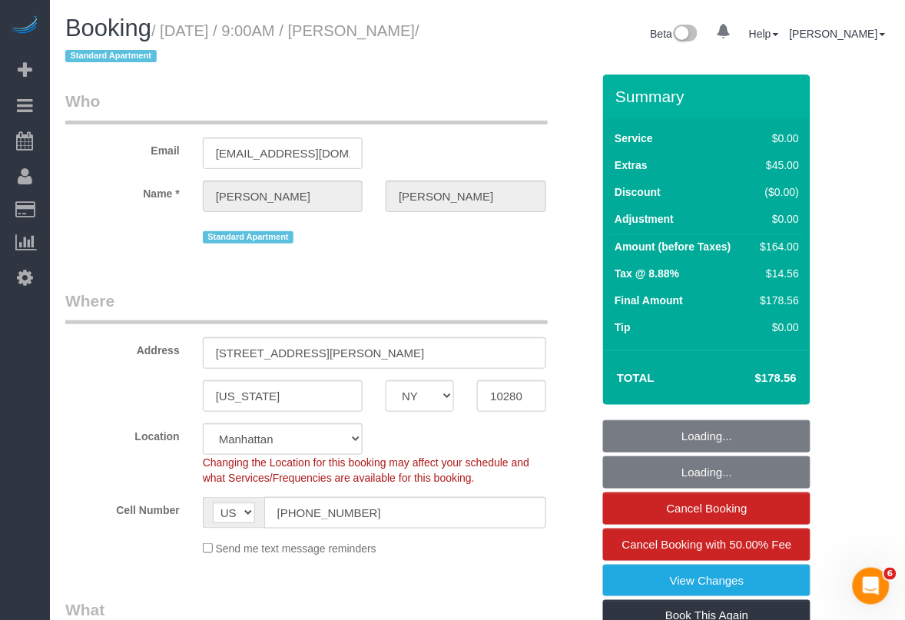
select select "1"
select select "spot1"
select select "1"
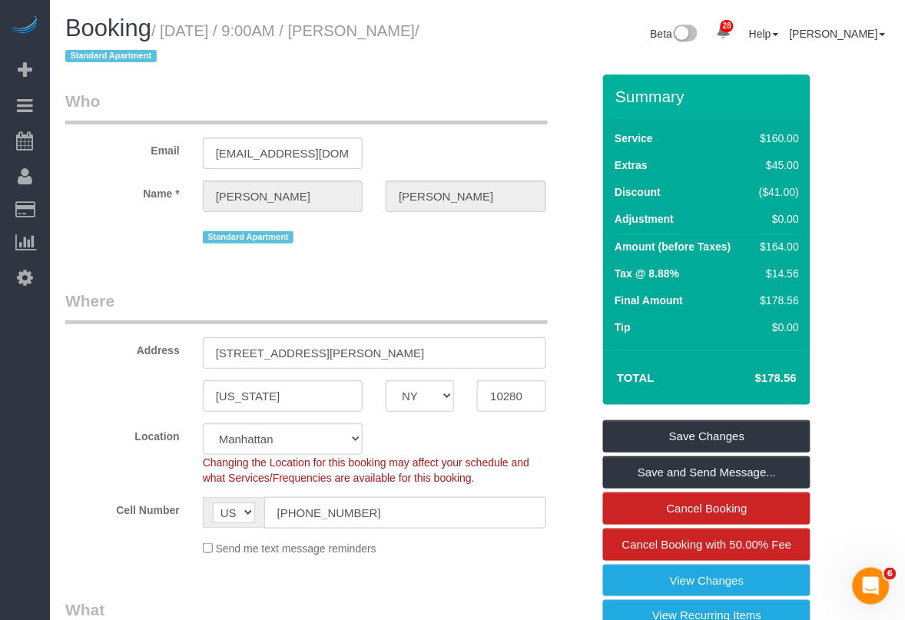
drag, startPoint x: 386, startPoint y: 32, endPoint x: 129, endPoint y: 59, distance: 258.1
click at [129, 59] on small "/ September 26, 2025 / 9:00AM / Benjamin Sampson / Standard Apartment" at bounding box center [242, 43] width 354 height 43
copy small "Benjamin Sampson"
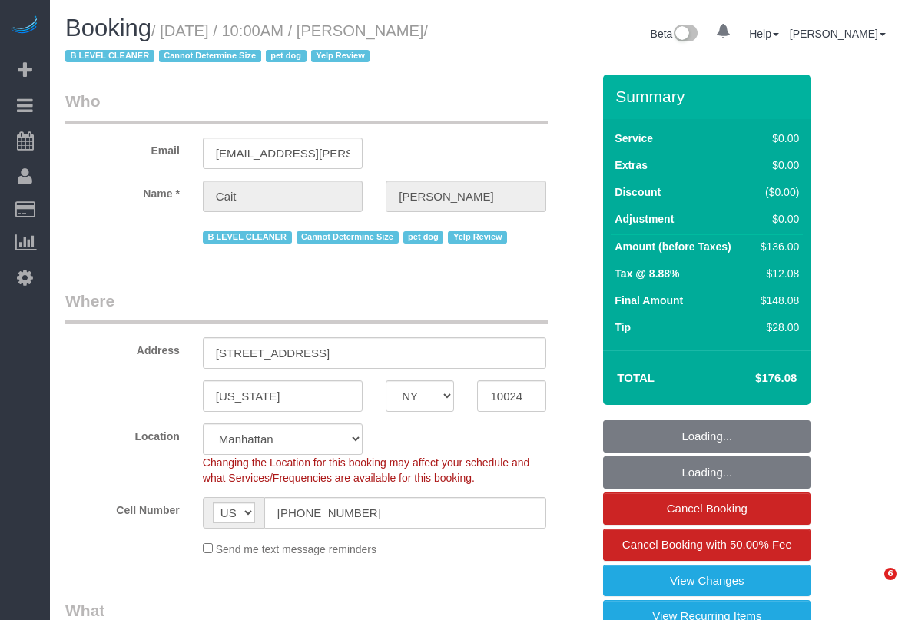
select select "NY"
select select "number:89"
select select "number:90"
select select "number:13"
select select "number:6"
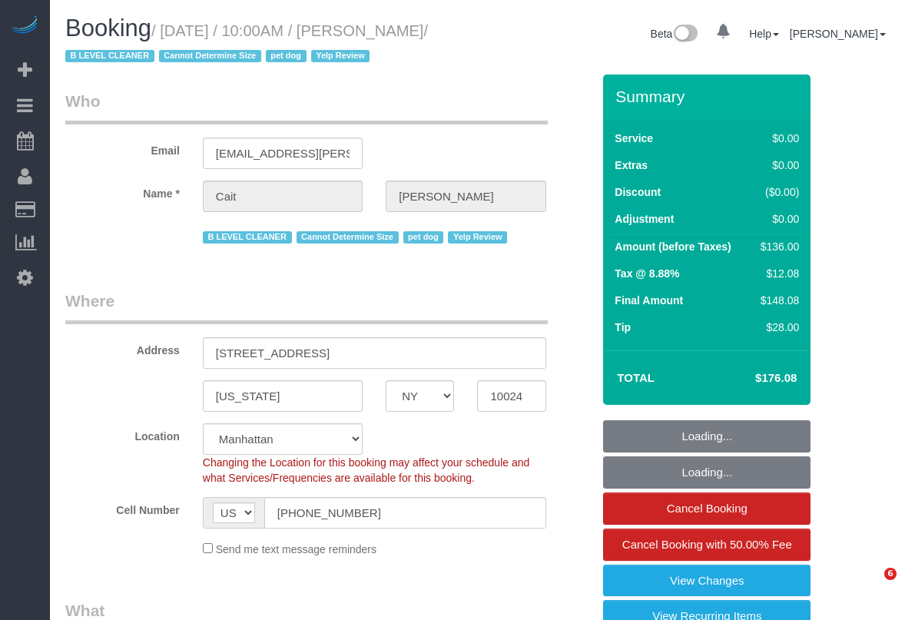
select select "string:stripe-pm_1PtyBH4VGloSiKo7pgkIsidZ"
select select "1"
select select "object:1406"
select select "spot1"
select select "1"
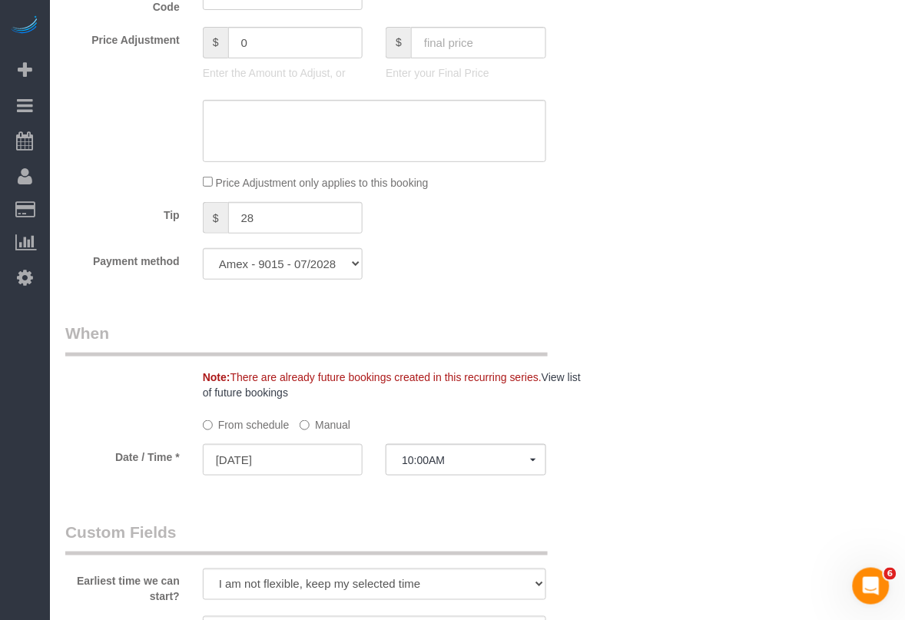
scroll to position [1345, 0]
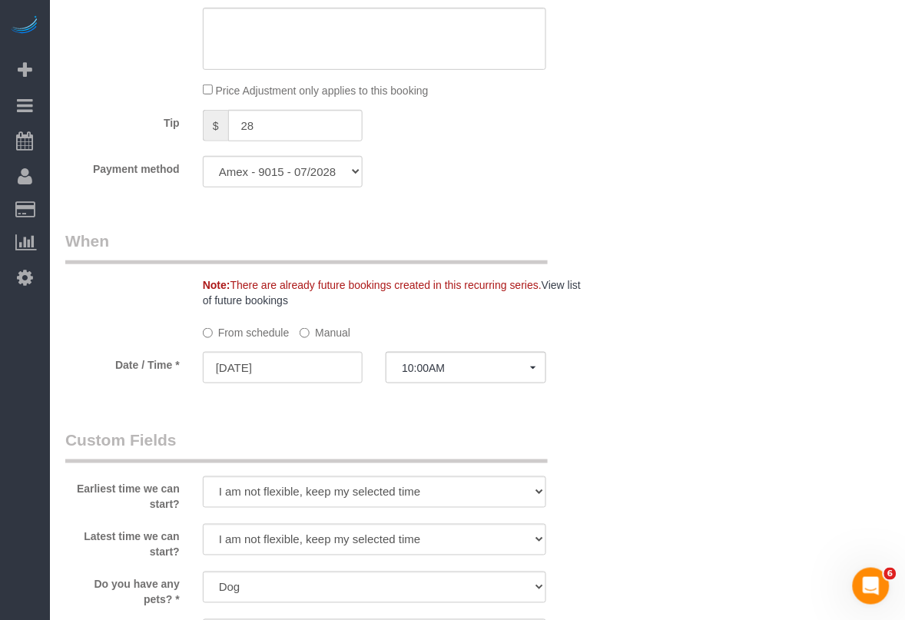
click at [324, 330] on label "Manual" at bounding box center [325, 330] width 51 height 21
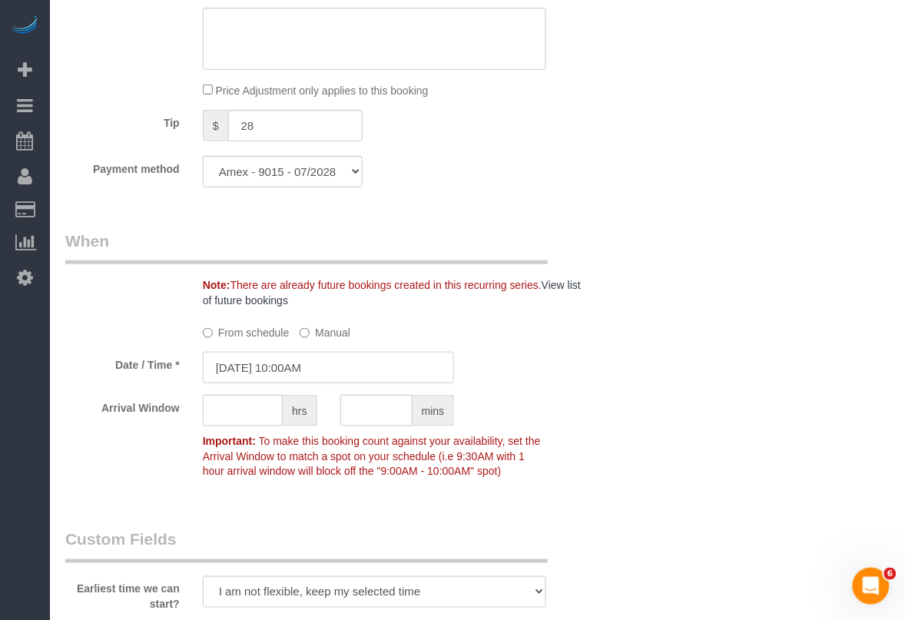
click at [315, 370] on input "09/26/2025 10:00AM" at bounding box center [329, 368] width 252 height 32
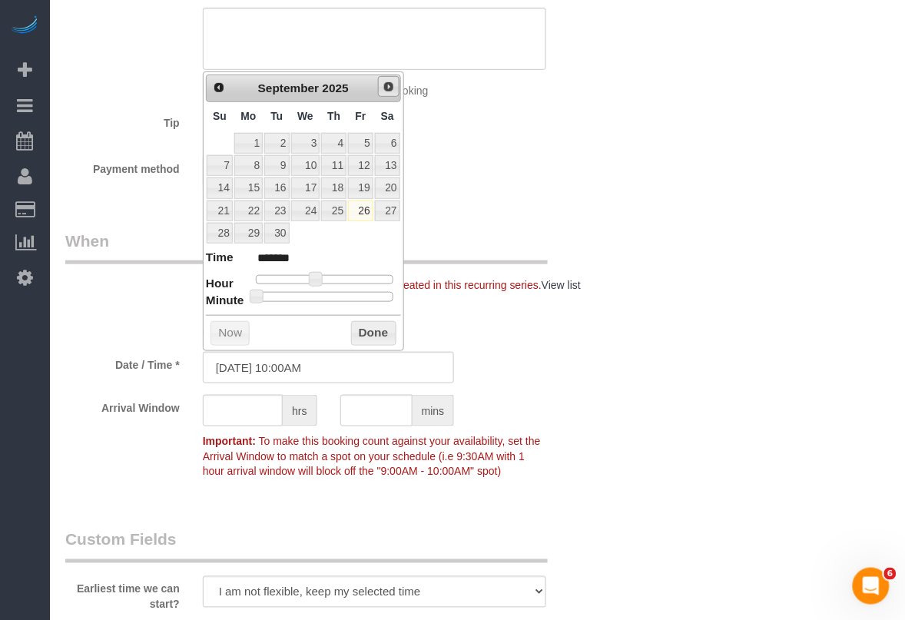
click at [385, 85] on span "Next" at bounding box center [389, 87] width 12 height 12
click at [370, 147] on link "3" at bounding box center [360, 143] width 25 height 21
type input "10/03/2025 10:00AM"
click at [370, 332] on button "Done" at bounding box center [373, 333] width 45 height 25
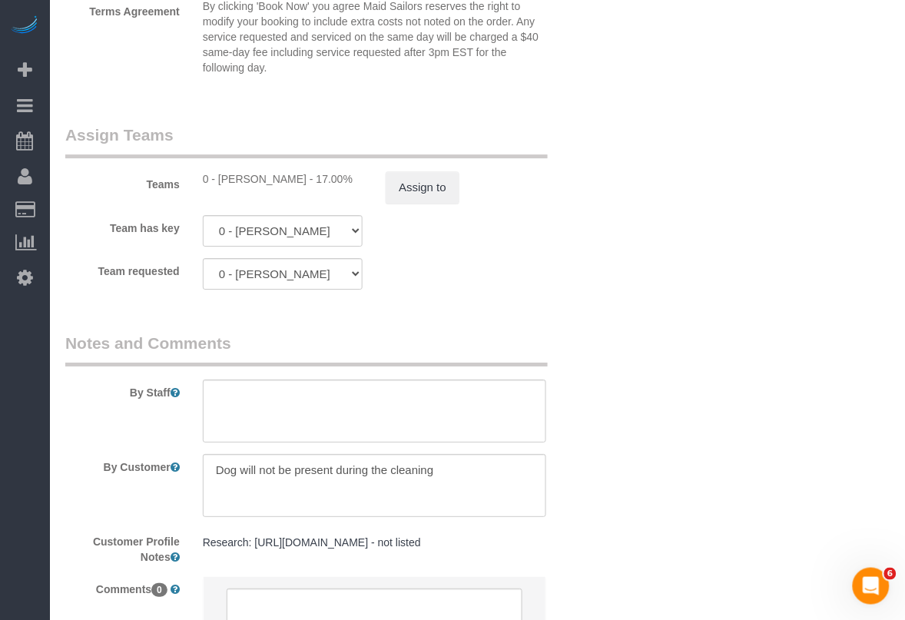
scroll to position [2257, 0]
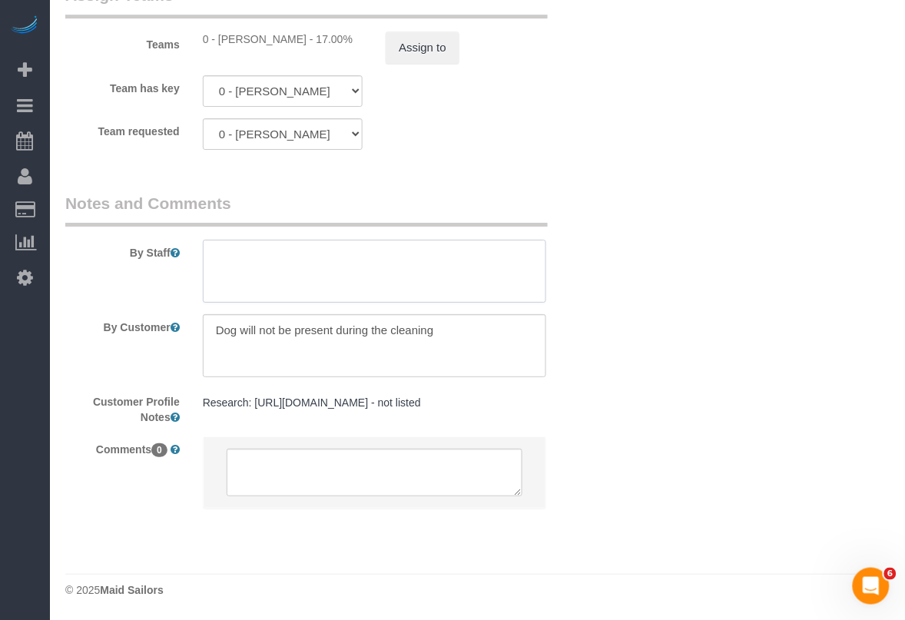
click at [396, 261] on textarea at bounding box center [375, 271] width 344 height 63
type textarea "flex: anytime"
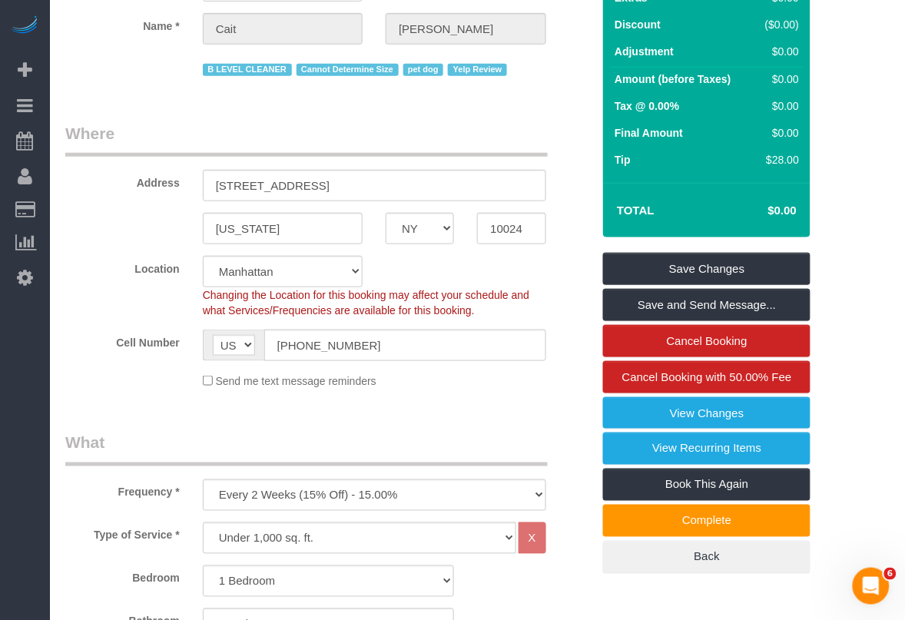
scroll to position [143, 0]
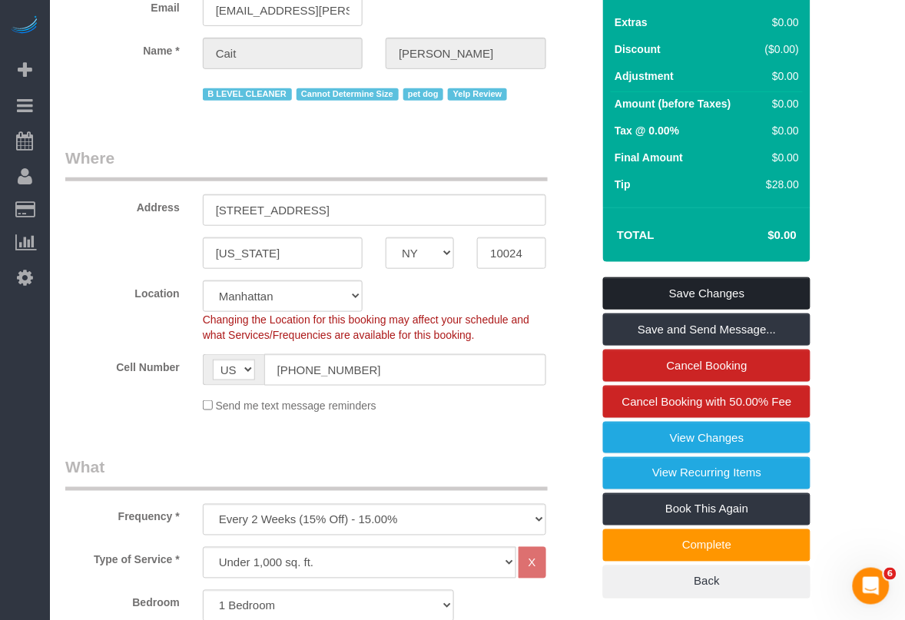
click at [688, 293] on link "Save Changes" at bounding box center [707, 293] width 208 height 32
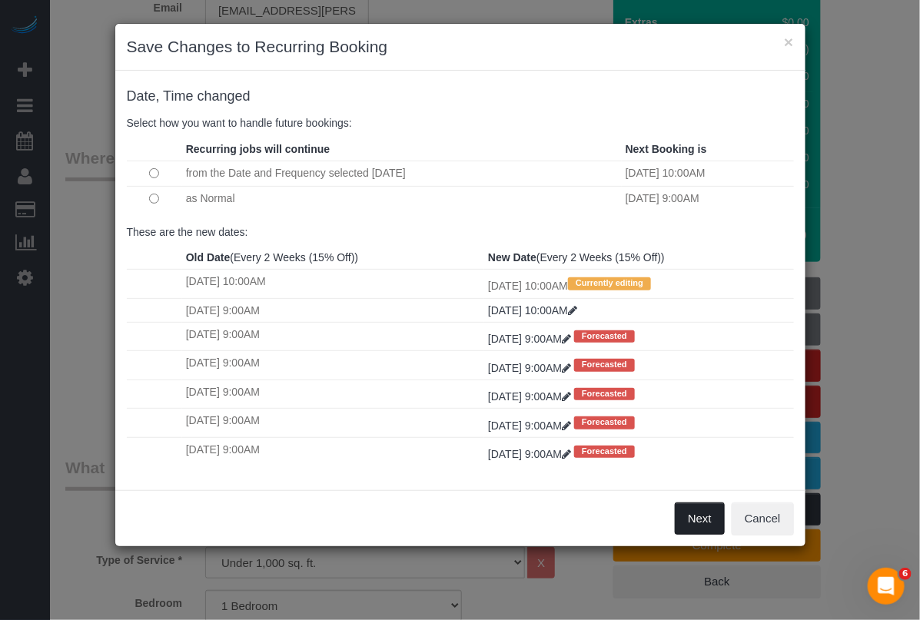
click at [692, 516] on button "Next" at bounding box center [700, 519] width 50 height 32
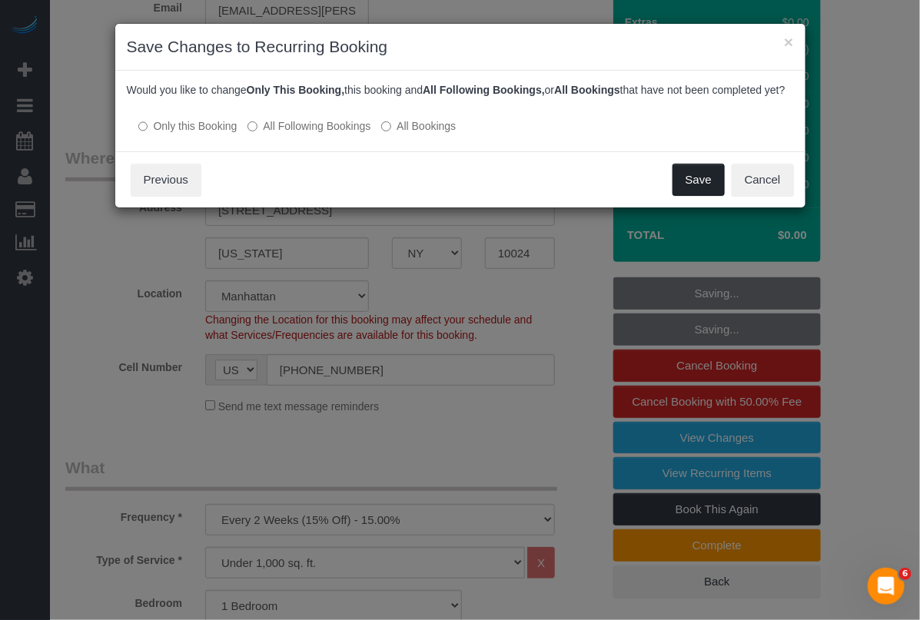
click at [693, 188] on button "Save" at bounding box center [699, 180] width 52 height 32
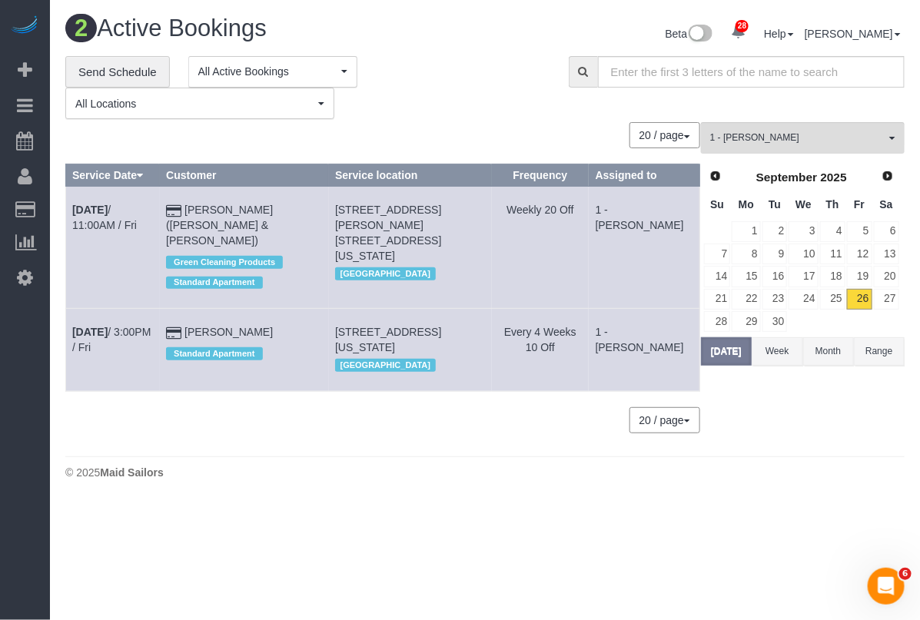
drag, startPoint x: 712, startPoint y: 563, endPoint x: 728, endPoint y: 561, distance: 15.4
click at [715, 563] on body "28 Beta Your Notifications You have 0 alerts × You have 3 to charge for 09/25/2…" at bounding box center [460, 310] width 920 height 620
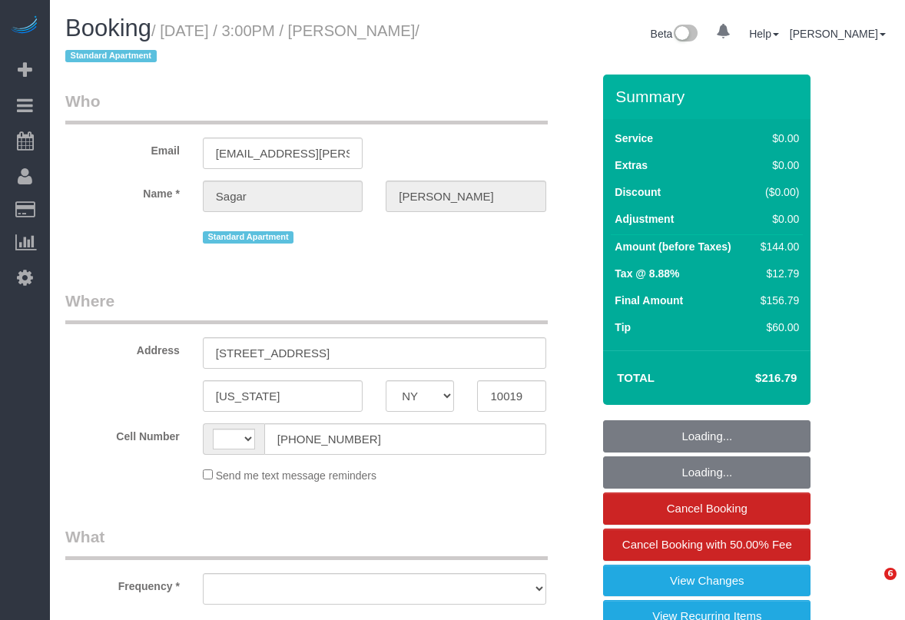
select select "NY"
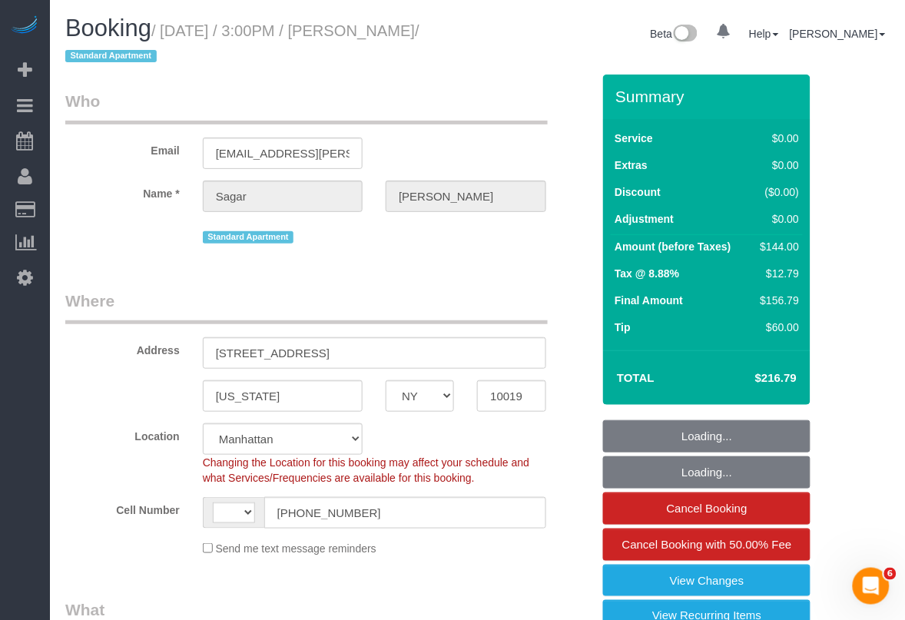
select select "string:[GEOGRAPHIC_DATA]"
select select "object:823"
select select "string:stripe-pm_1NfZHi4VGloSiKo76R64IA7G"
select select "1"
select select "number:58"
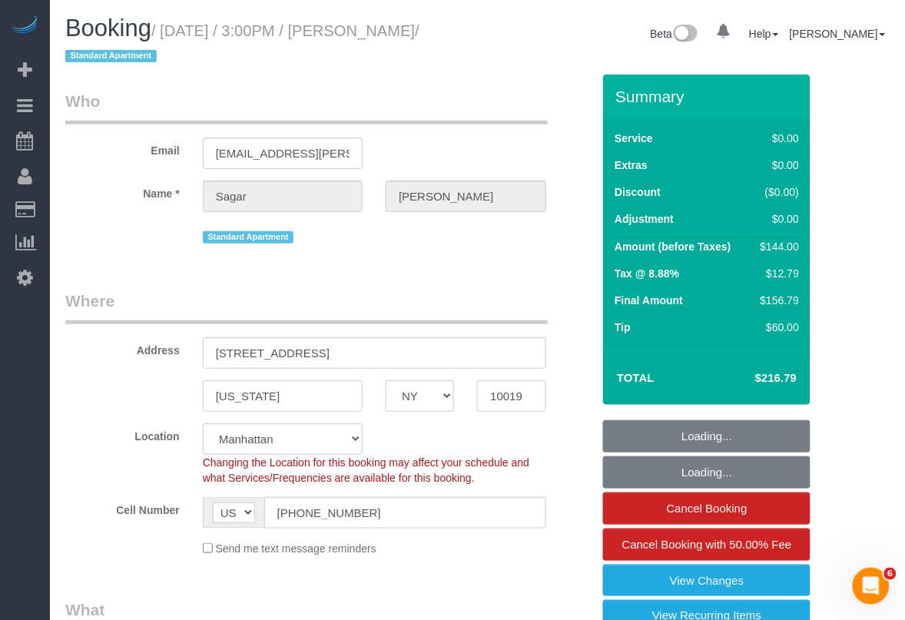
select select "number:79"
select select "number:15"
select select "number:5"
select select "object:1075"
select select "spot1"
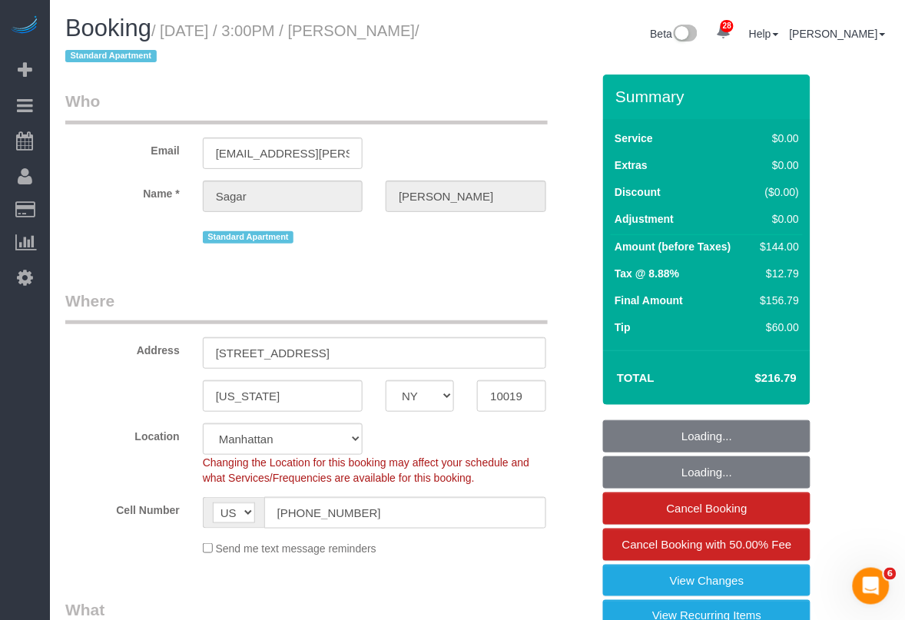
select select "1"
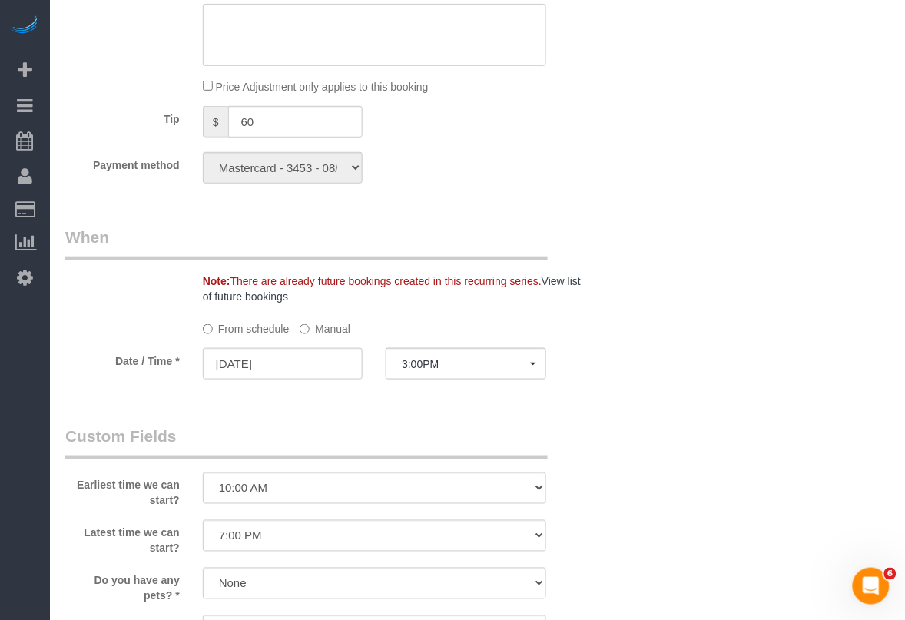
scroll to position [1441, 0]
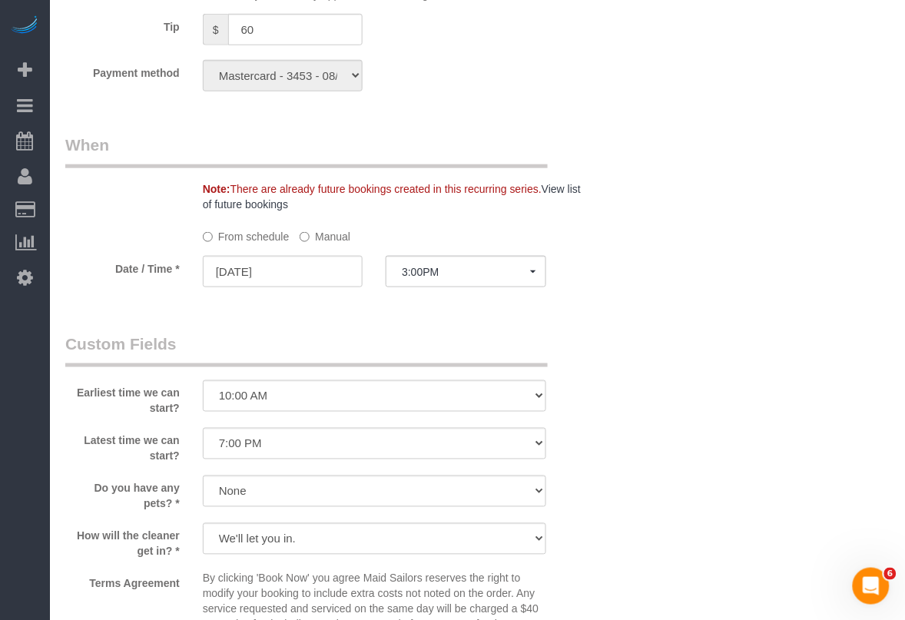
drag, startPoint x: 335, startPoint y: 236, endPoint x: 337, endPoint y: 254, distance: 17.7
click at [335, 239] on label "Manual" at bounding box center [325, 234] width 51 height 21
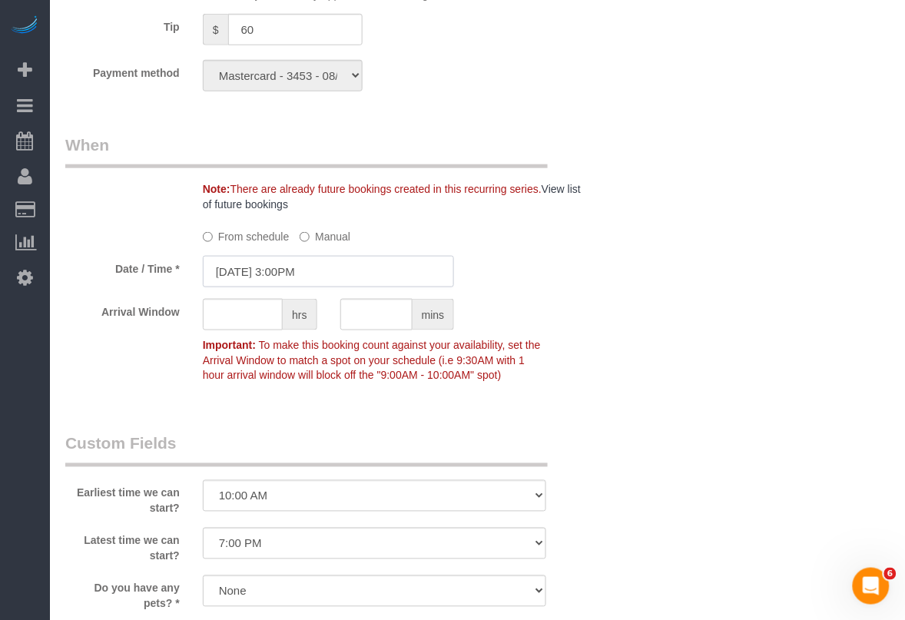
click at [321, 278] on input "[DATE] 3:00PM" at bounding box center [329, 272] width 252 height 32
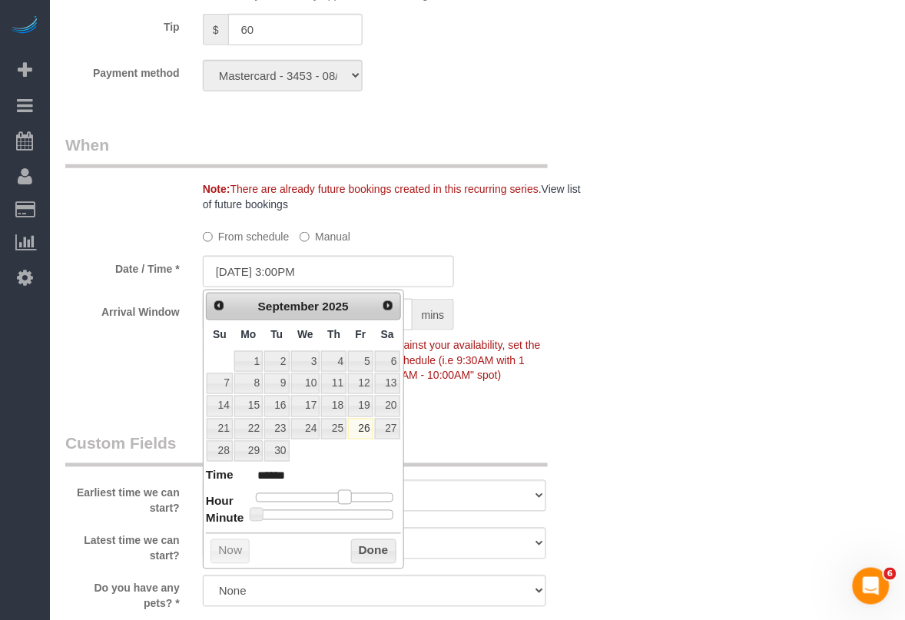
type input "[DATE] 4:00PM"
type input "******"
drag, startPoint x: 344, startPoint y: 497, endPoint x: 351, endPoint y: 500, distance: 8.3
click at [351, 500] on span at bounding box center [351, 497] width 14 height 14
click at [360, 563] on button "Done" at bounding box center [373, 552] width 45 height 25
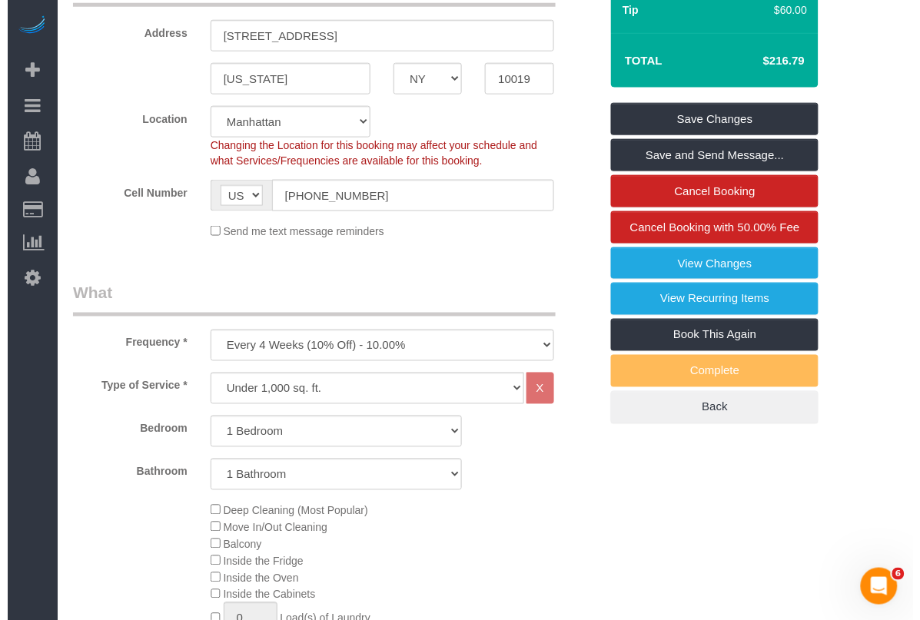
scroll to position [0, 0]
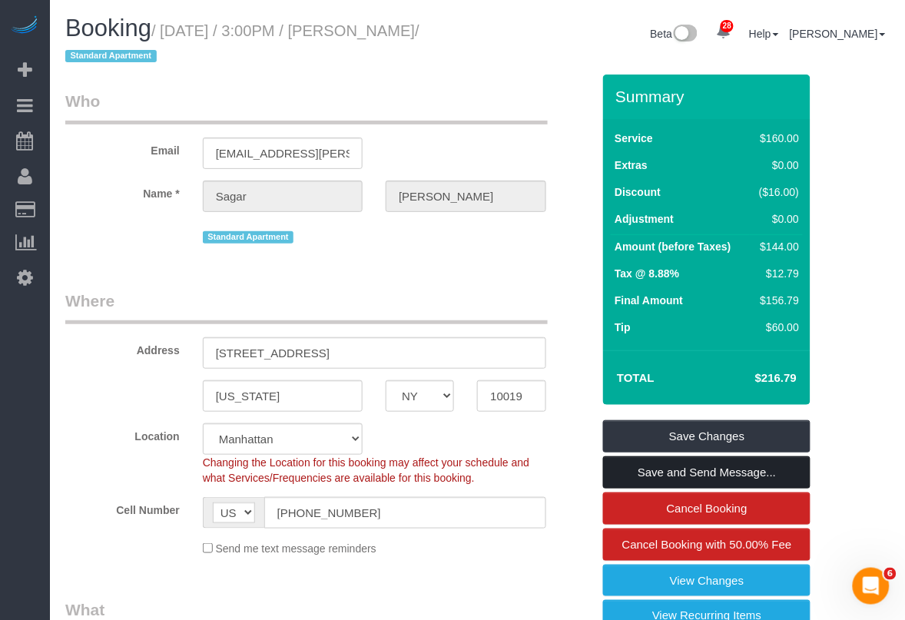
click at [684, 470] on link "Save and Send Message..." at bounding box center [707, 473] width 208 height 32
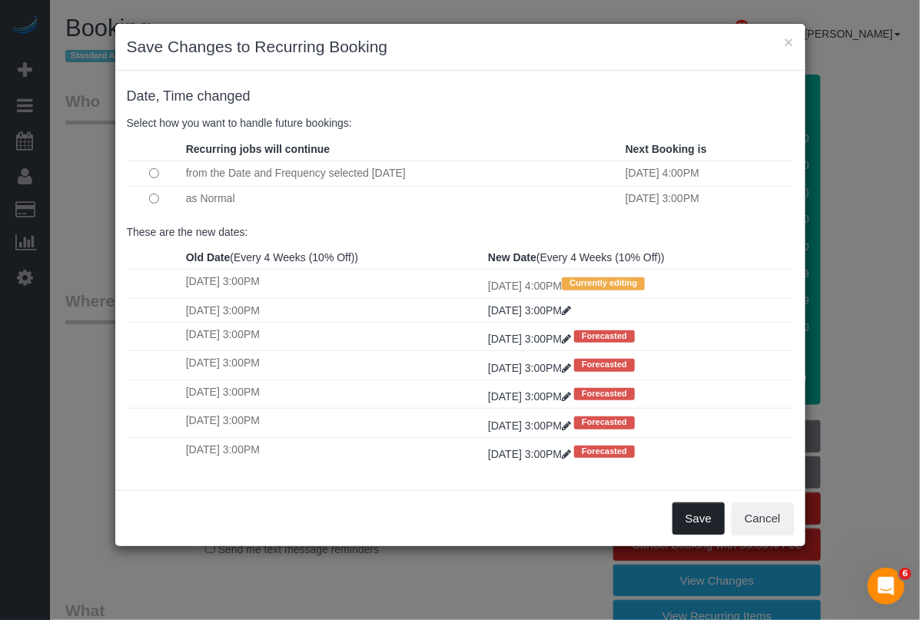
click at [697, 524] on button "Save" at bounding box center [699, 519] width 52 height 32
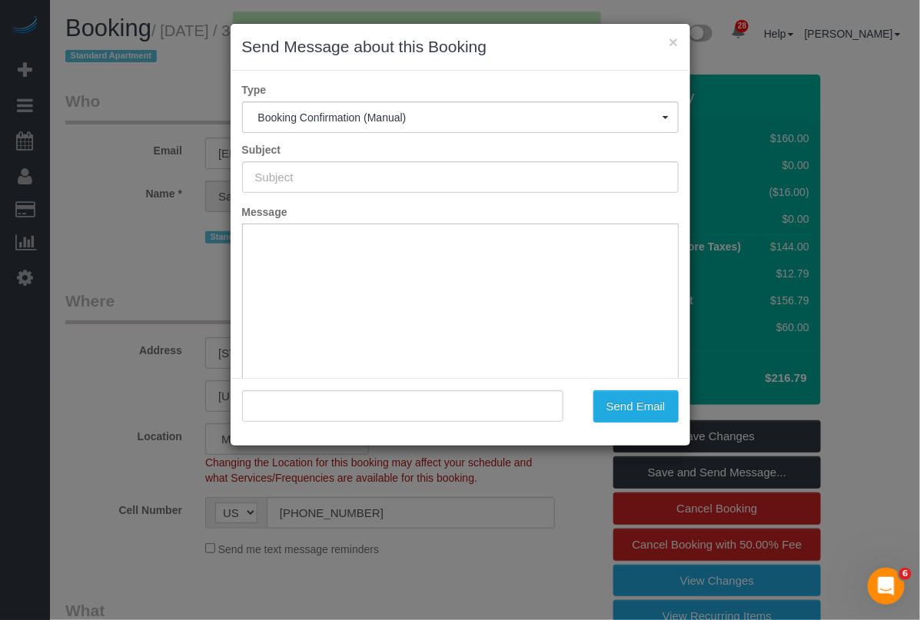
type input "Cleaning Confirmed for 09/26/2025 at 4:00pm"
type input ""Sagar Tikoo" <sagar@tikoo.net>"
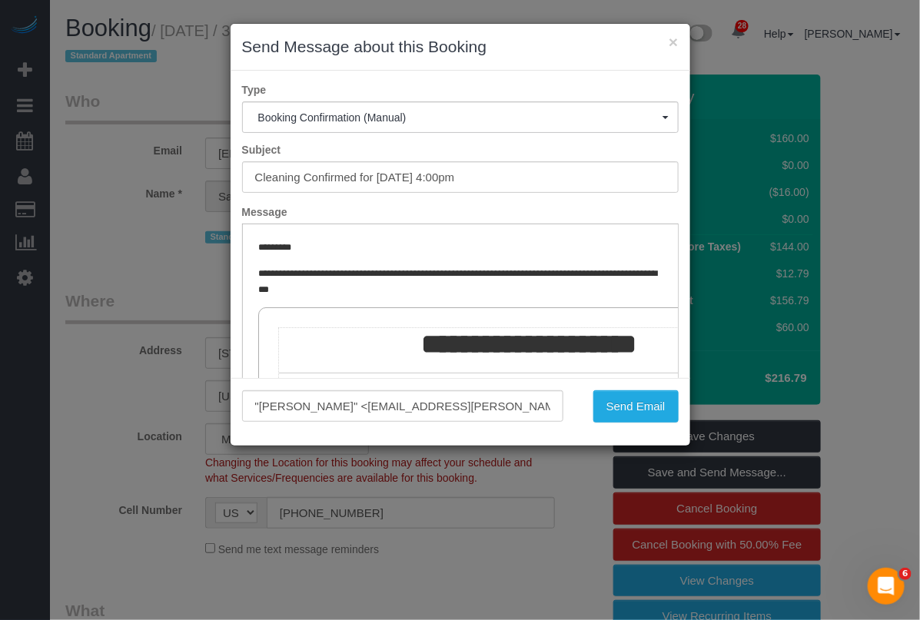
click at [440, 573] on div "× Send Message about this Booking Type Booking Confirmation (Manual) Booking Co…" at bounding box center [460, 310] width 920 height 620
click at [621, 404] on button "Send Email" at bounding box center [635, 406] width 85 height 32
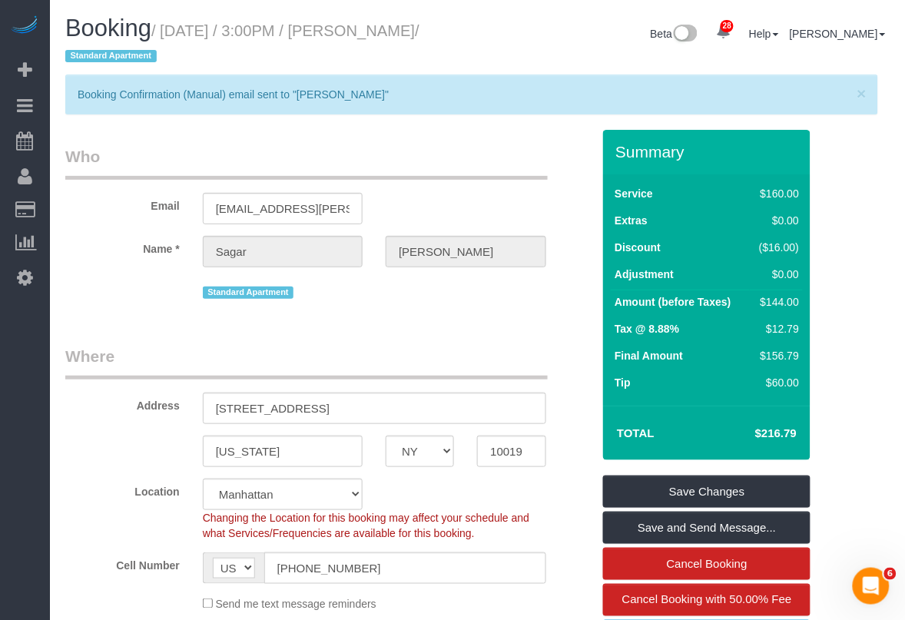
click at [571, 554] on div "Cell Number AF AL DZ AD AO AI AQ AG AR AM AW AU AT AZ BS BH BD BB BY BE BZ BJ B…" at bounding box center [329, 569] width 550 height 32
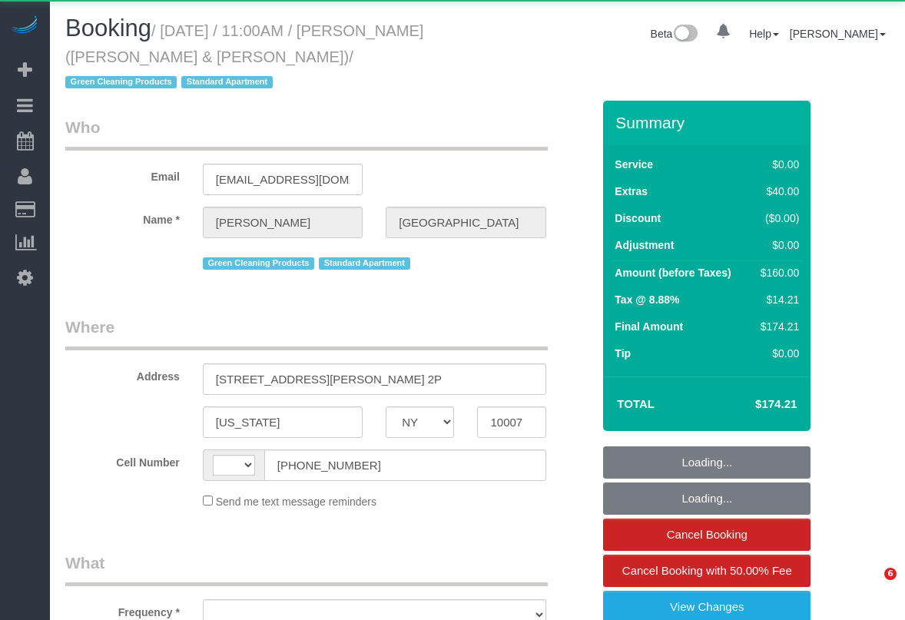
select select "NY"
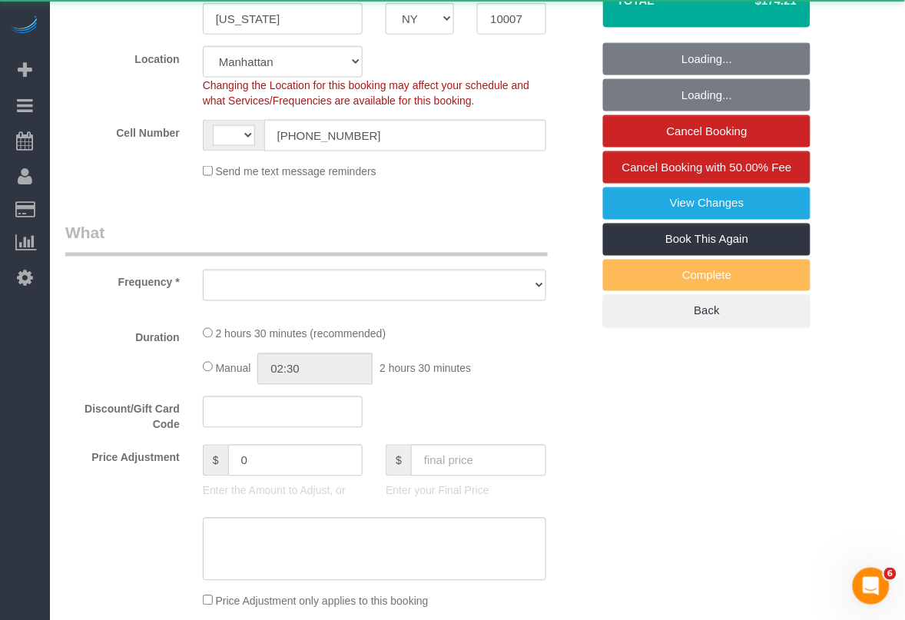
select select "string:stripe-pm_1PoAmE4VGloSiKo7yWsxKTvS"
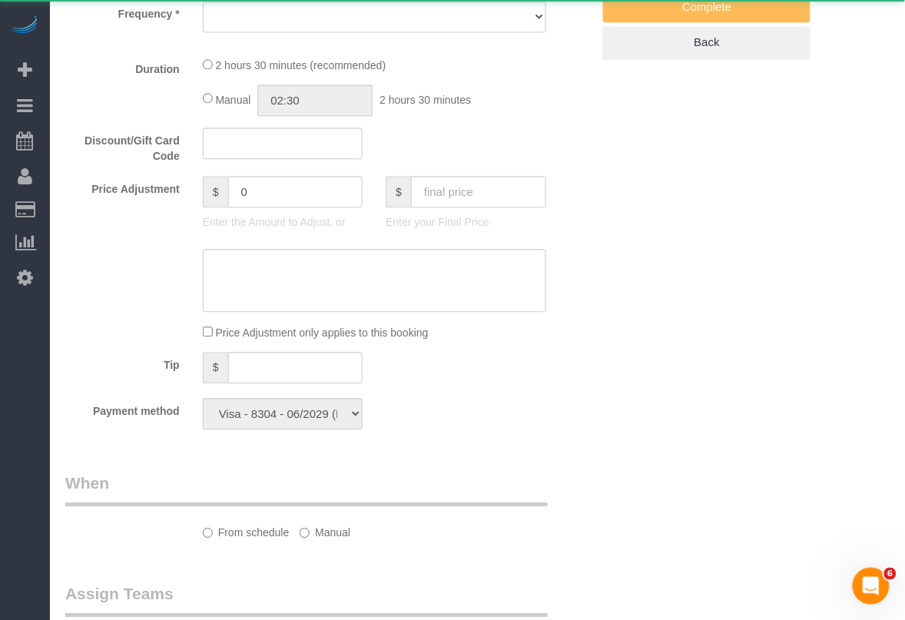
select select "string:[GEOGRAPHIC_DATA]"
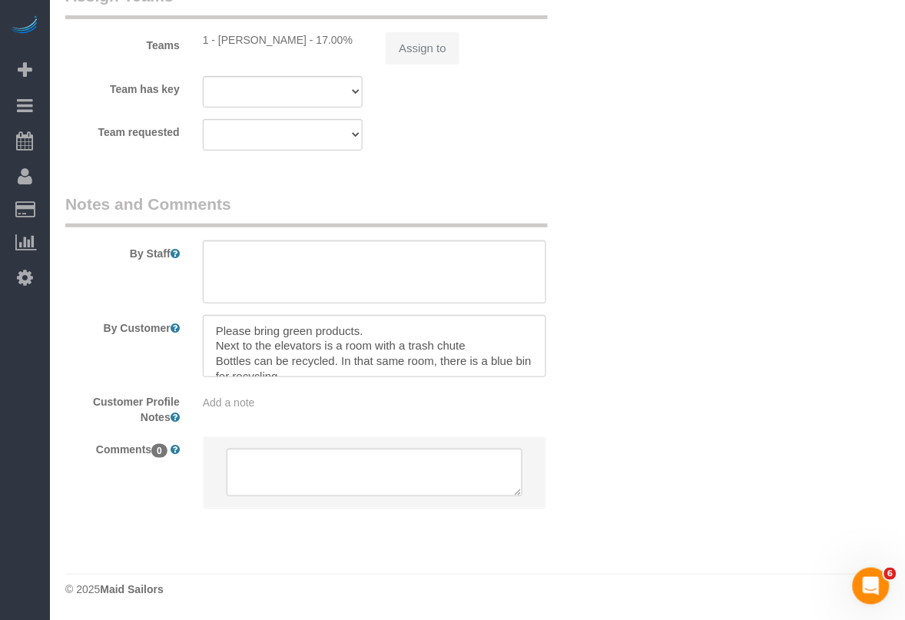
select select "1"
select select "number:89"
select select "number:90"
select select "number:15"
select select "number:6"
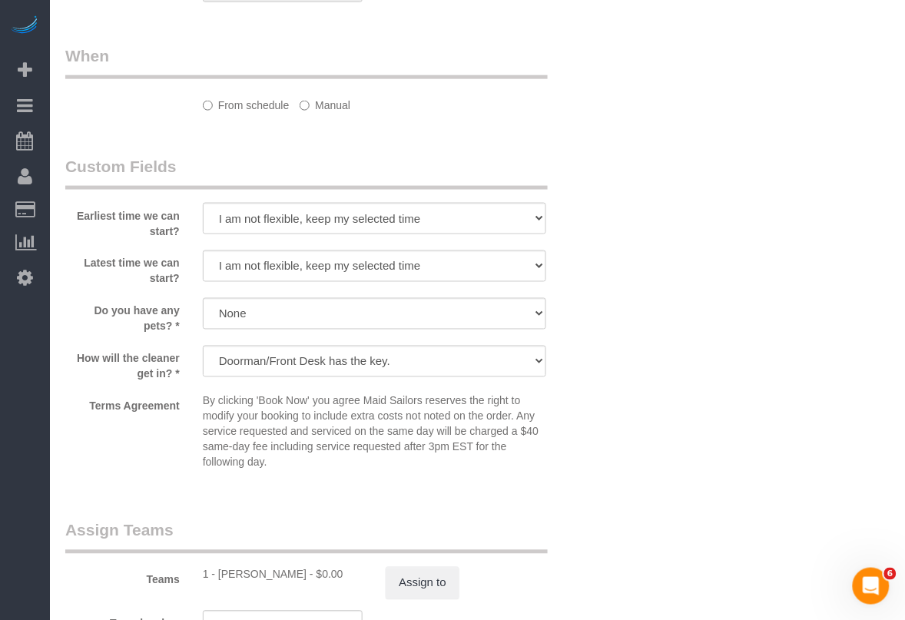
select select "object:1538"
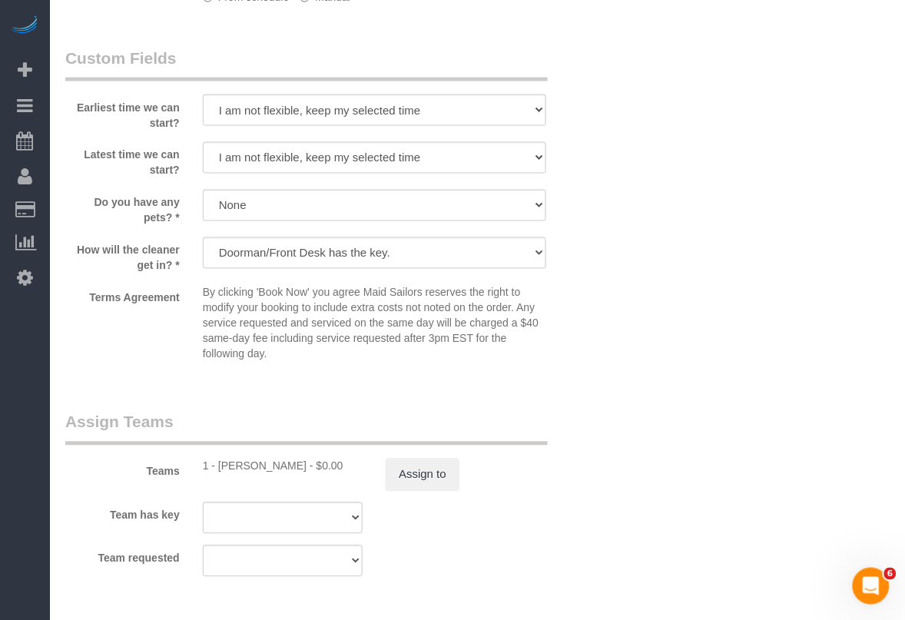
select select "spot1"
select select "1"
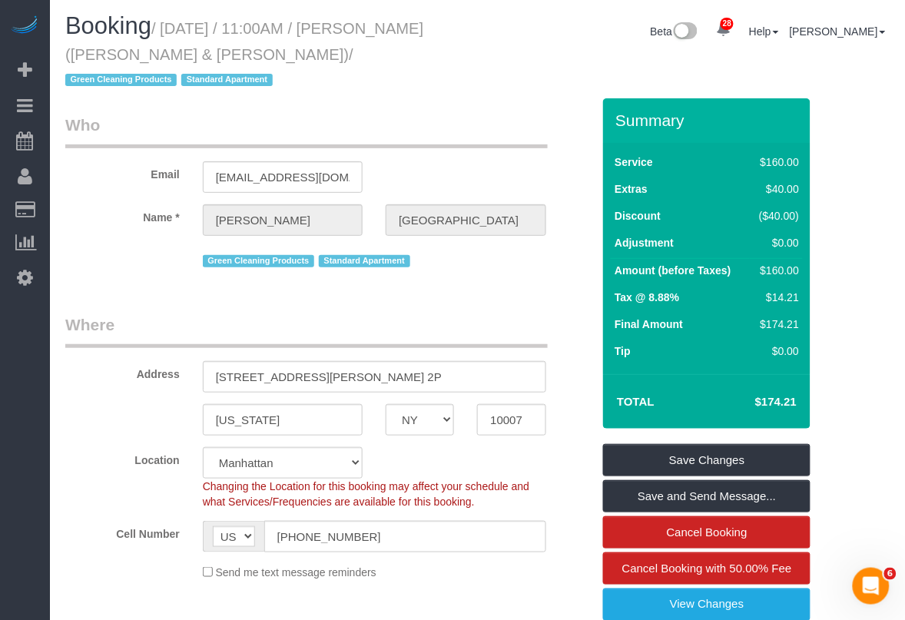
scroll to position [1, 0]
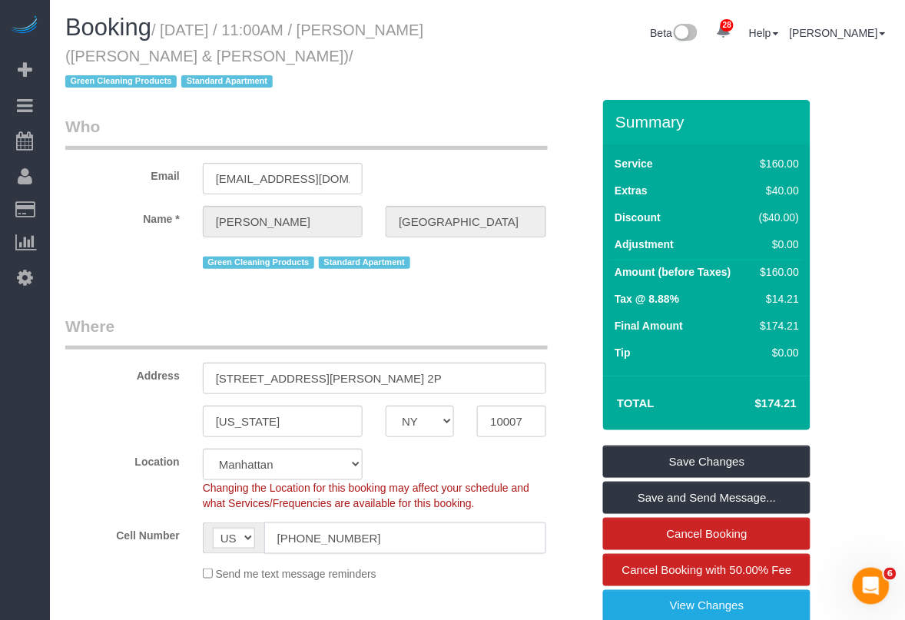
drag, startPoint x: 380, startPoint y: 507, endPoint x: 265, endPoint y: 509, distance: 115.3
click at [265, 523] on input "(570) 205-3892" at bounding box center [405, 539] width 282 height 32
drag, startPoint x: 170, startPoint y: 29, endPoint x: 241, endPoint y: 52, distance: 74.4
click at [241, 52] on small "/ September 26, 2025 / 11:00AM / Andrew Norwich (Kirkland & Ellis) / Green Clea…" at bounding box center [244, 56] width 358 height 69
copy small "September 26, 2025 / 11:00AM / Andrew Norwich (Kirkland & Ellis)"
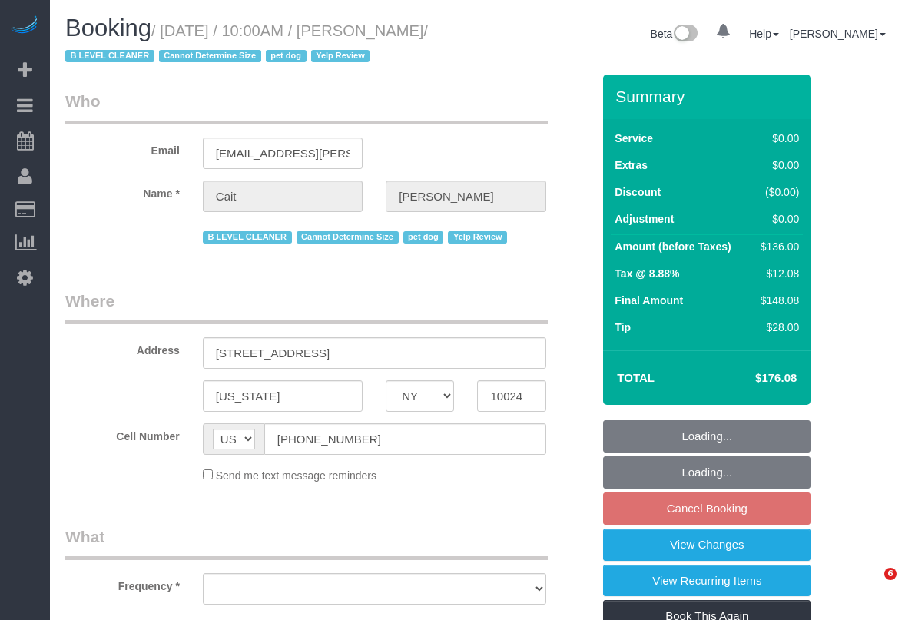
select select "NY"
select select "number:89"
select select "number:90"
select select "number:13"
select select "number:6"
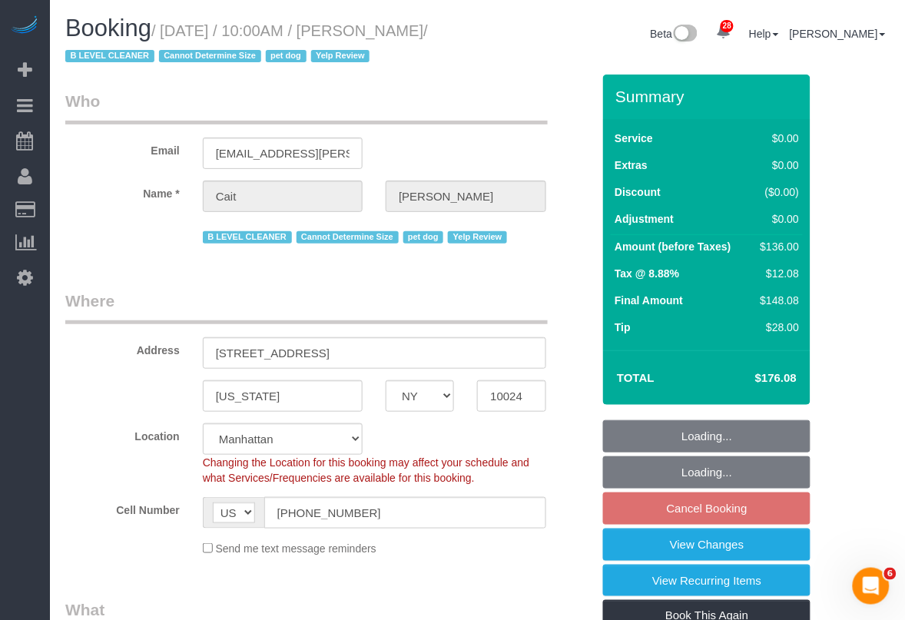
select select "spot3"
select select "object:984"
select select "string:stripe-pm_1PtyBH4VGloSiKo7pgkIsidZ"
select select "object:1406"
select select "1"
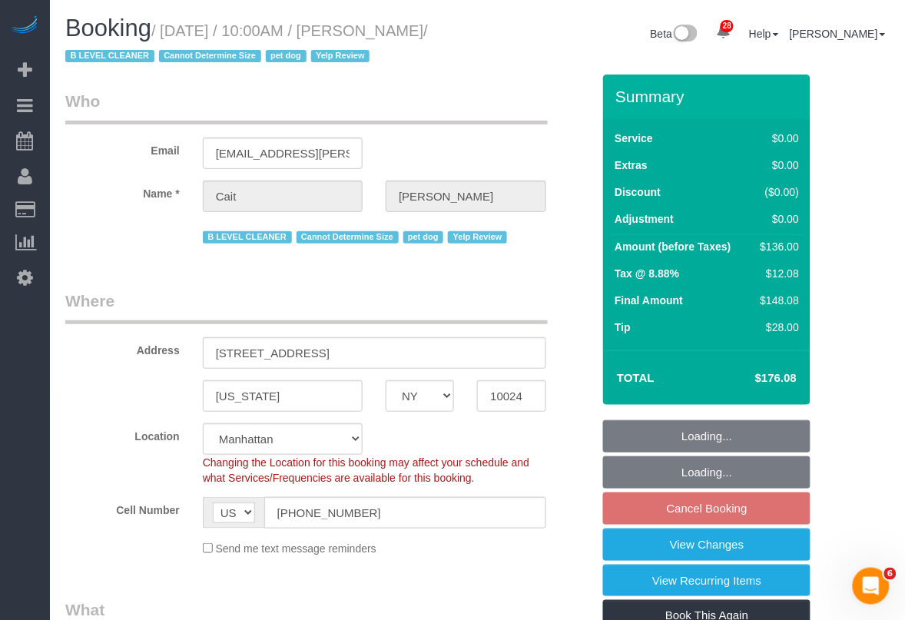
select select "1"
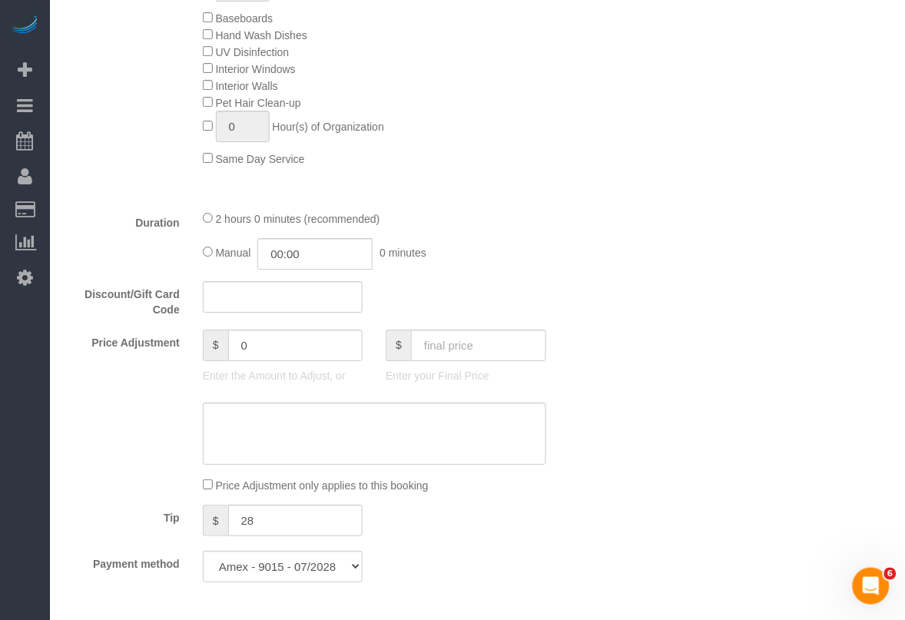
scroll to position [716, 0]
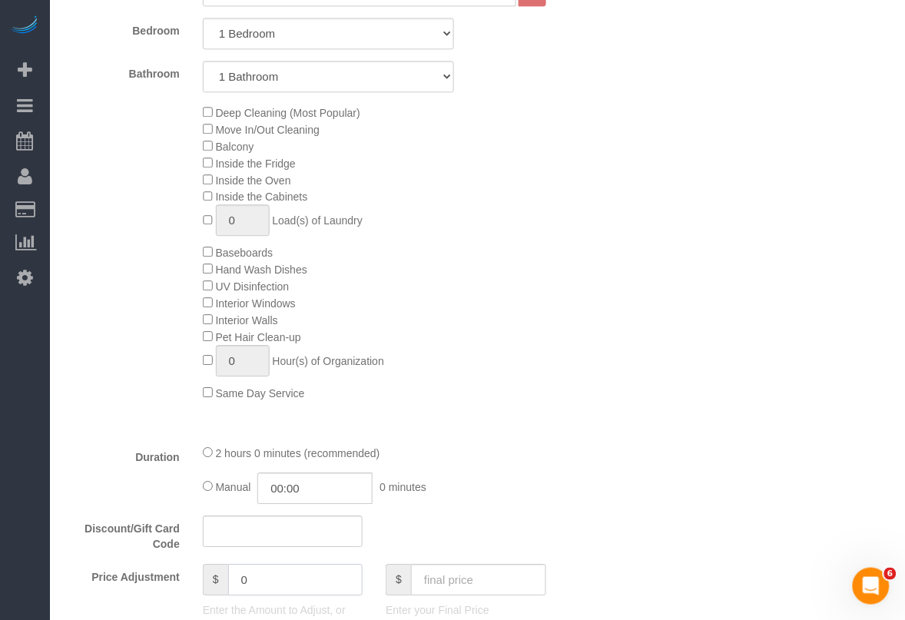
drag, startPoint x: 304, startPoint y: 577, endPoint x: 181, endPoint y: 600, distance: 125.1
click at [181, 600] on div "Price Adjustment $ 0 Enter the Amount to Adjust, or $ Enter your Final Price" at bounding box center [329, 594] width 550 height 61
type input "-15"
click at [470, 405] on div "Type of Service * Under 1,000 sq. ft. 1,001 - 1,500 sq. ft. 1,500+ sq. ft. Cust…" at bounding box center [328, 203] width 526 height 457
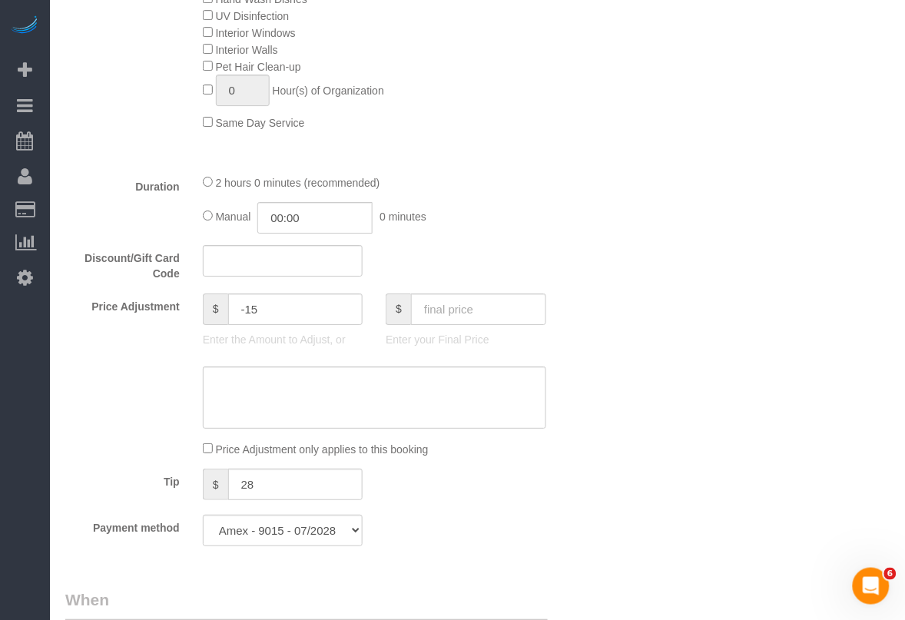
scroll to position [1004, 0]
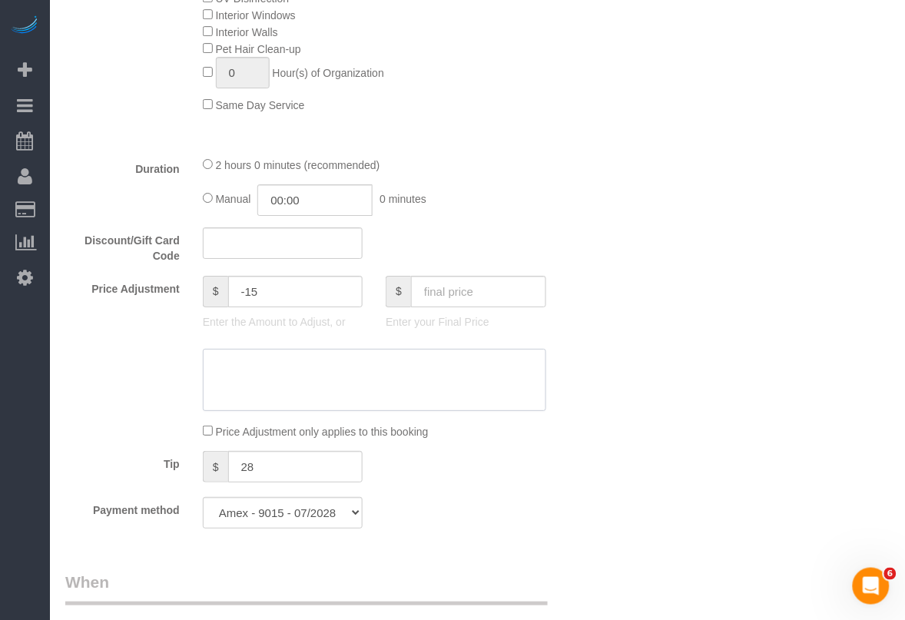
click at [331, 370] on textarea at bounding box center [375, 380] width 344 height 63
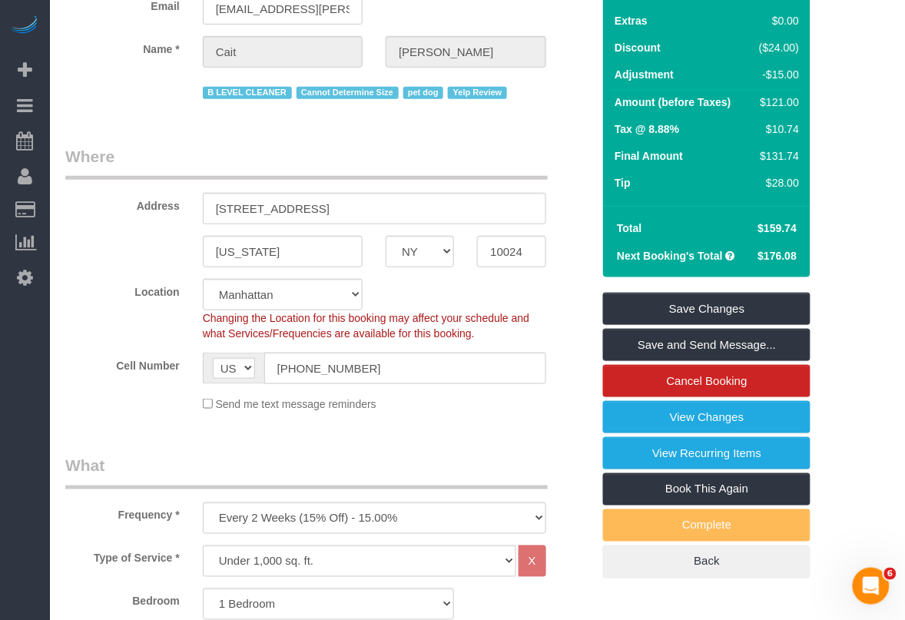
scroll to position [139, 0]
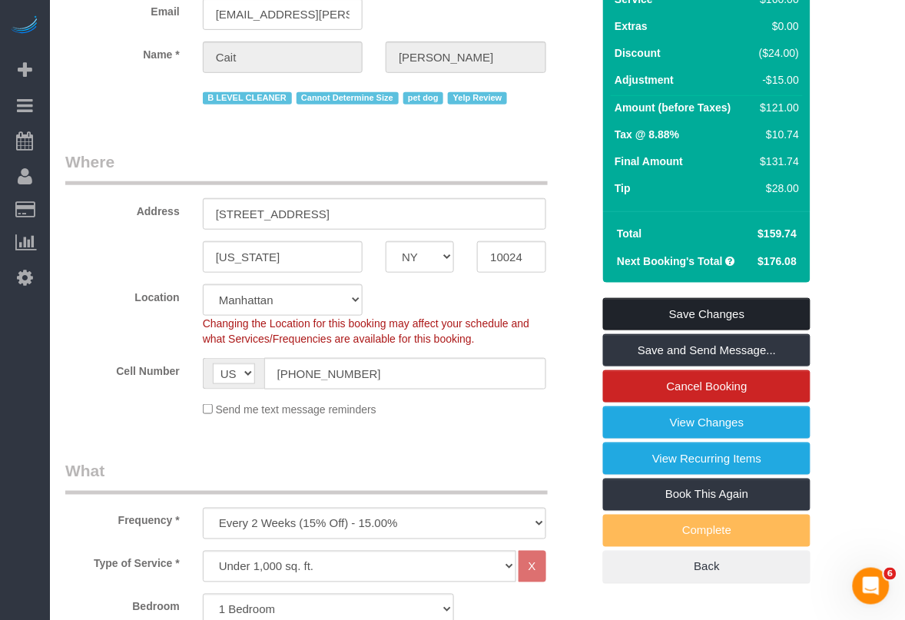
type textarea "last minute reschedule discount"
click at [732, 317] on link "Save Changes" at bounding box center [707, 314] width 208 height 32
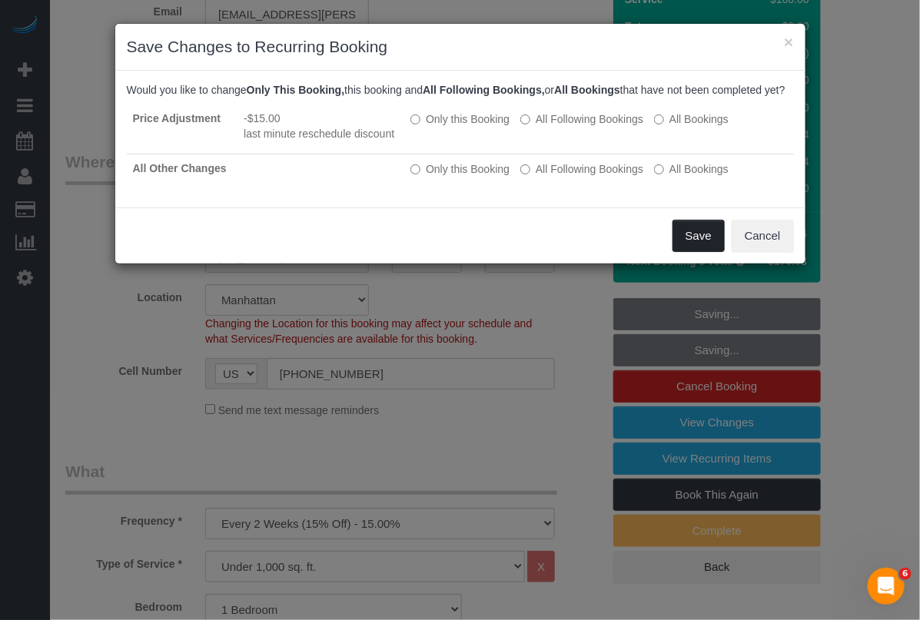
click at [688, 246] on button "Save" at bounding box center [699, 236] width 52 height 32
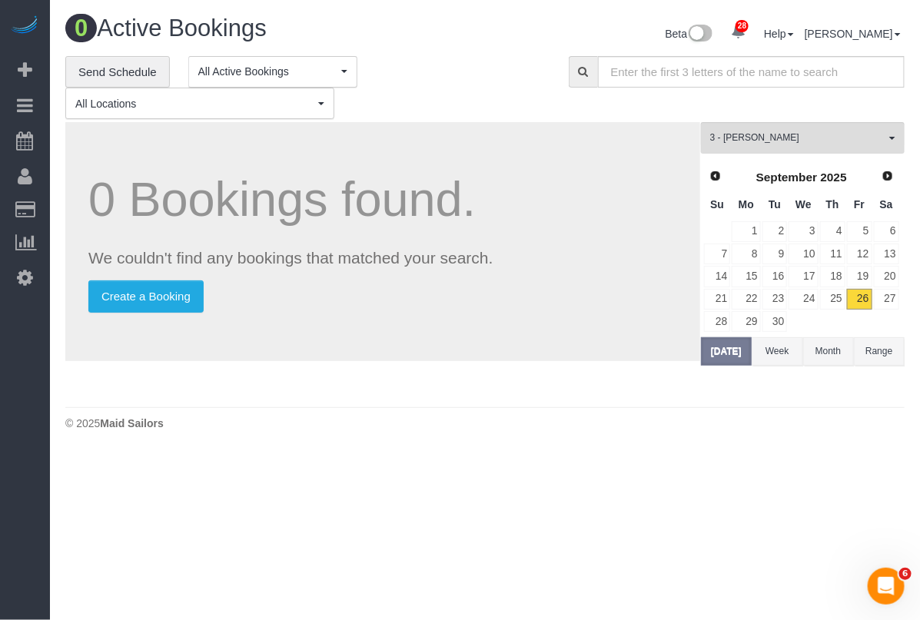
click at [408, 602] on body "28 Beta Your Notifications You have 0 alerts × You have 3 to charge for 09/25/2…" at bounding box center [460, 310] width 920 height 620
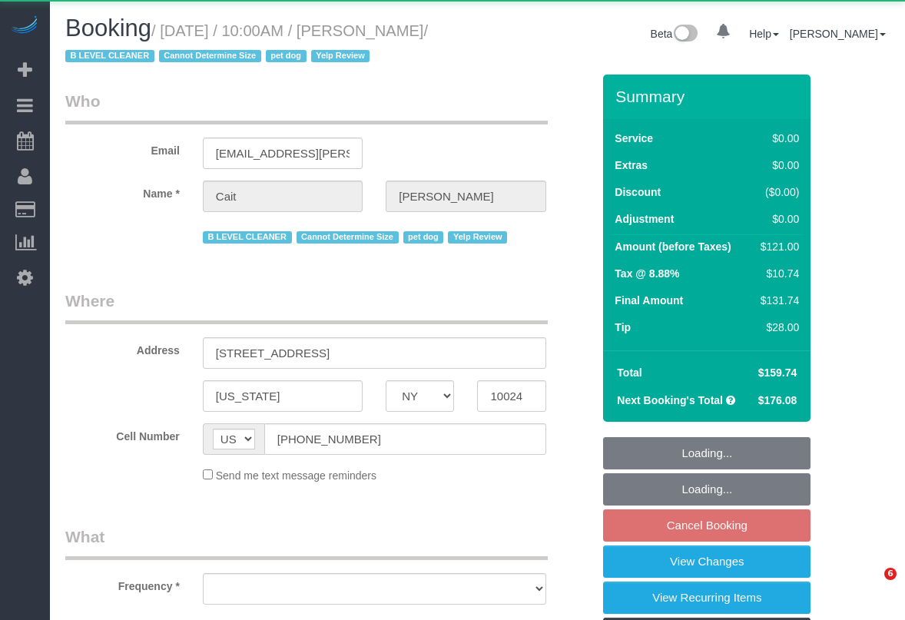
select select "NY"
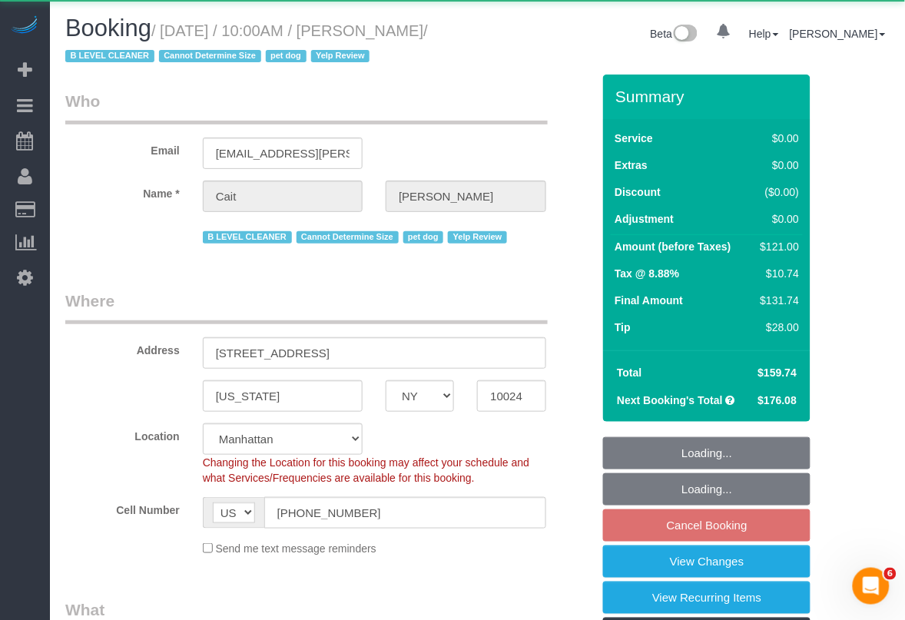
select select "1"
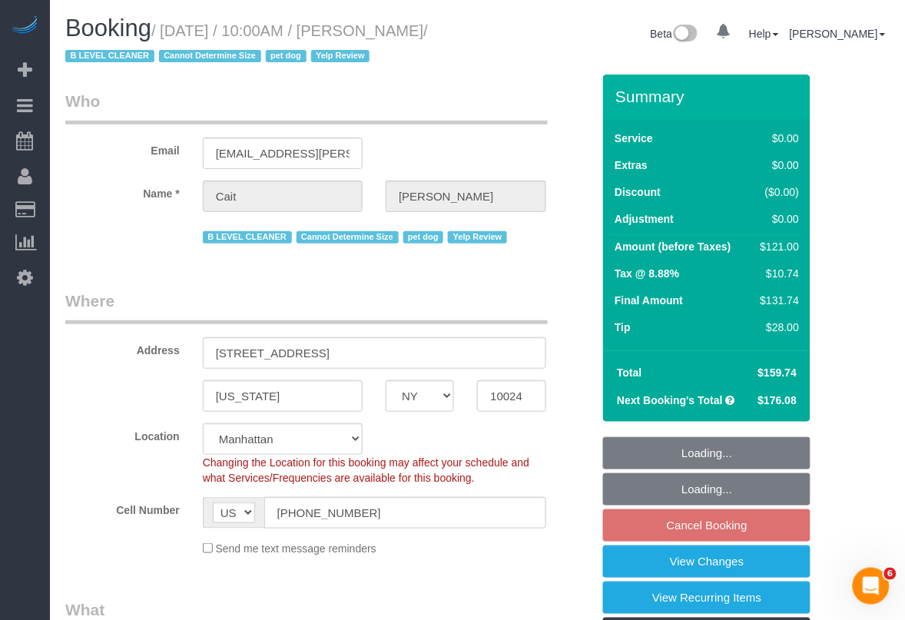
select select "string:stripe-pm_1PtyBH4VGloSiKo7pgkIsidZ"
select select "number:89"
select select "number:90"
select select "number:13"
select select "number:6"
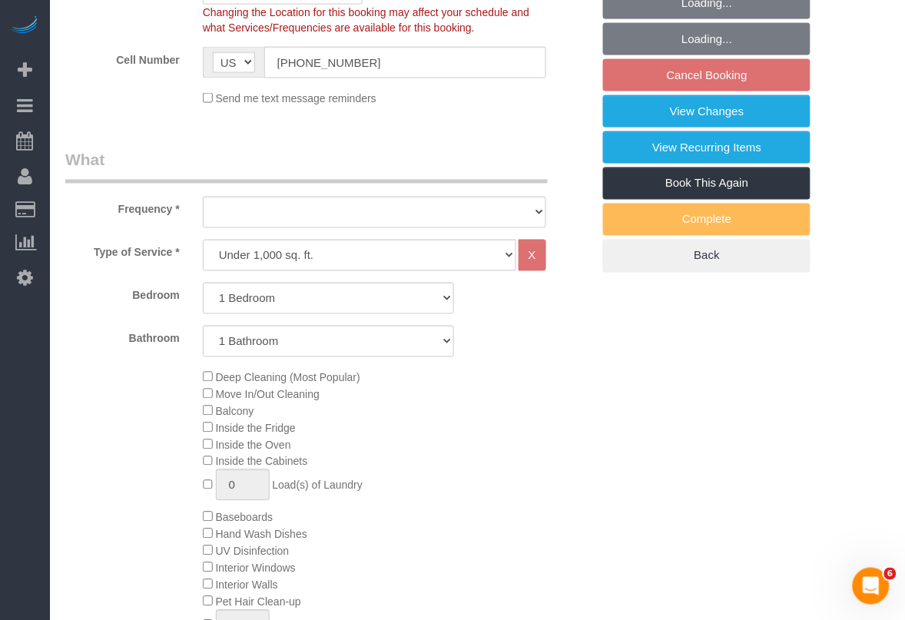
select select "spot3"
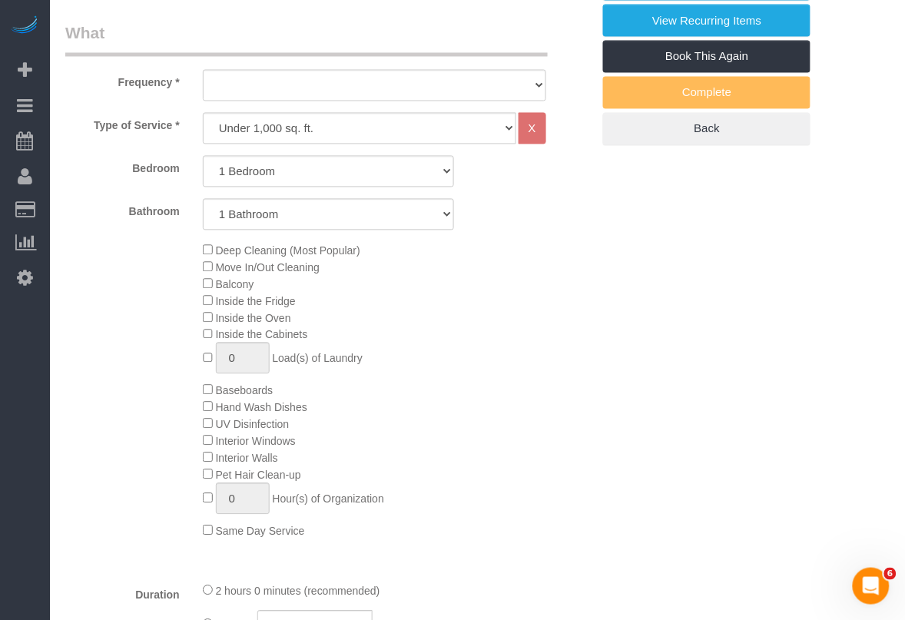
scroll to position [576, 0]
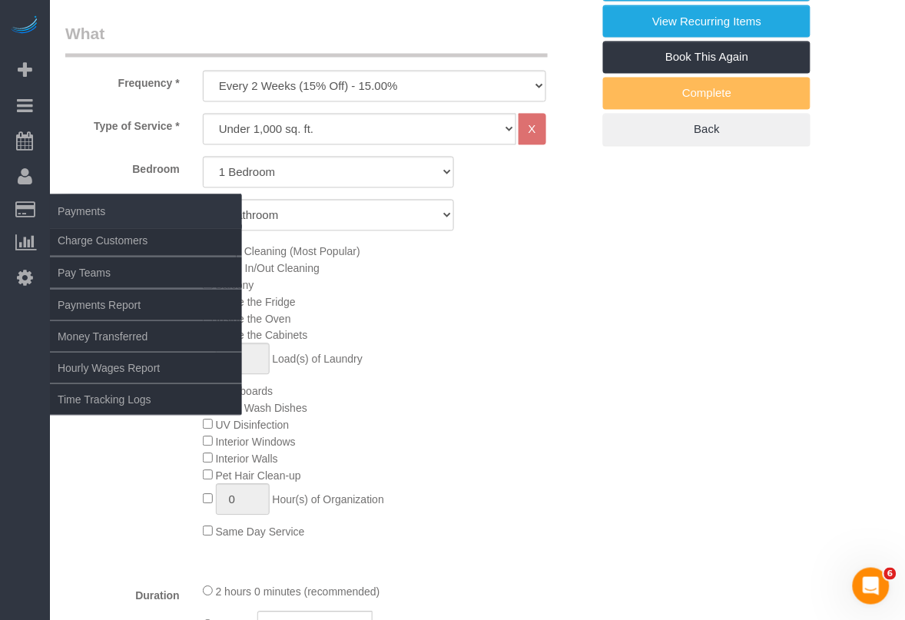
select select "object:1548"
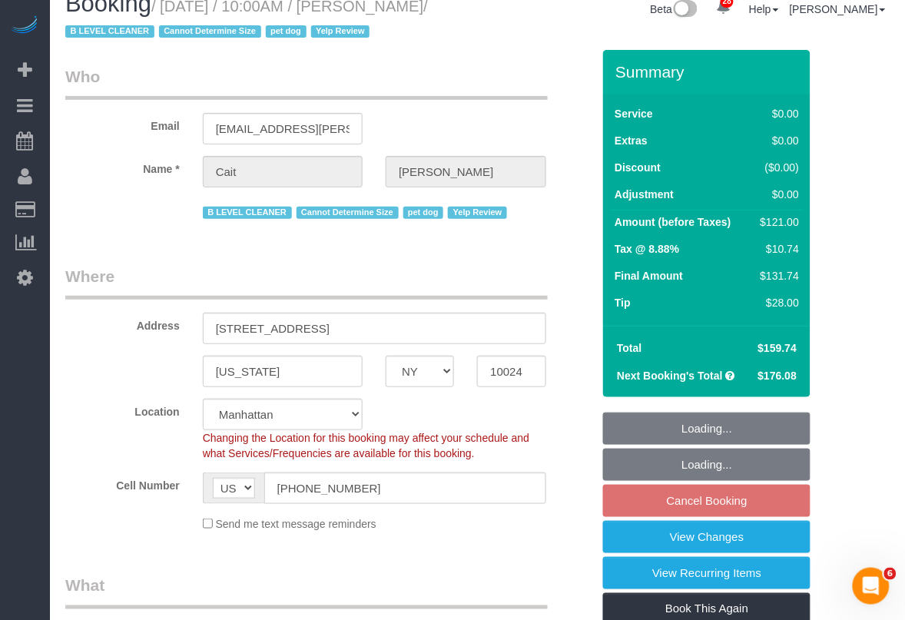
scroll to position [0, 0]
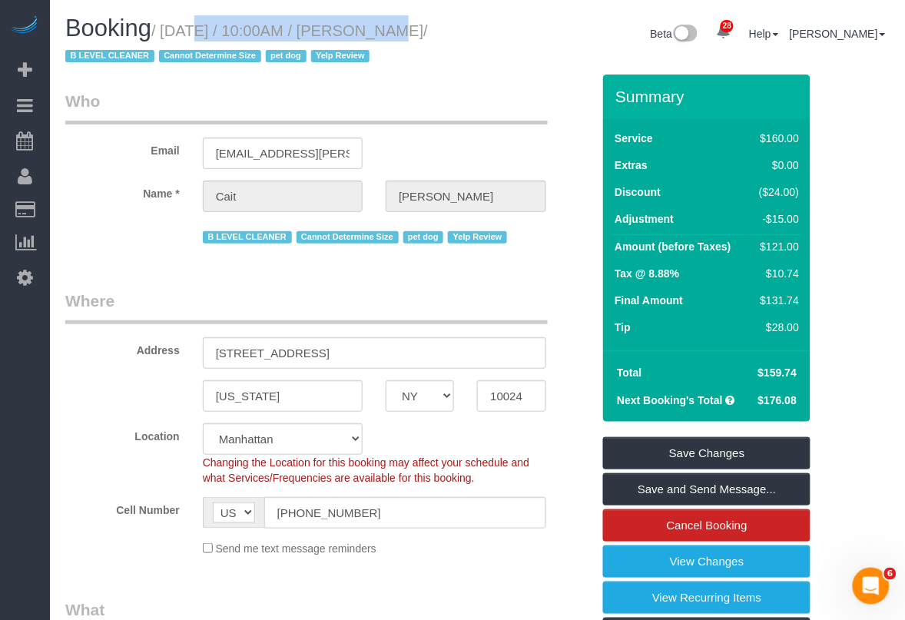
drag, startPoint x: 167, startPoint y: 35, endPoint x: 348, endPoint y: 46, distance: 181.7
click at [357, 36] on small "/ [DATE] / 10:00AM / [PERSON_NAME] / B LEVEL CLEANER Cannot Determine Size pet …" at bounding box center [246, 43] width 363 height 43
copy small "[DATE] / 10:00AM"
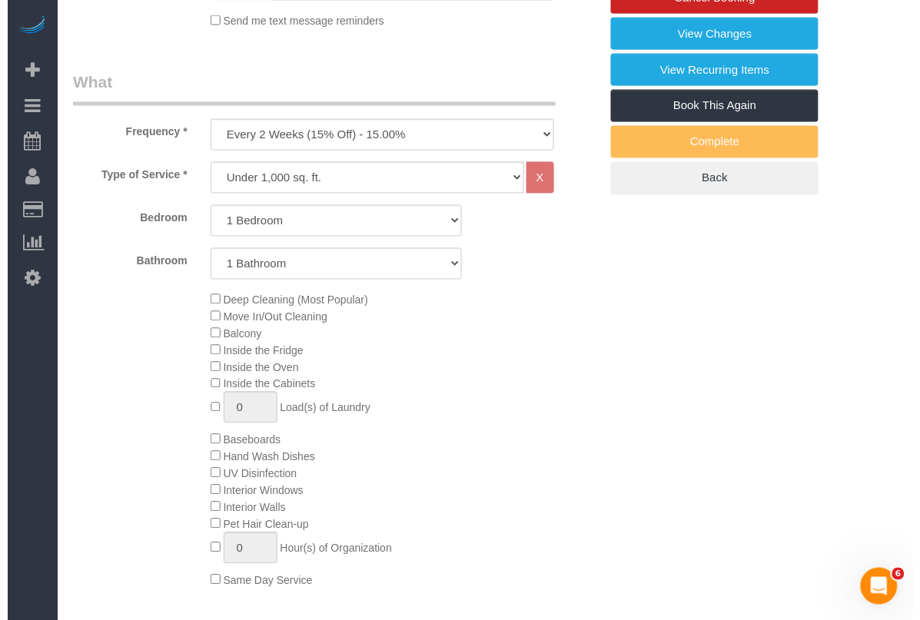
scroll to position [480, 0]
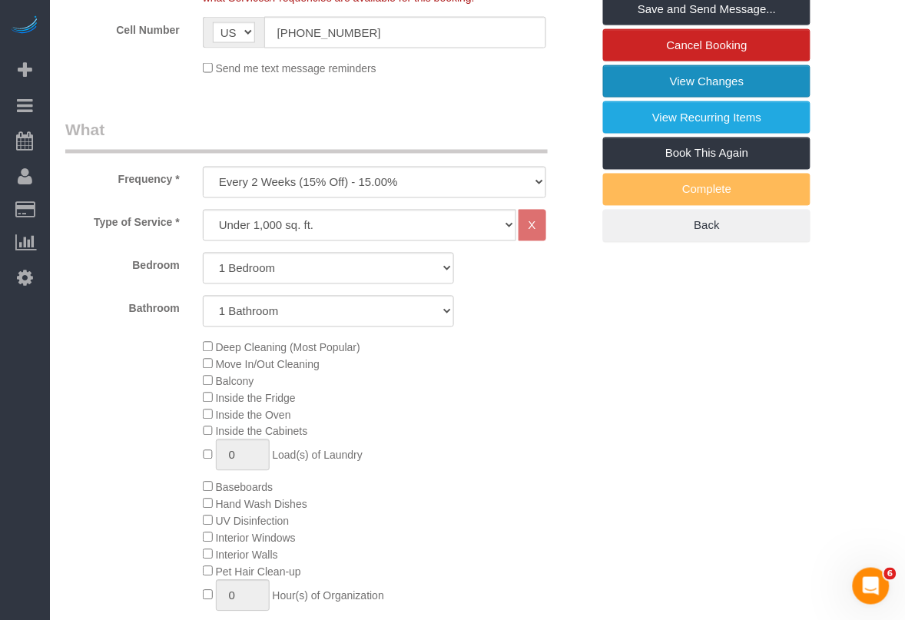
click at [704, 86] on link "View Changes" at bounding box center [707, 81] width 208 height 32
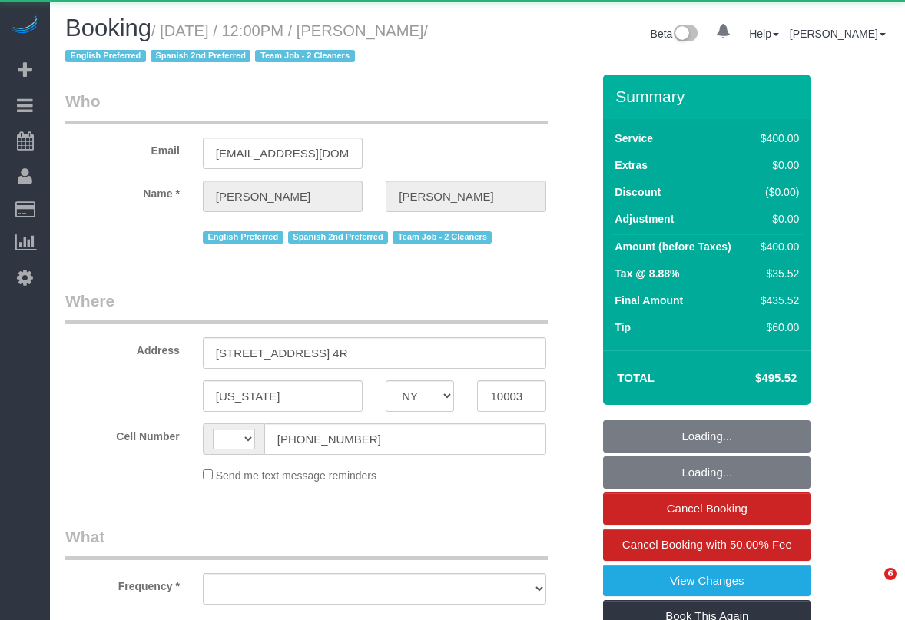
select select "NY"
select select "number:89"
select select "number:74"
select select "number:15"
select select "number:7"
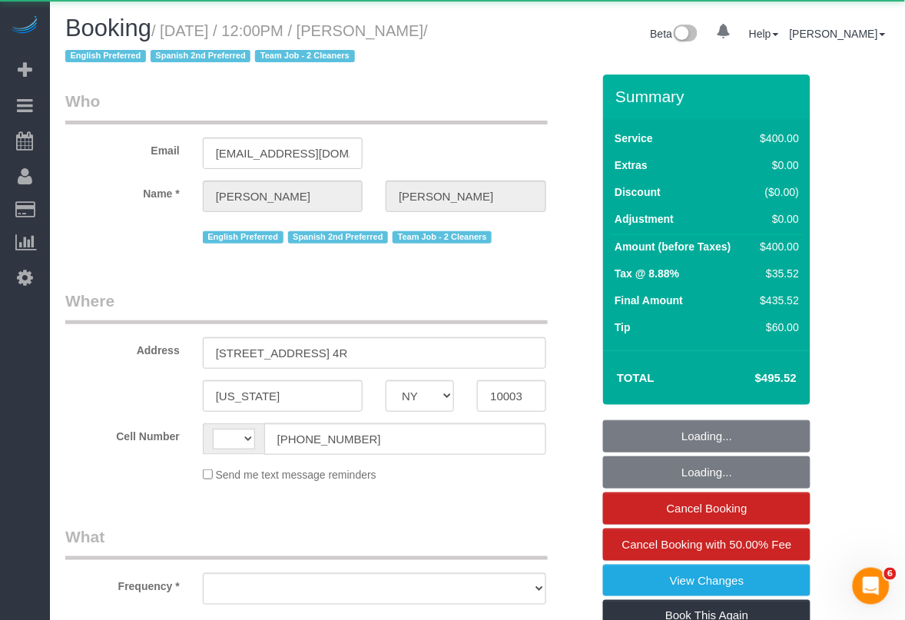
select select "string:stripe-pm_1RXQ5M4VGloSiKo7OnvxrPDv"
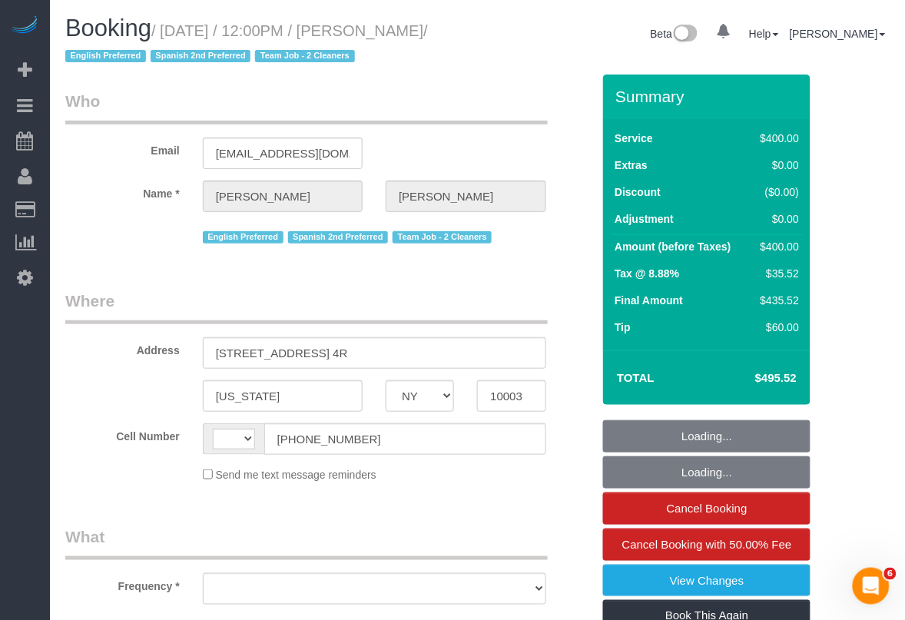
select select "string:[GEOGRAPHIC_DATA]"
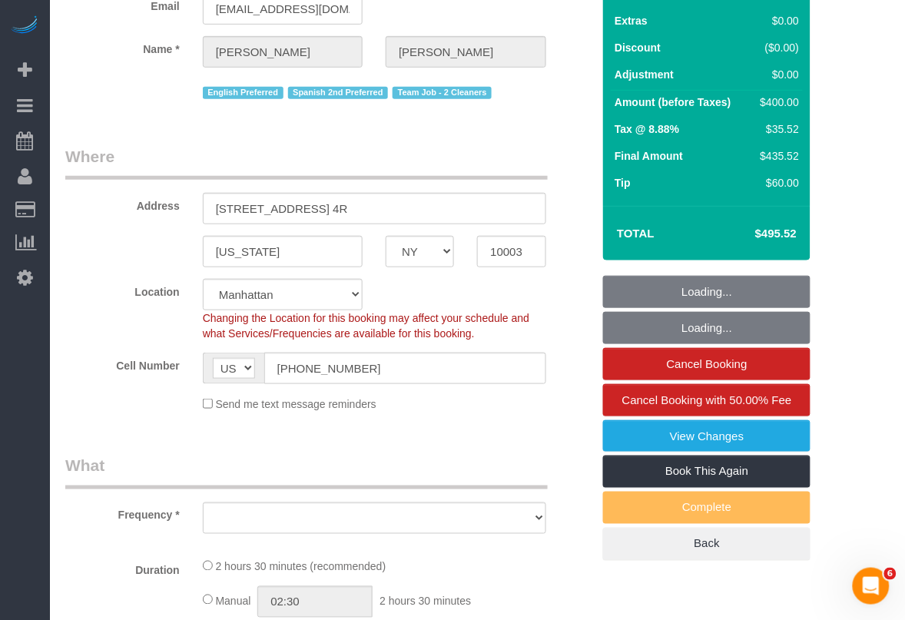
select select "object:982"
select select "2"
select select "150"
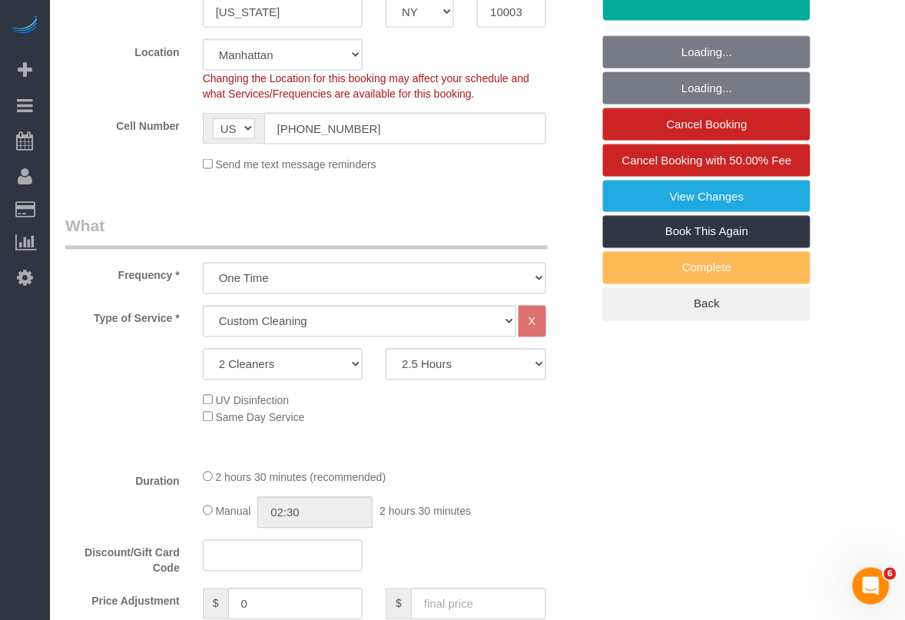
select select "spot1"
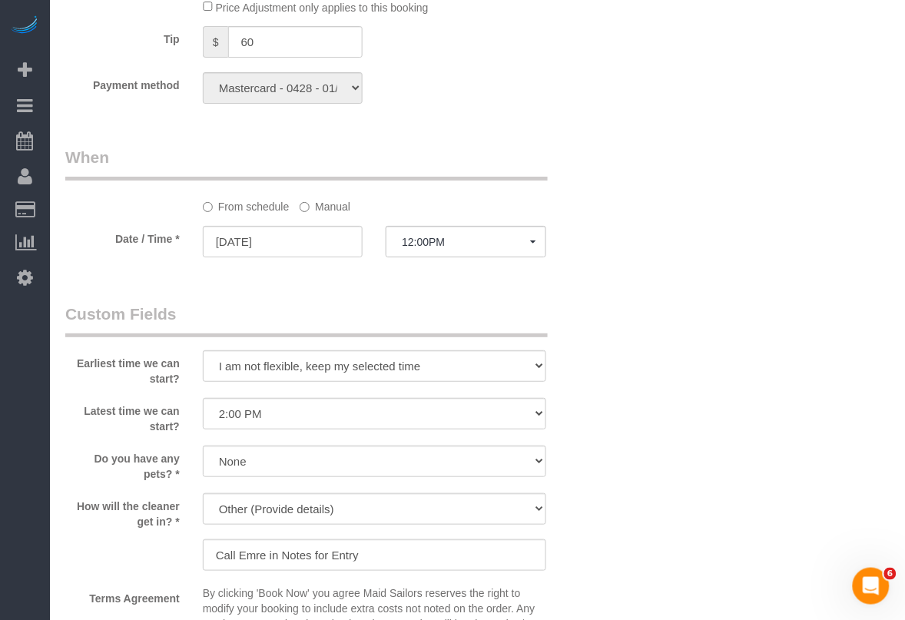
select select "object:1542"
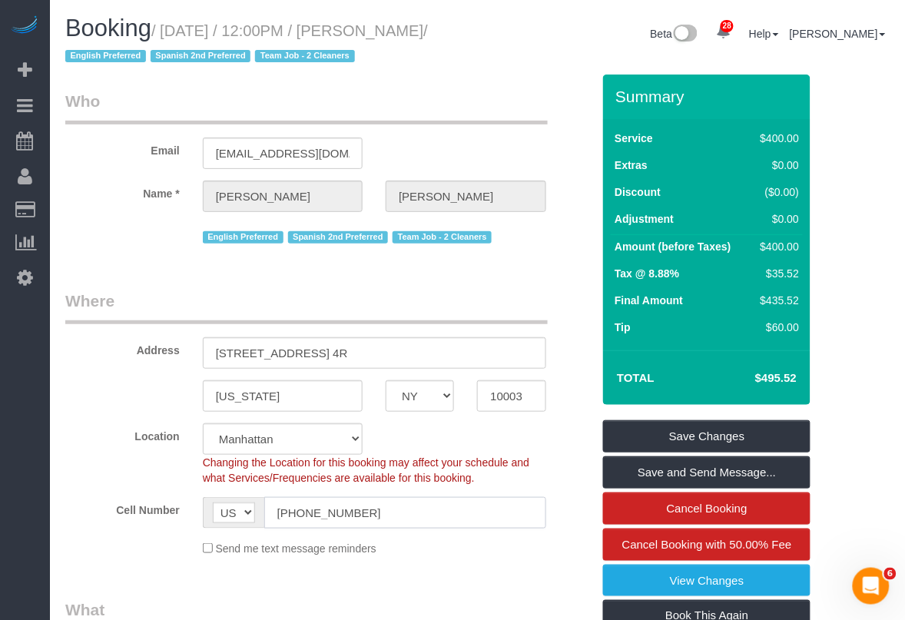
click at [346, 510] on input "[PHONE_NUMBER]" at bounding box center [405, 513] width 282 height 32
click at [344, 510] on input "[PHONE_NUMBER]" at bounding box center [405, 513] width 282 height 32
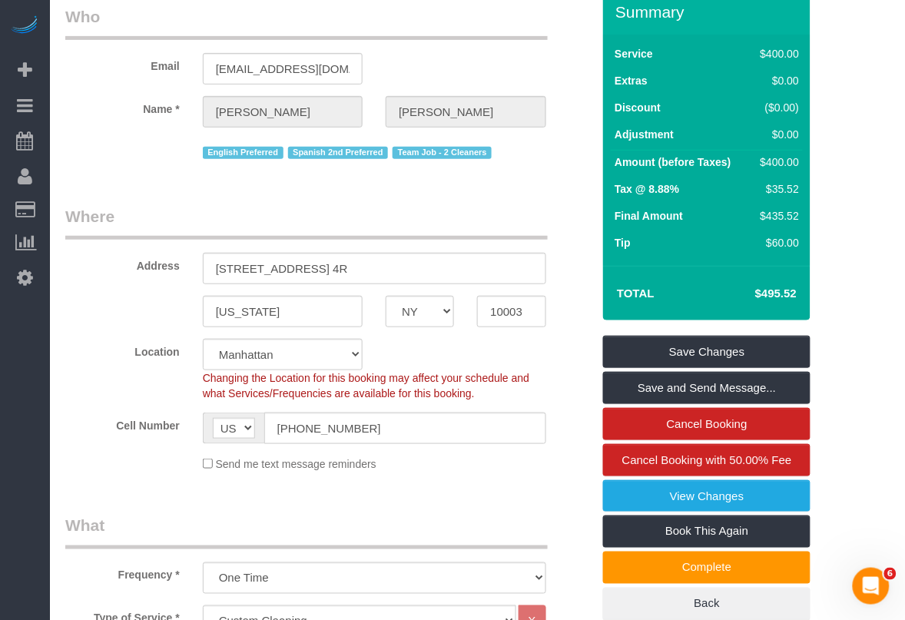
scroll to position [55, 0]
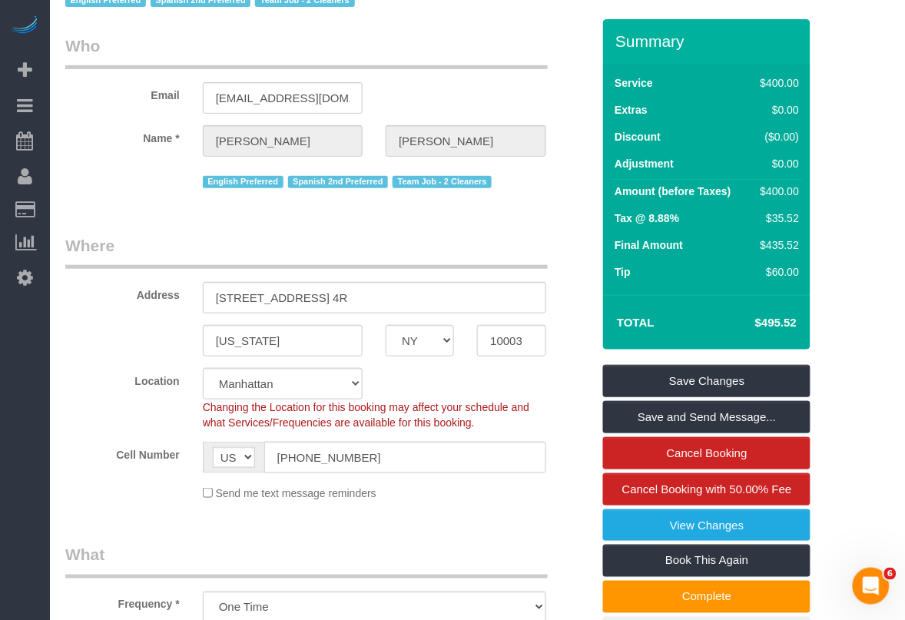
click at [520, 242] on legend "Where" at bounding box center [306, 251] width 483 height 35
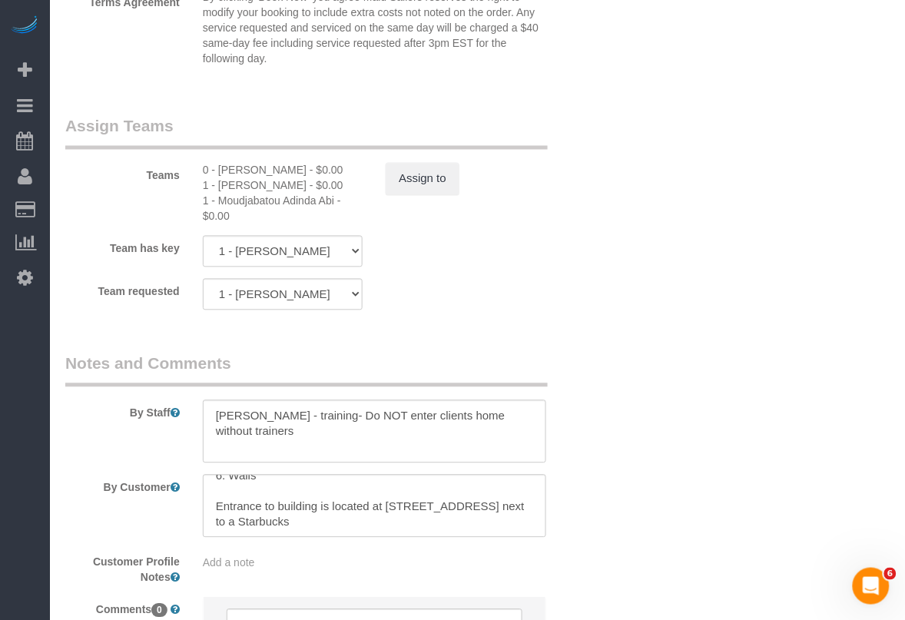
scroll to position [1729, 0]
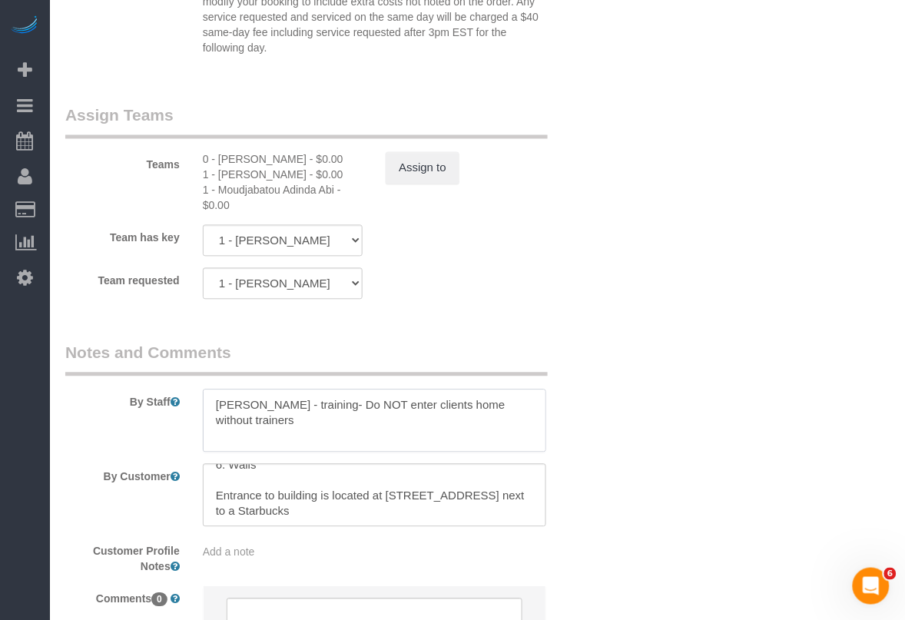
click at [344, 429] on textarea at bounding box center [375, 421] width 344 height 63
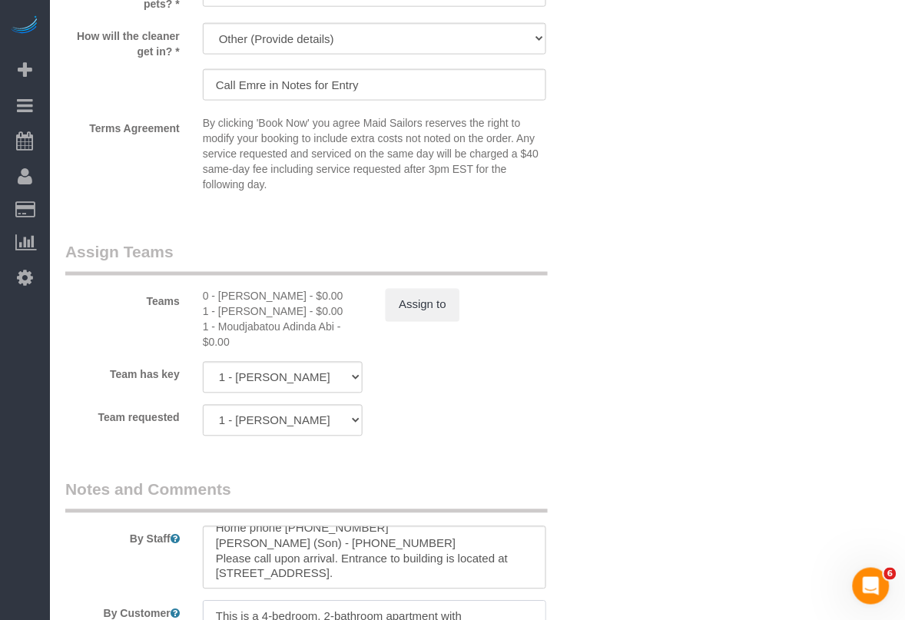
scroll to position [1689, 0]
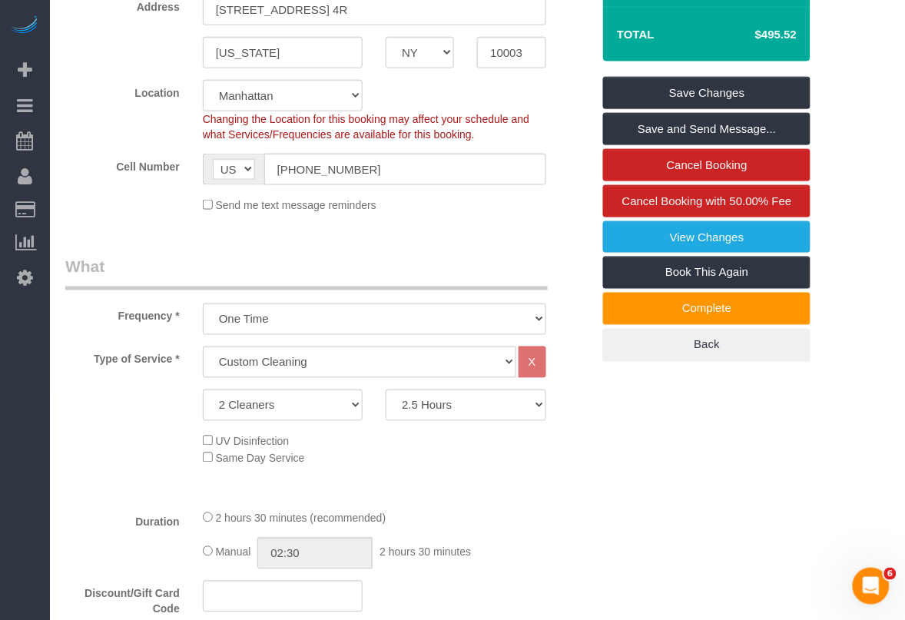
scroll to position [0, 0]
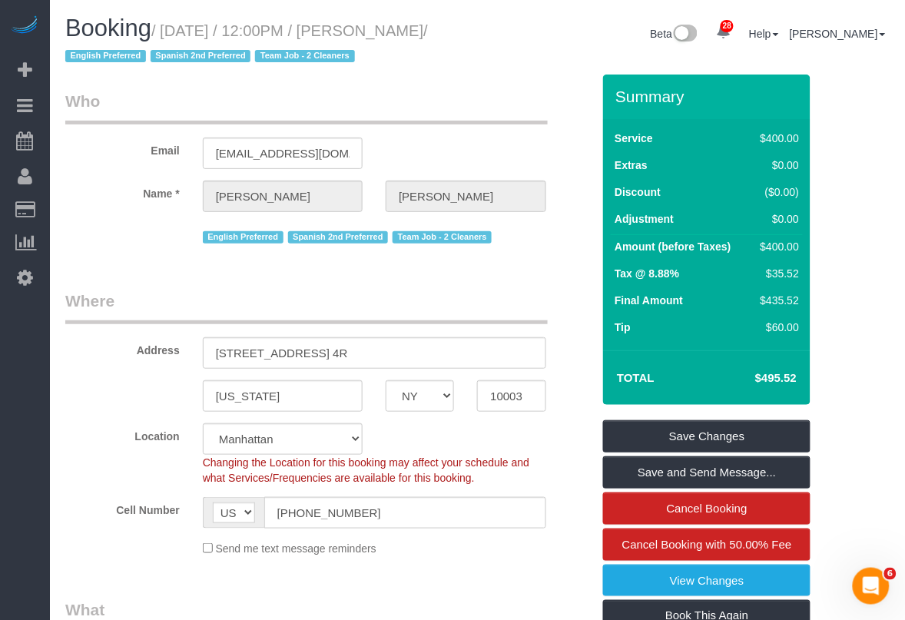
drag, startPoint x: 396, startPoint y: 32, endPoint x: 114, endPoint y: 62, distance: 283.7
click at [114, 62] on small "/ [DATE] / 12:00PM / [PERSON_NAME] / English Preferred [DEMOGRAPHIC_DATA] 2nd P…" at bounding box center [246, 43] width 363 height 43
copy small "[PERSON_NAME]"
